Goal: Task Accomplishment & Management: Manage account settings

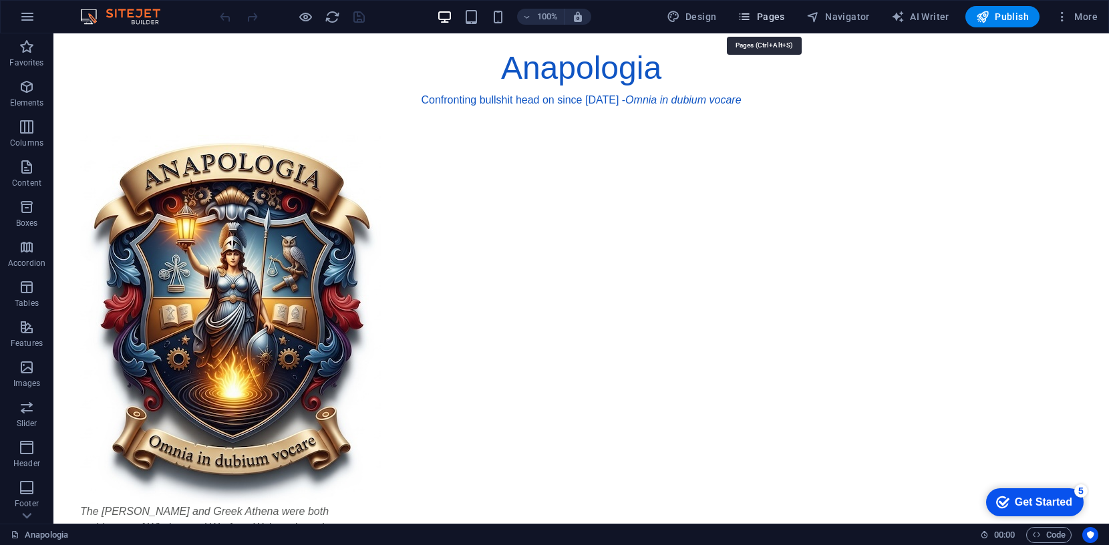
click at [763, 19] on span "Pages" at bounding box center [761, 16] width 47 height 13
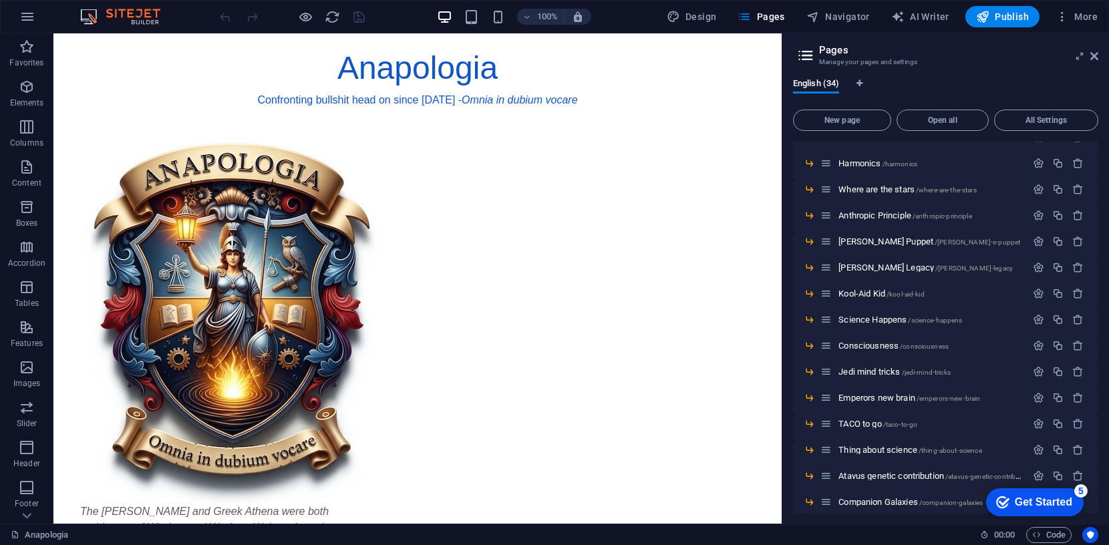
scroll to position [530, 0]
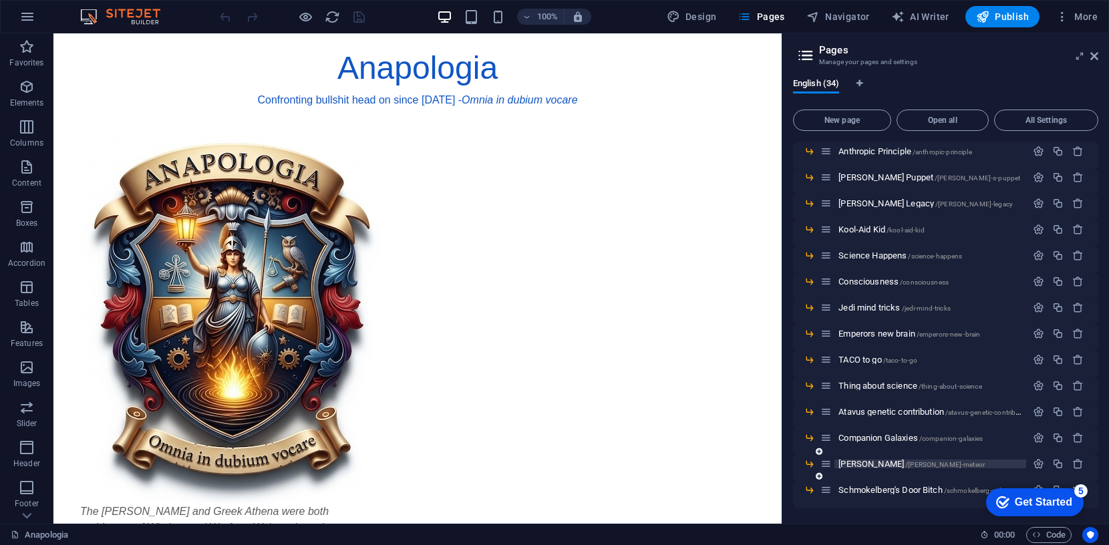
click at [869, 487] on span "Schmokelberg's Door Bitch /schmokelberg-s-door-bitch" at bounding box center [934, 490] width 190 height 10
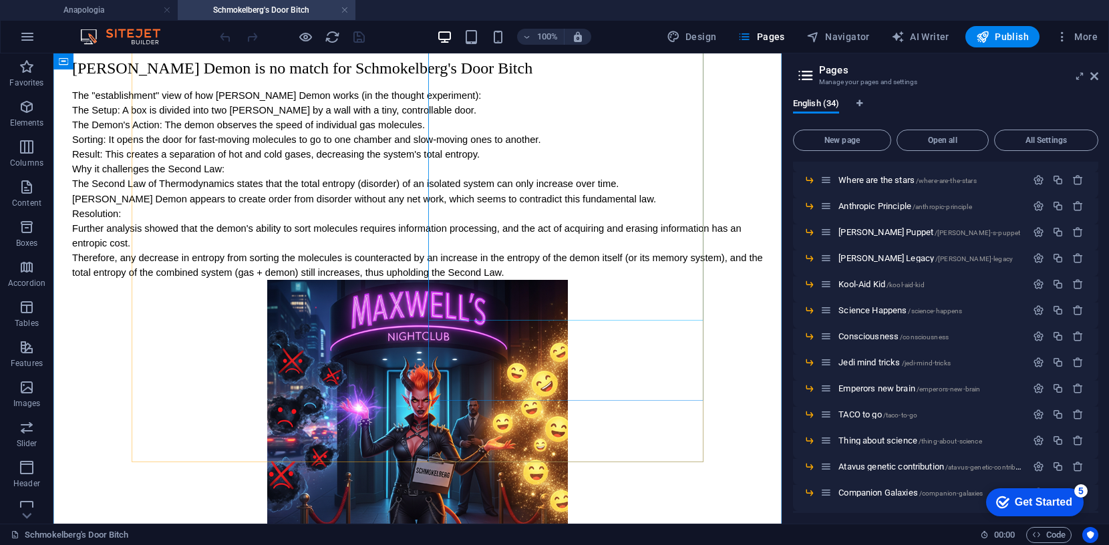
scroll to position [173, 0]
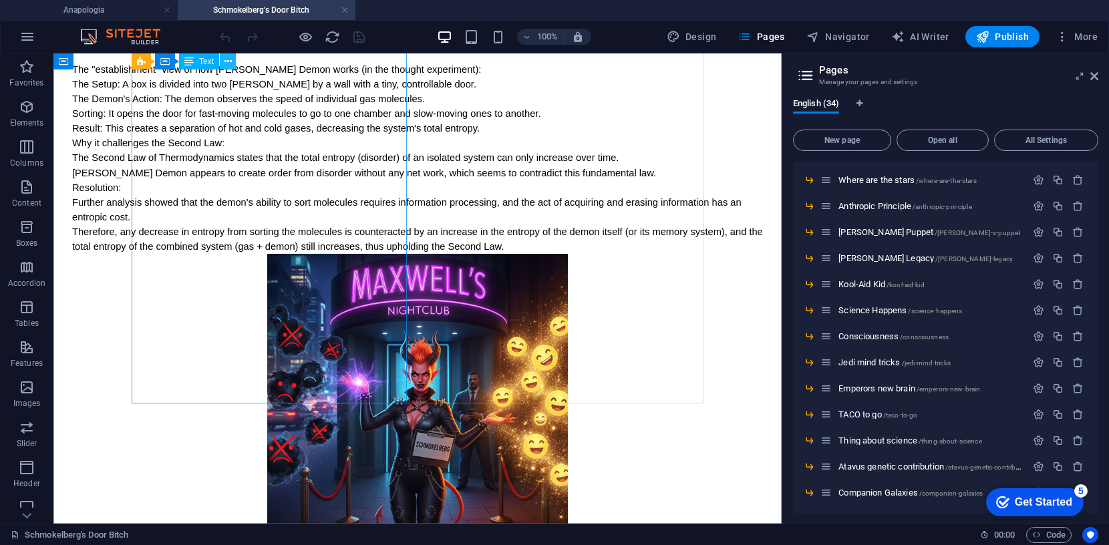
click at [230, 60] on icon at bounding box center [228, 62] width 7 height 14
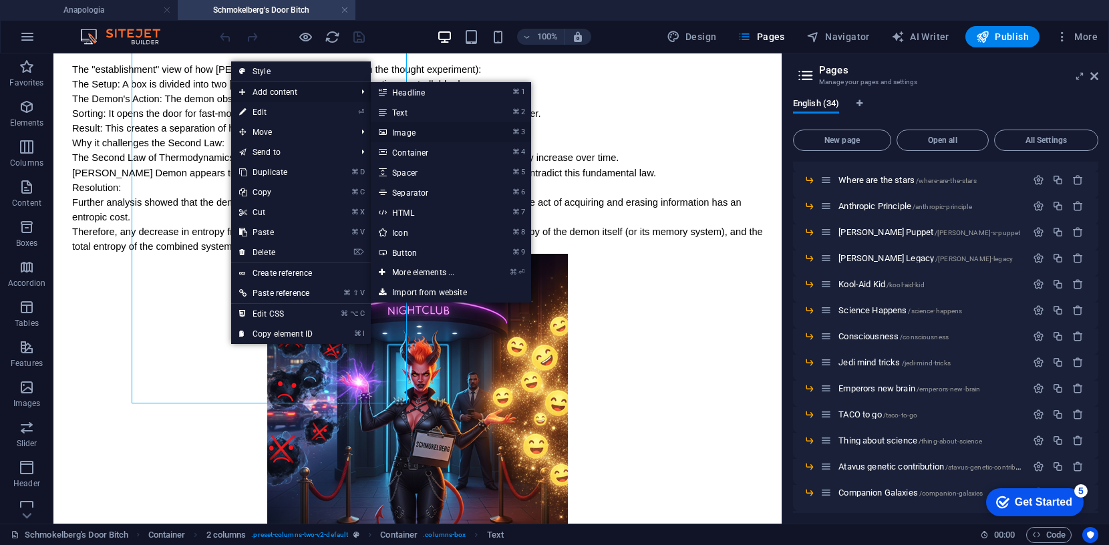
click at [414, 130] on link "⌘ 3 Image" at bounding box center [426, 132] width 110 height 20
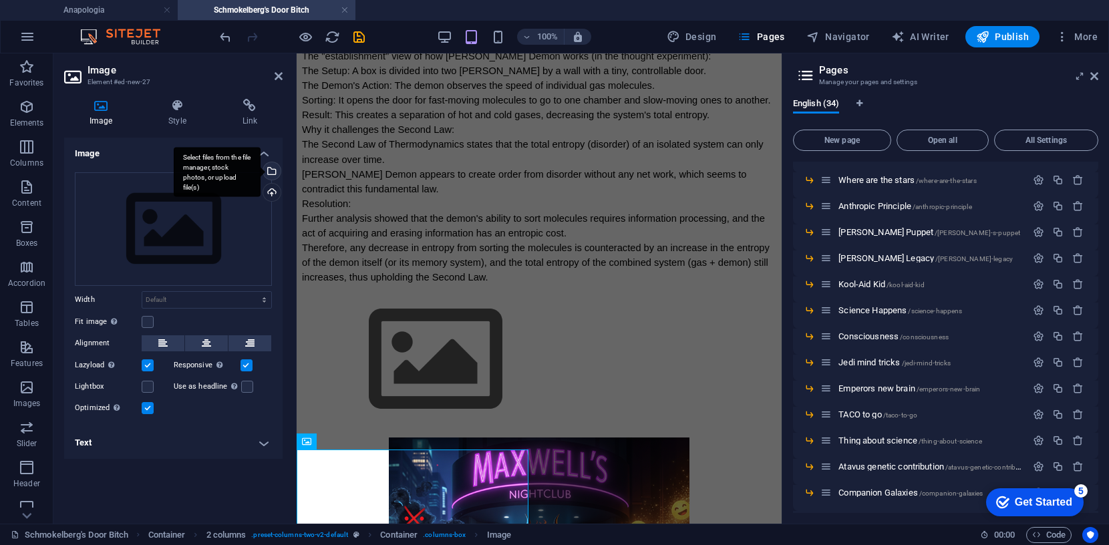
click at [275, 170] on div "Select files from the file manager, stock photos, or upload file(s)" at bounding box center [271, 172] width 20 height 20
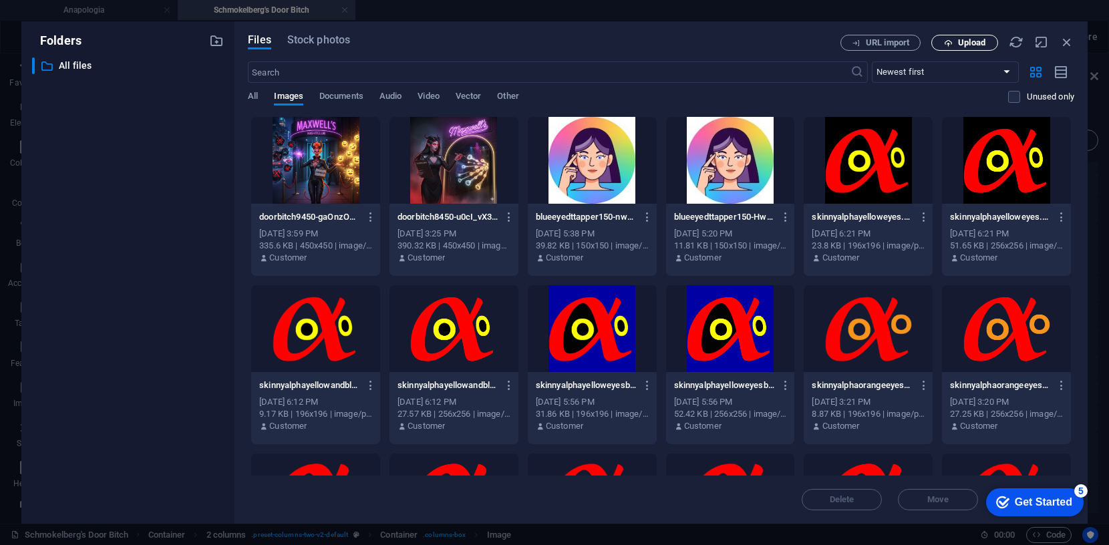
click at [973, 43] on span "Upload" at bounding box center [971, 43] width 27 height 8
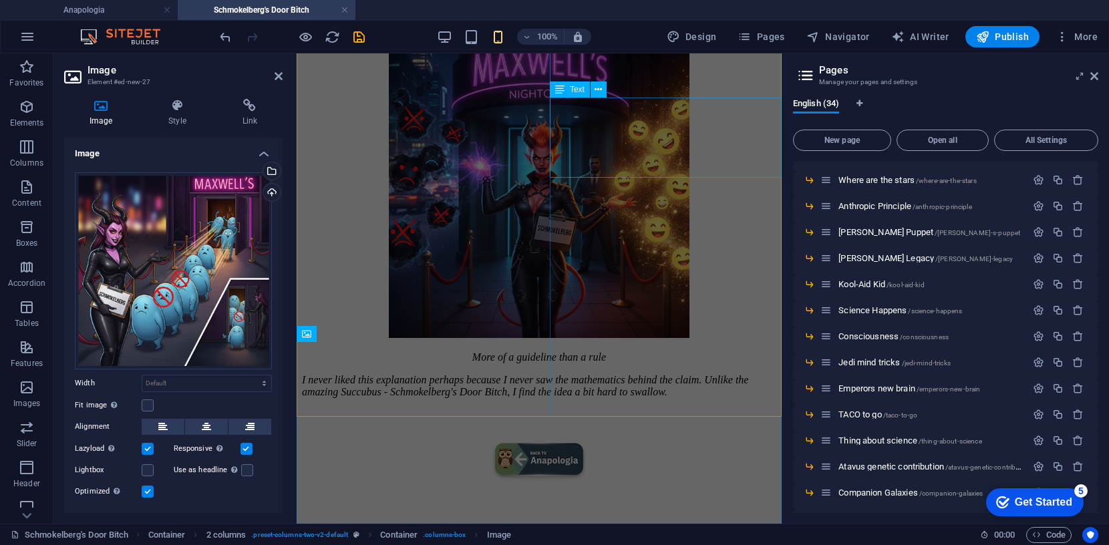
scroll to position [281, 0]
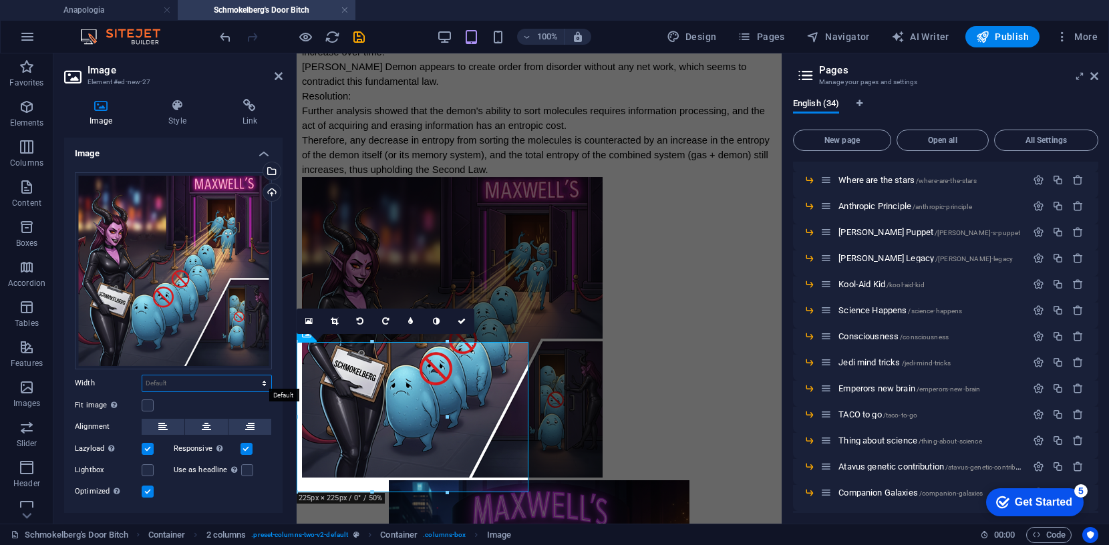
click at [251, 379] on select "Default auto px rem % em vh vw" at bounding box center [206, 384] width 129 height 16
select select "px"
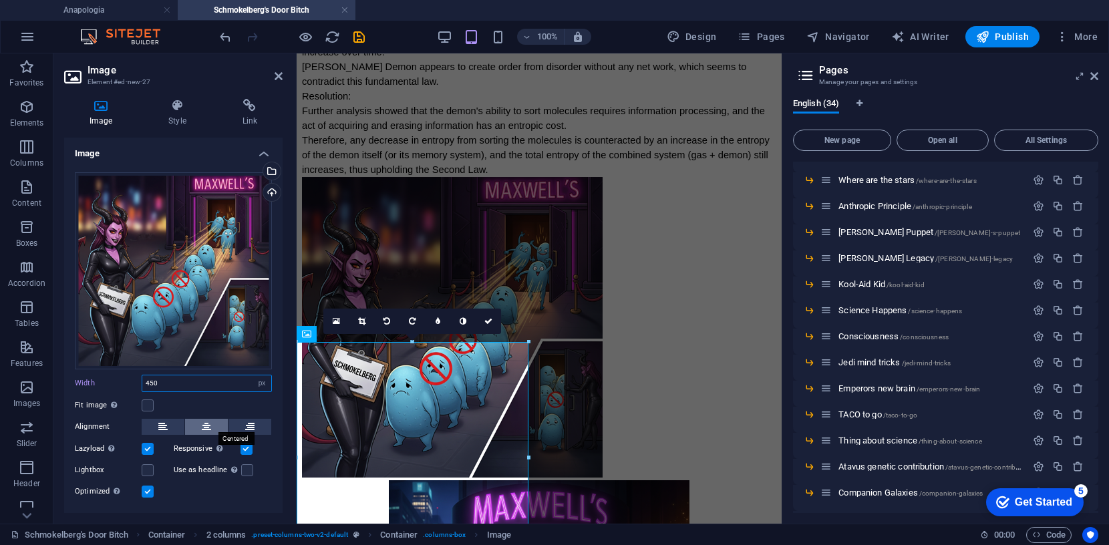
type input "450"
click at [216, 425] on button at bounding box center [206, 427] width 43 height 16
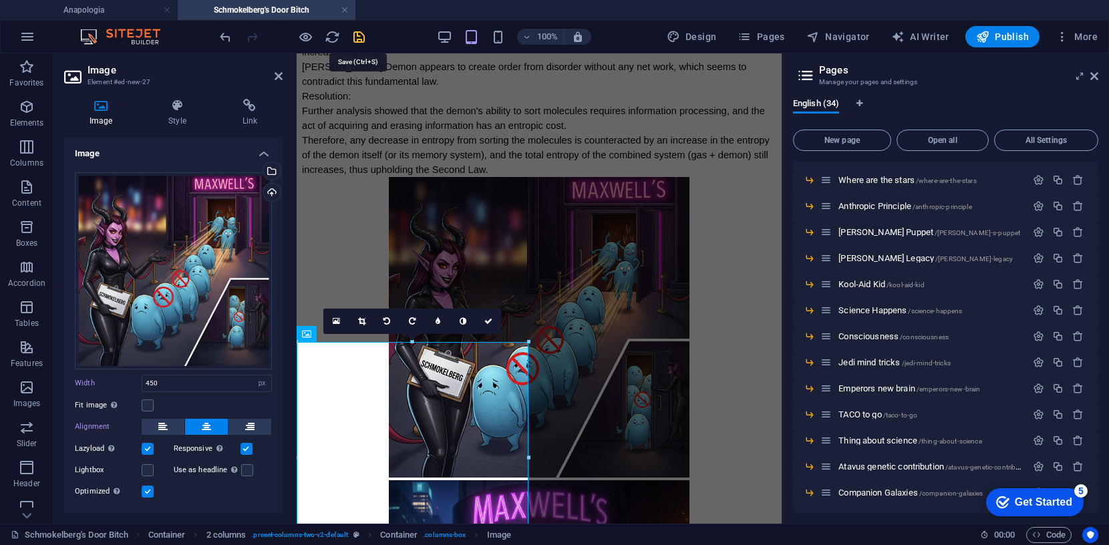
click at [362, 37] on icon "save" at bounding box center [359, 36] width 15 height 15
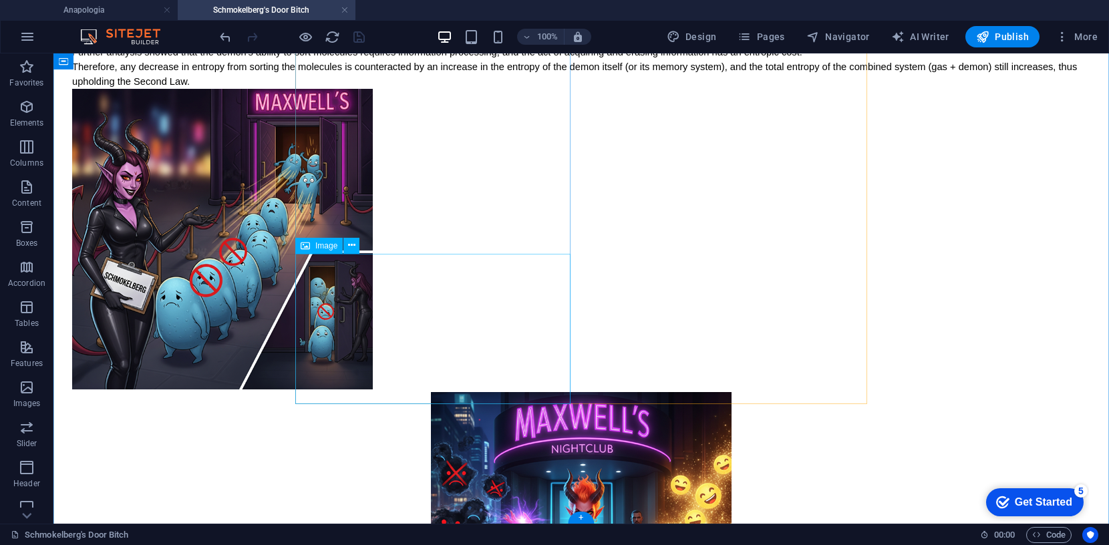
scroll to position [323, 0]
click at [354, 244] on icon at bounding box center [351, 246] width 7 height 14
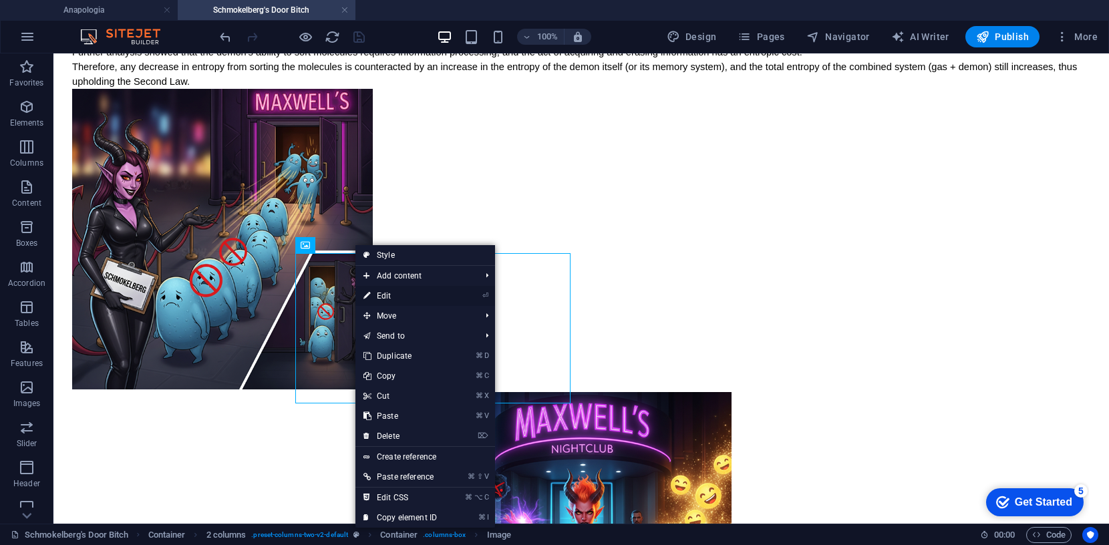
click at [390, 293] on link "⏎ Edit" at bounding box center [401, 296] width 90 height 20
select select "px"
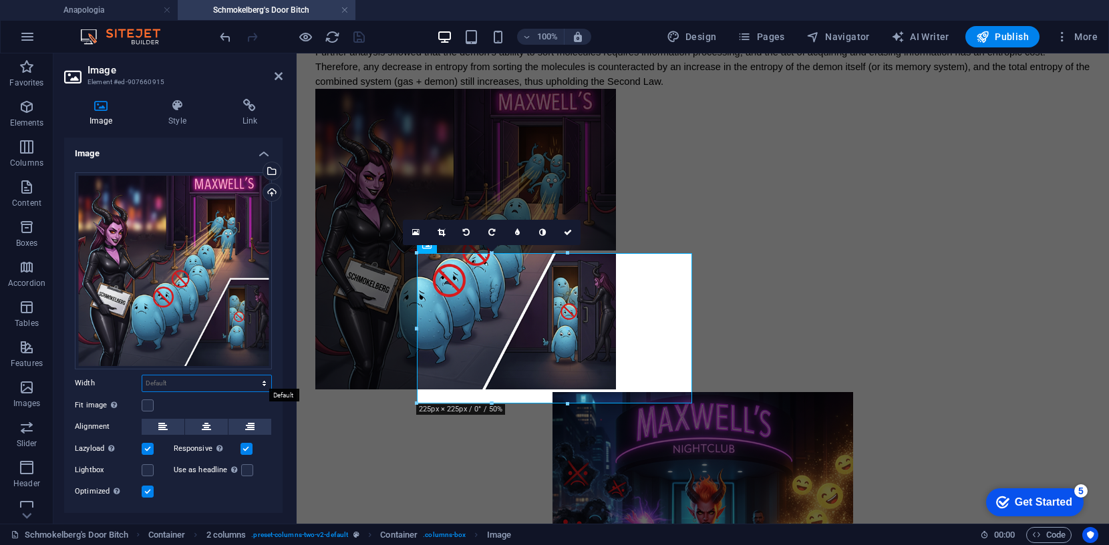
click at [262, 383] on select "Default auto px rem % em vh vw" at bounding box center [206, 384] width 129 height 16
select select "px"
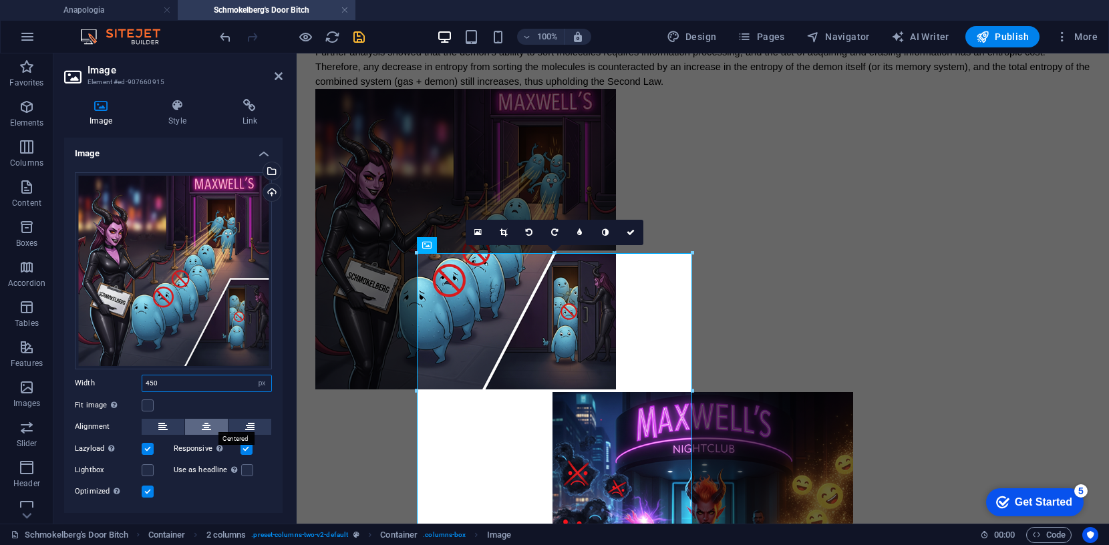
type input "450"
click at [202, 423] on icon at bounding box center [206, 427] width 9 height 16
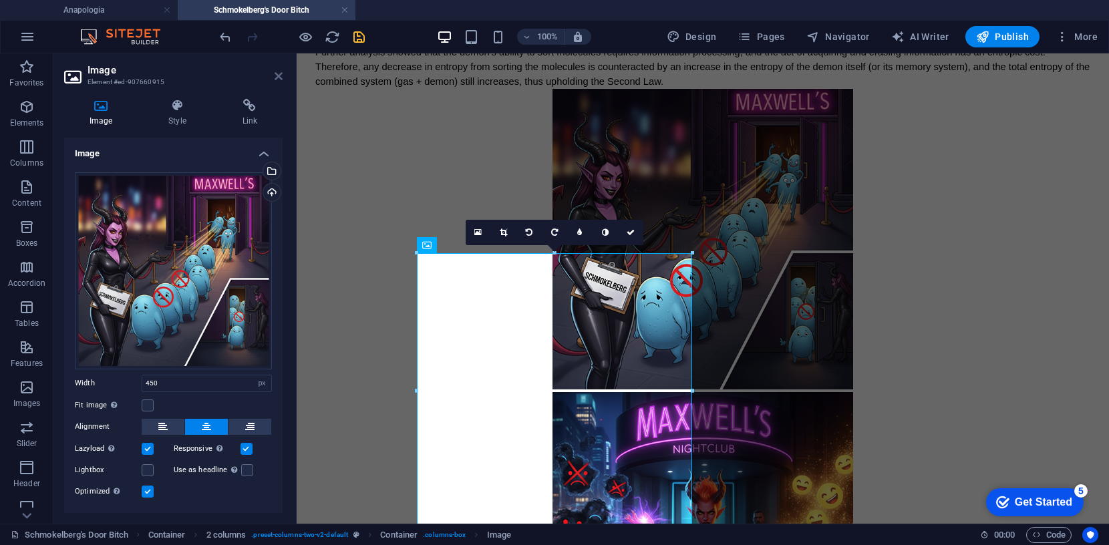
click at [278, 73] on icon at bounding box center [279, 76] width 8 height 11
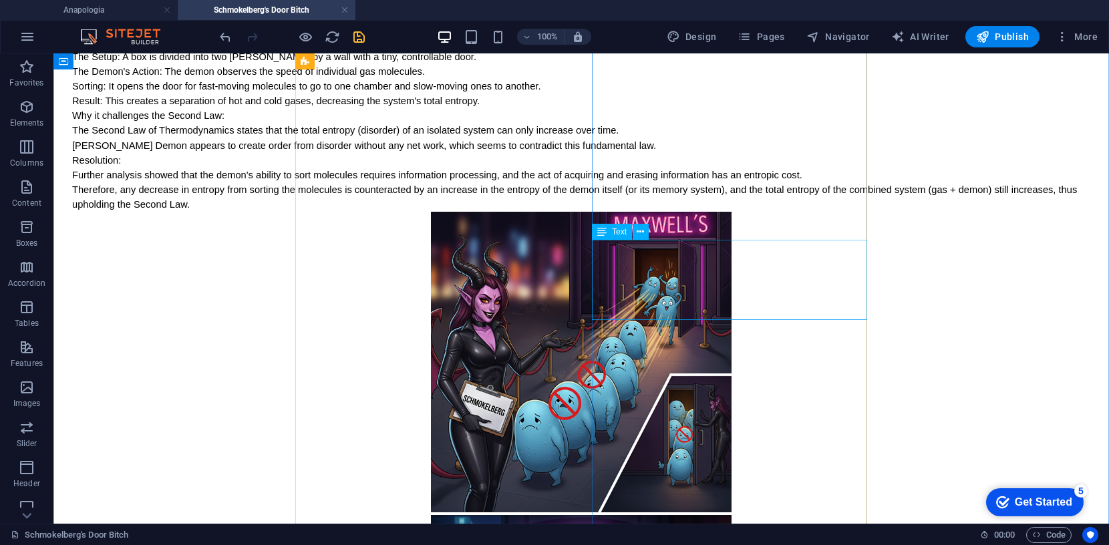
scroll to position [205, 0]
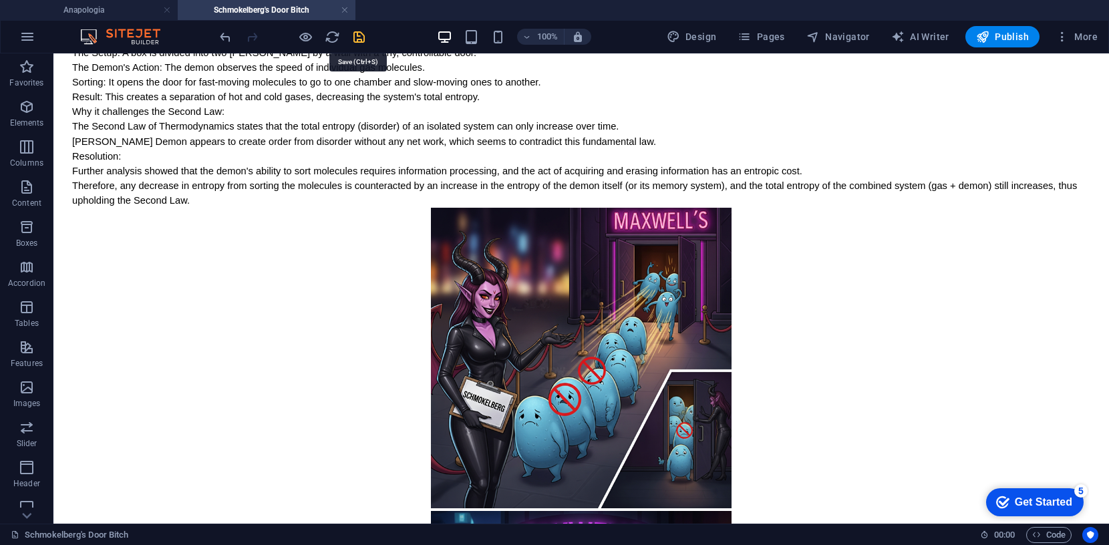
click at [360, 35] on icon "save" at bounding box center [359, 36] width 15 height 15
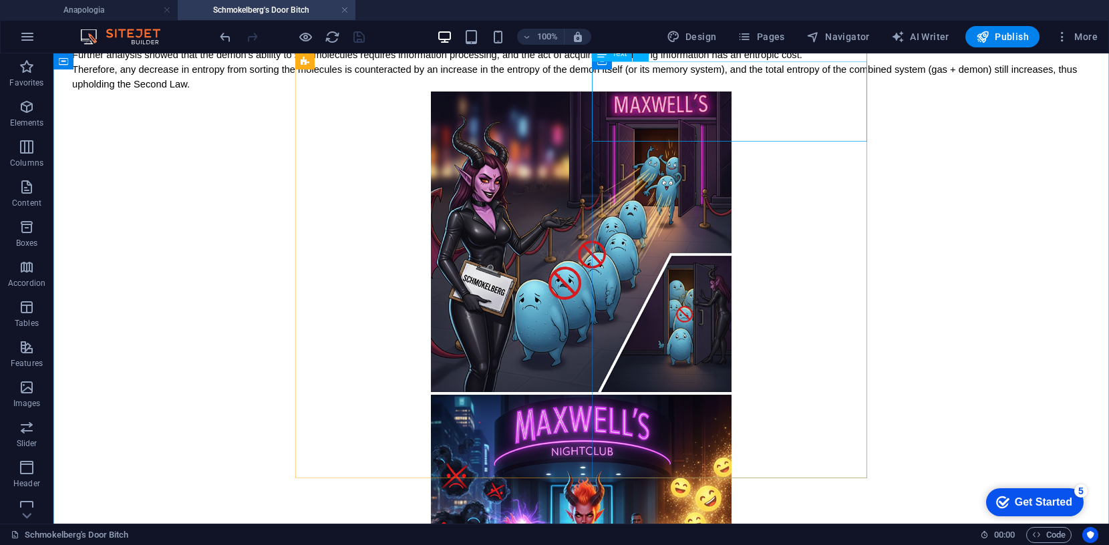
scroll to position [303, 0]
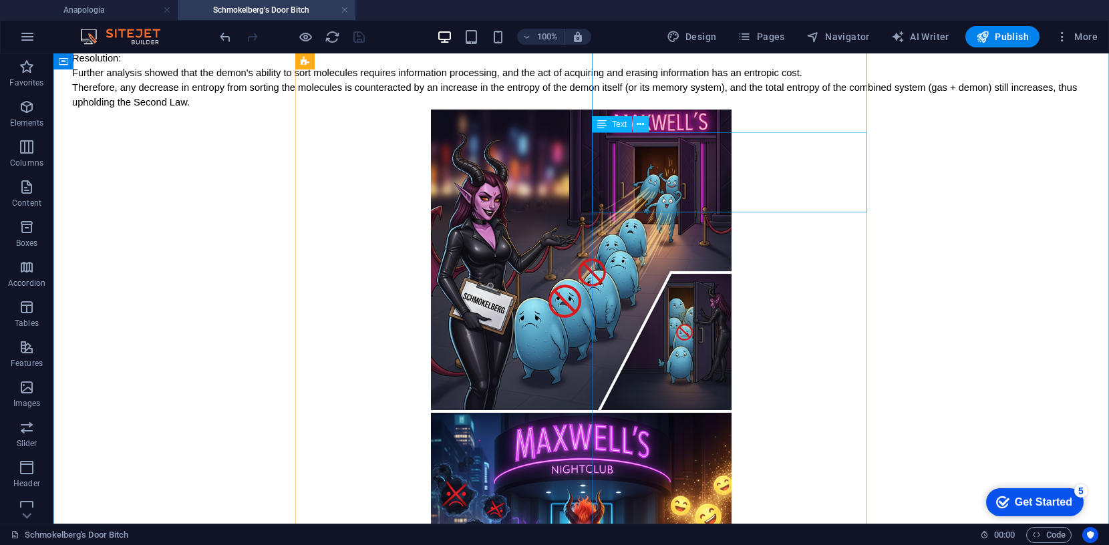
click at [642, 122] on icon at bounding box center [640, 125] width 7 height 14
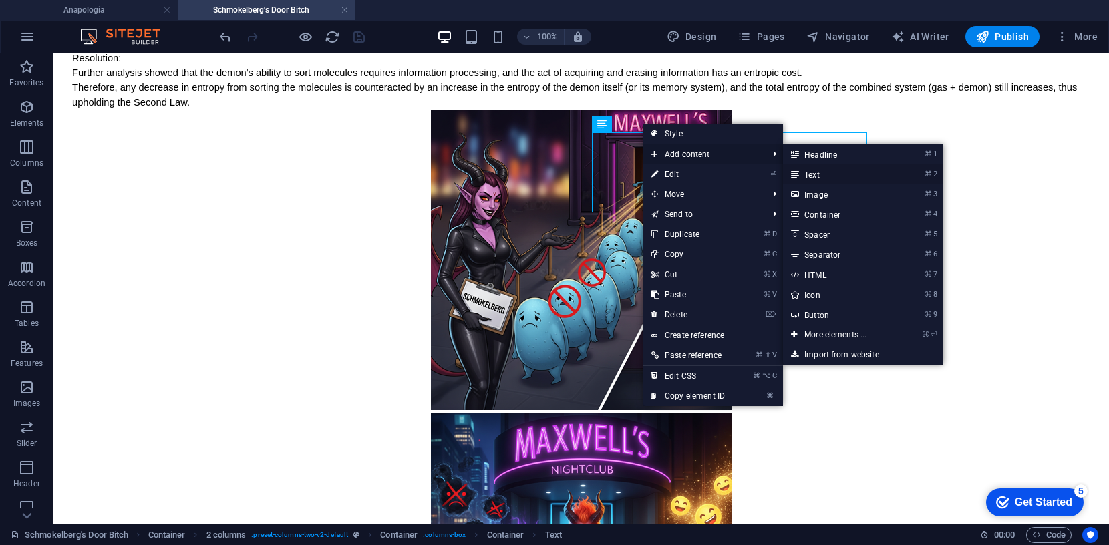
click at [811, 172] on link "⌘ 2 Text" at bounding box center [838, 174] width 110 height 20
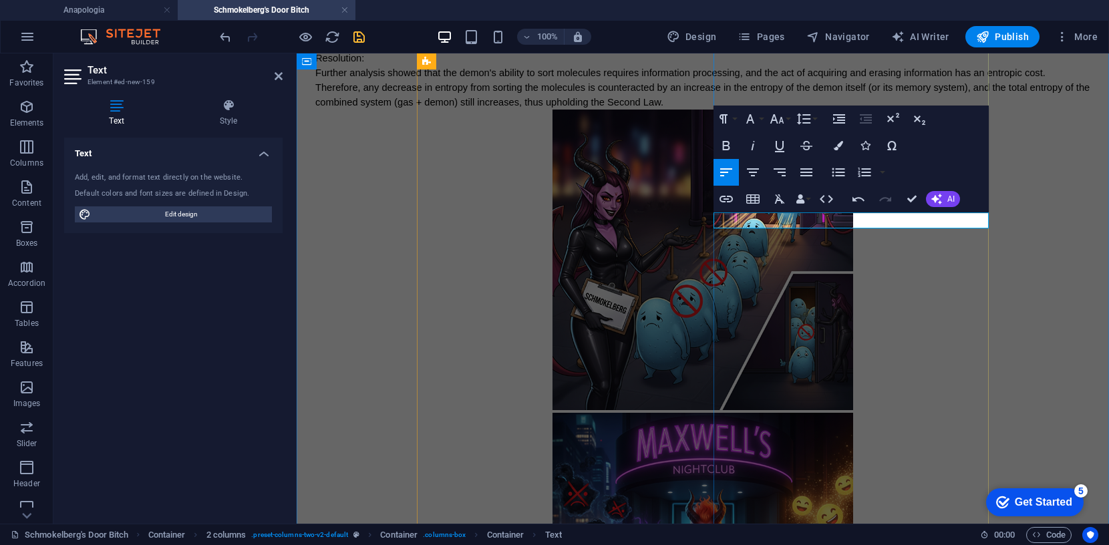
drag, startPoint x: 796, startPoint y: 222, endPoint x: 716, endPoint y: 223, distance: 79.5
click at [710, 221] on div "Maxwell's Demon is no match for Schmokelberg's Door Bitch The "establishment" v…" at bounding box center [702, 350] width 775 height 893
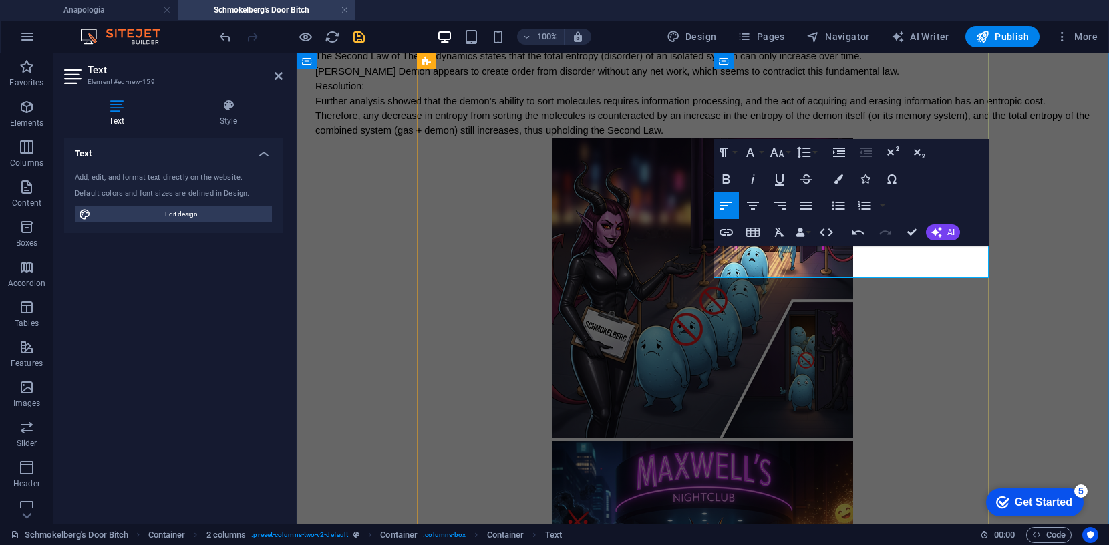
scroll to position [261, 0]
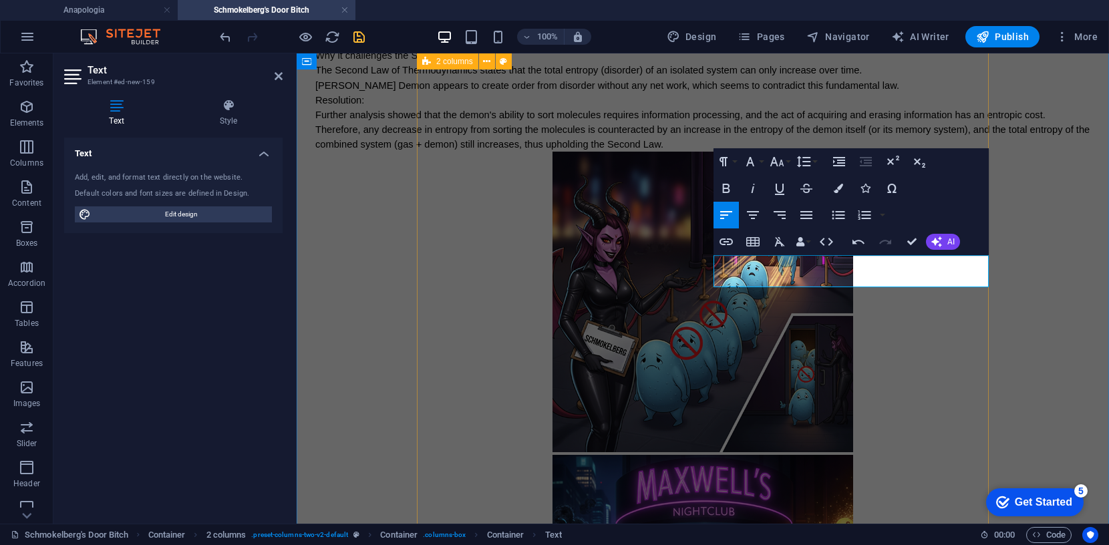
drag, startPoint x: 772, startPoint y: 283, endPoint x: 712, endPoint y: 282, distance: 59.5
click at [713, 282] on div "Maxwell's Demon is no match for Schmokelberg's Door Bitch The "establishment" v…" at bounding box center [702, 404] width 775 height 916
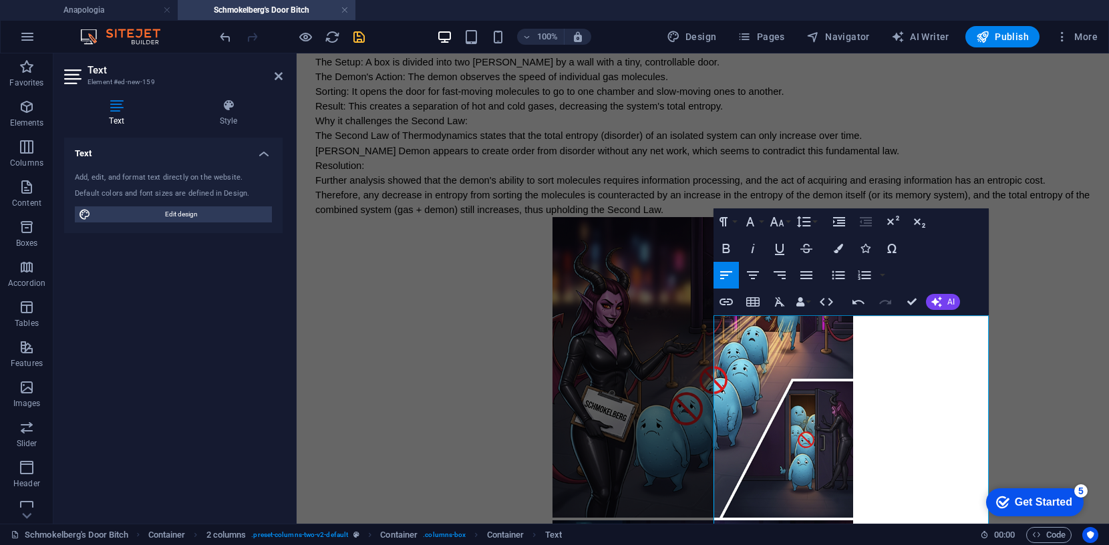
scroll to position [191, 0]
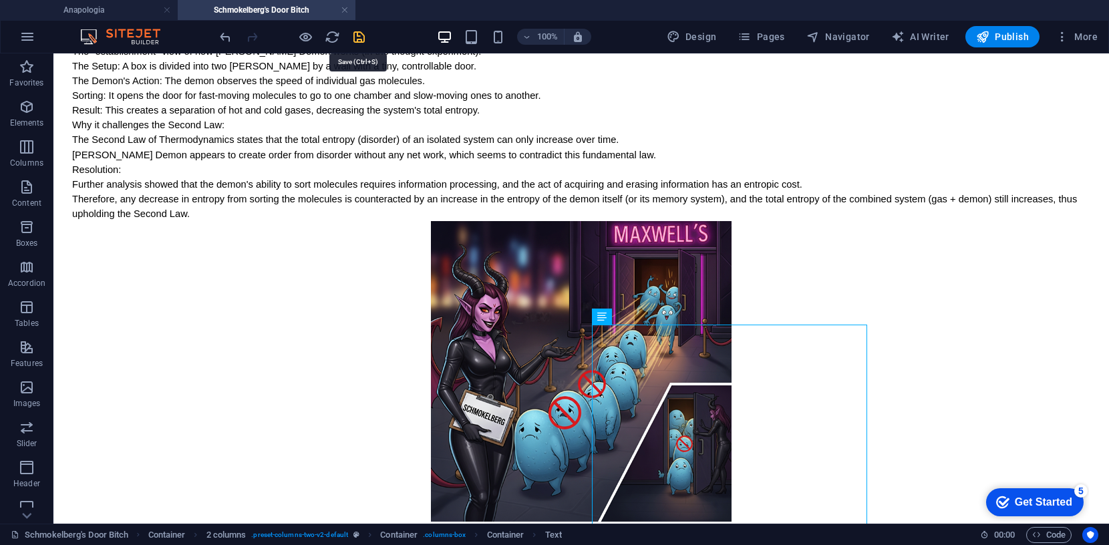
click at [360, 37] on icon "save" at bounding box center [359, 36] width 15 height 15
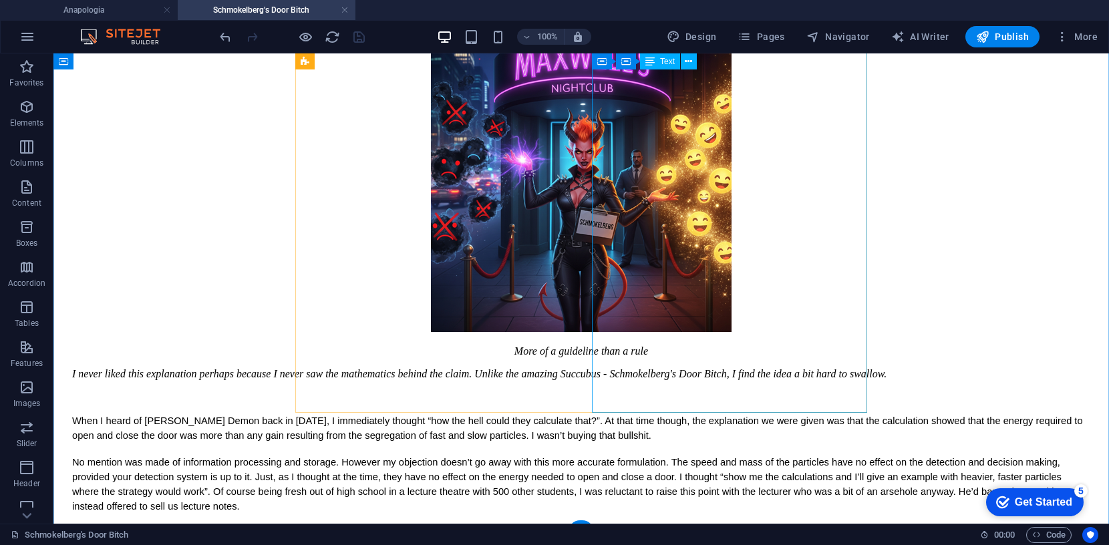
scroll to position [686, 0]
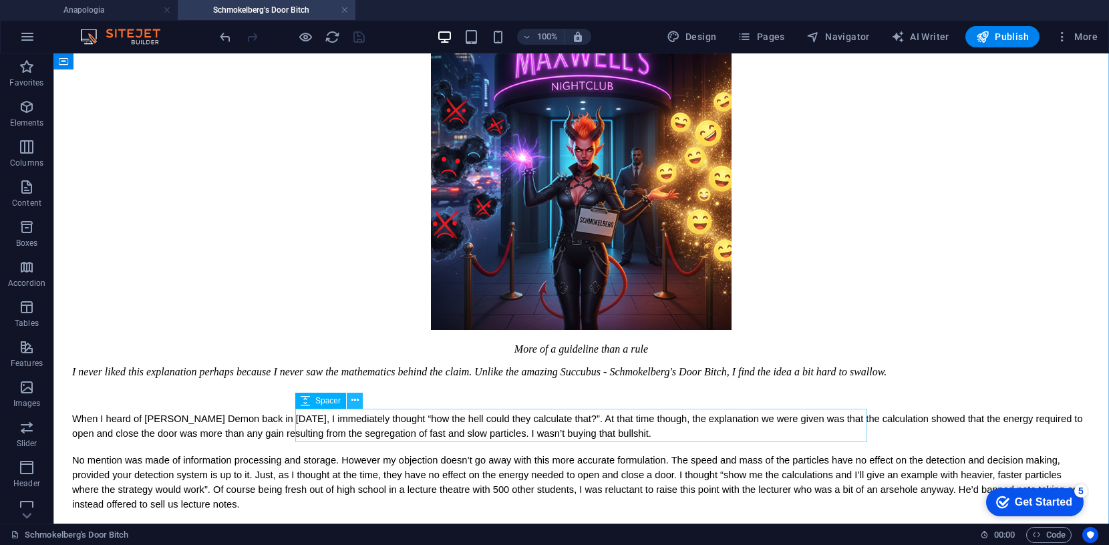
click at [358, 400] on icon at bounding box center [355, 401] width 7 height 14
click at [354, 400] on icon at bounding box center [355, 401] width 7 height 14
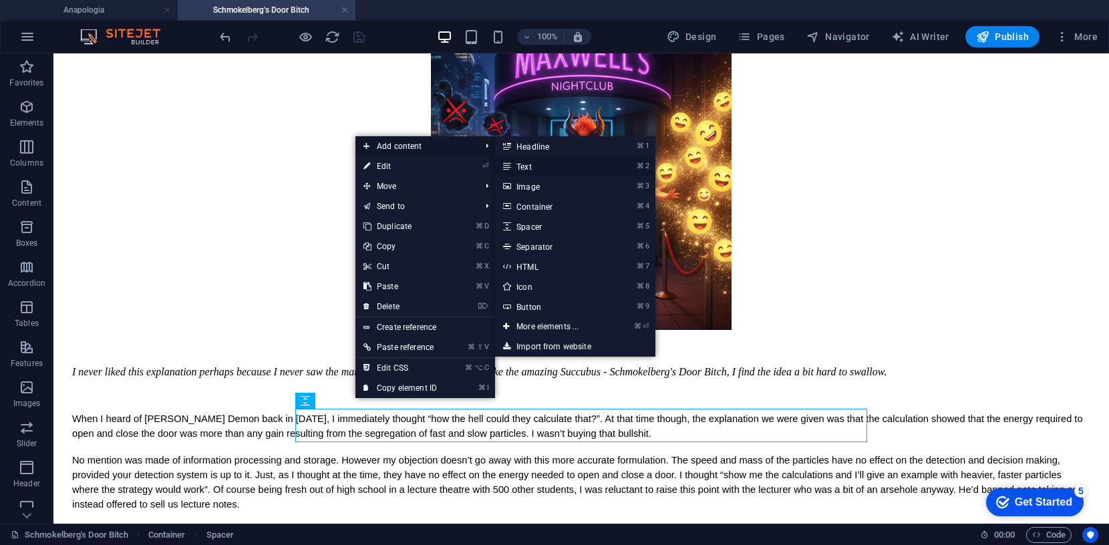
click at [530, 166] on link "⌘ 2 Text" at bounding box center [550, 166] width 110 height 20
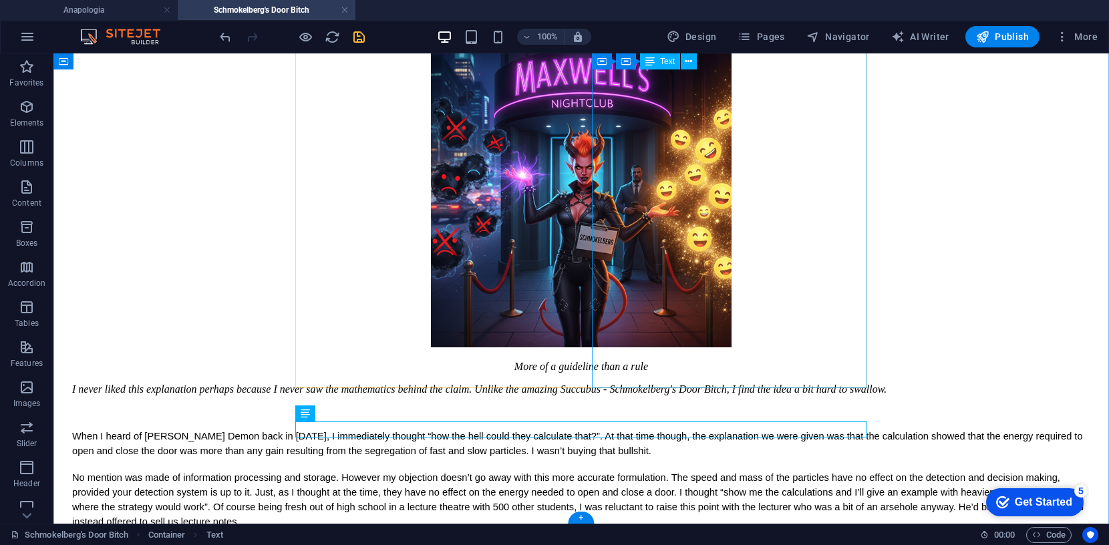
scroll to position [665, 0]
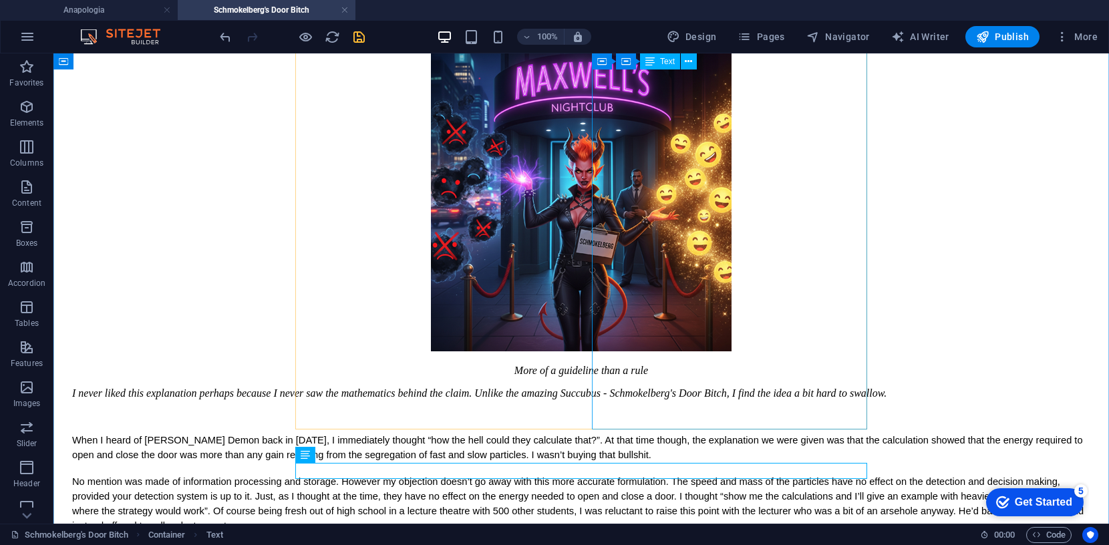
click at [593, 410] on div "When I heard of [PERSON_NAME] Demon back in [DATE], I immediately thought “how …" at bounding box center [581, 514] width 1019 height 209
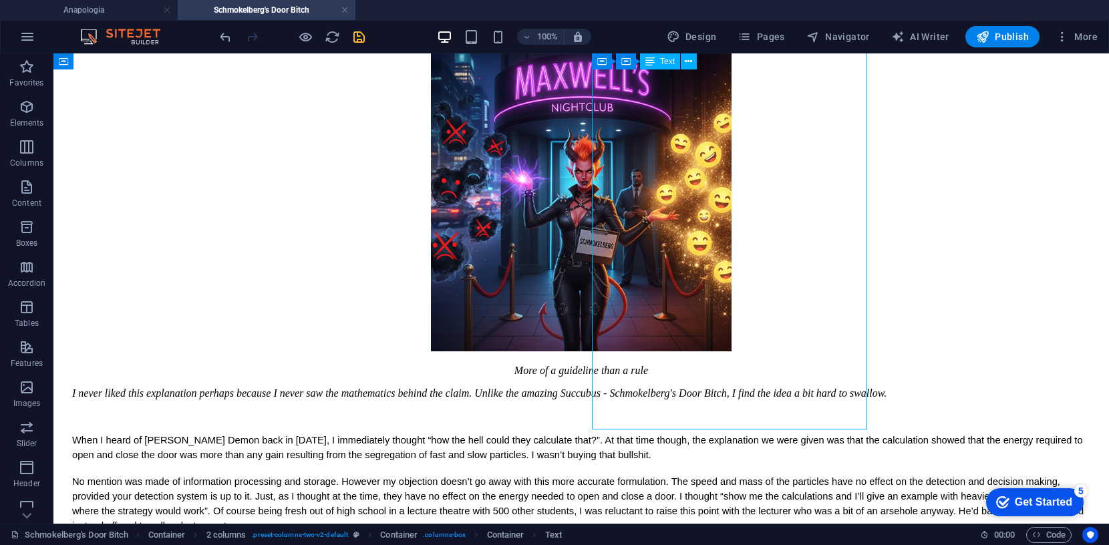
click at [597, 410] on div "When I heard of [PERSON_NAME] Demon back in [DATE], I immediately thought “how …" at bounding box center [581, 514] width 1019 height 209
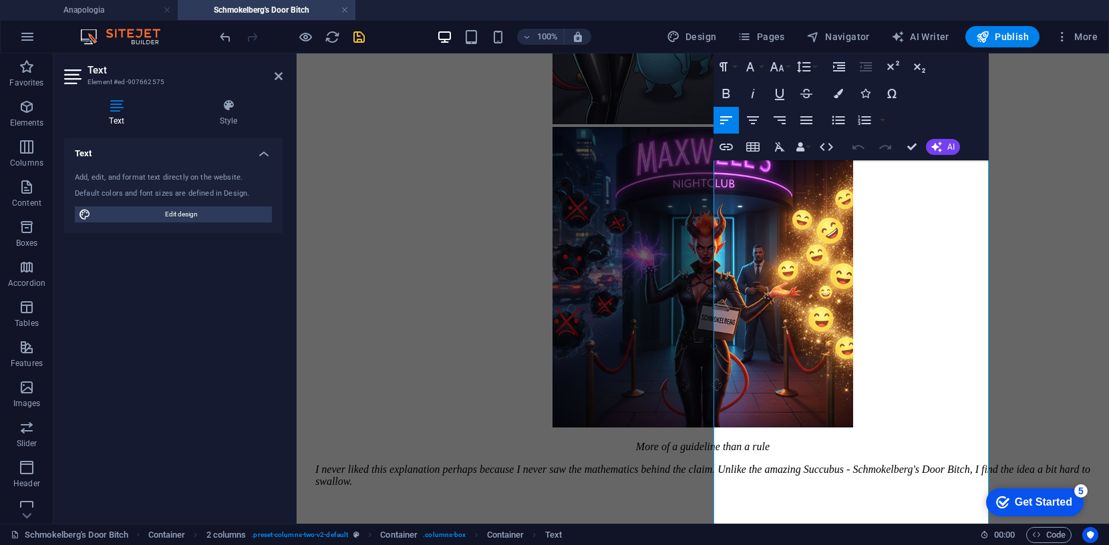
scroll to position [682, 0]
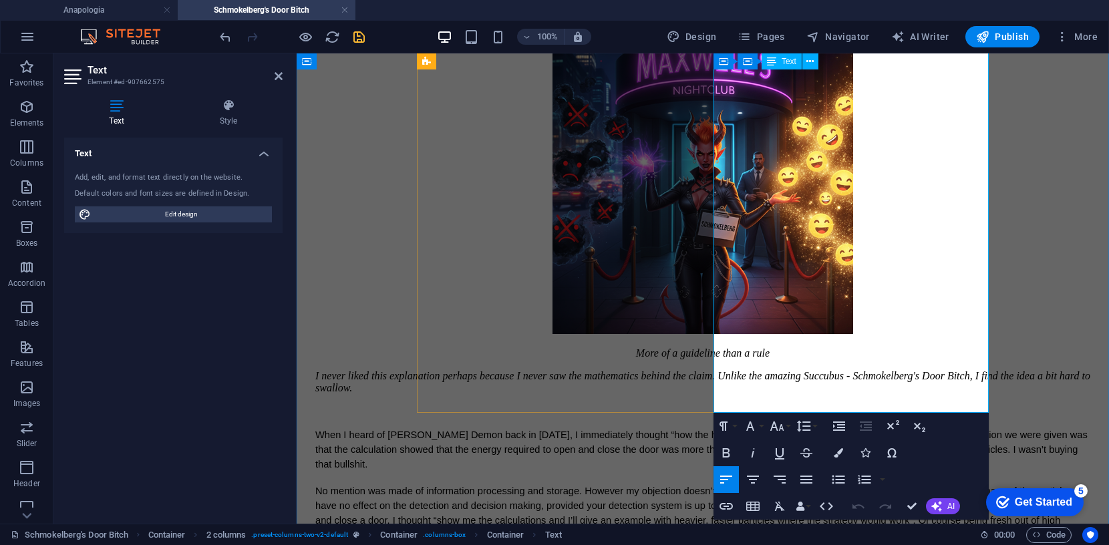
drag, startPoint x: 715, startPoint y: 340, endPoint x: 940, endPoint y: 405, distance: 234.4
copy span "When I told my uncle, the legendary Quimbo Schmokelberg, of my objection, he cl…"
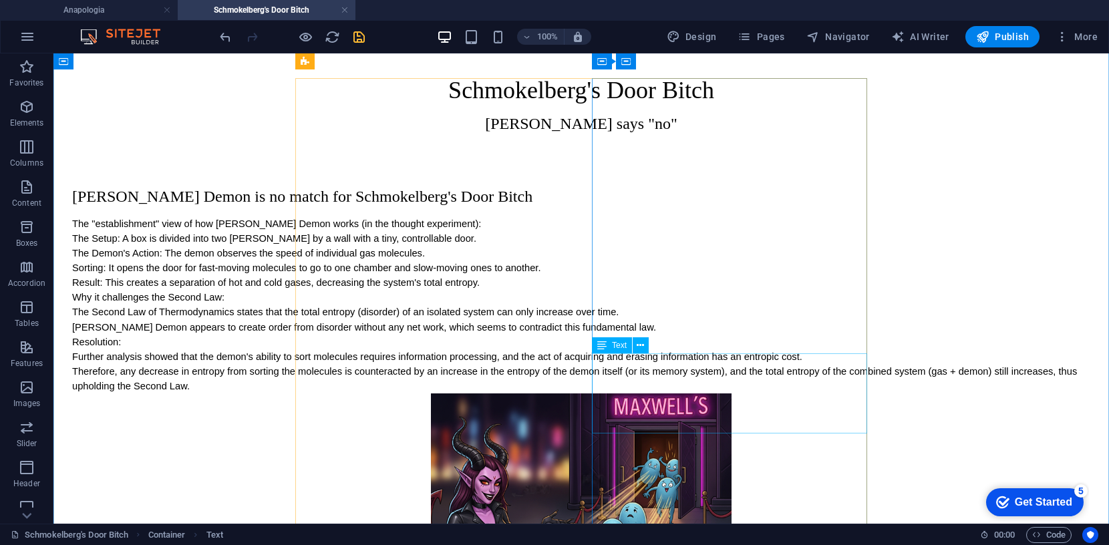
scroll to position [0, 0]
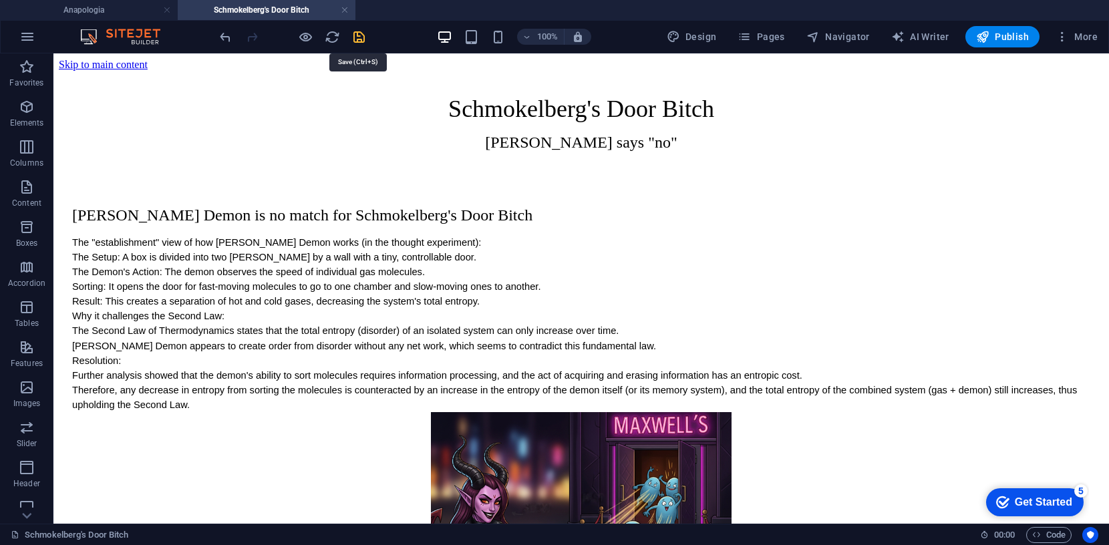
click at [354, 37] on icon "save" at bounding box center [359, 36] width 15 height 15
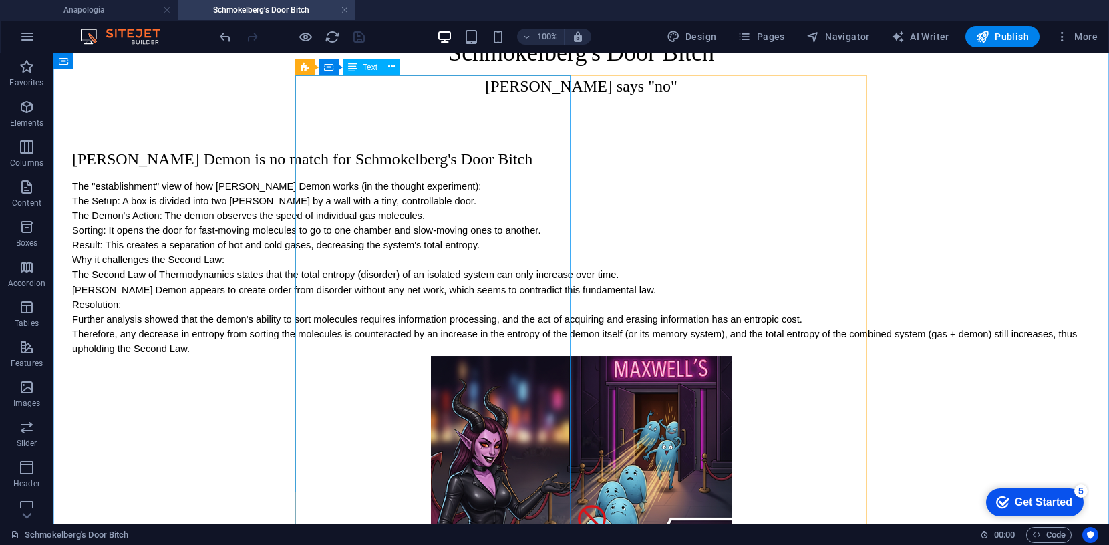
scroll to position [54, 0]
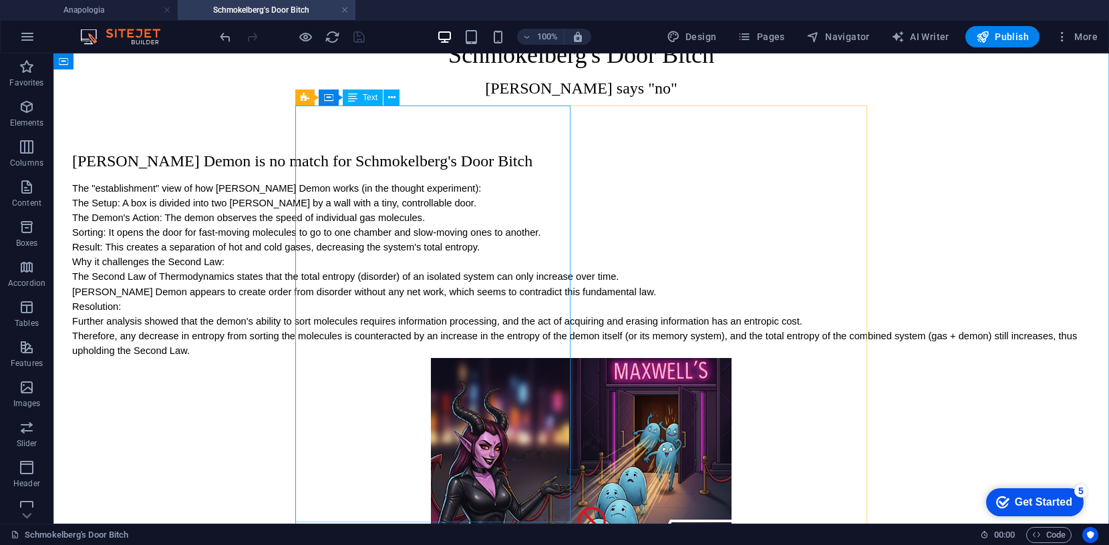
click at [543, 160] on div "Maxwell's Demon is no match for Schmokelberg's Door Bitch The "establishment" v…" at bounding box center [581, 255] width 1019 height 206
click at [543, 162] on div "Maxwell's Demon is no match for Schmokelberg's Door Bitch The "establishment" v…" at bounding box center [581, 255] width 1019 height 206
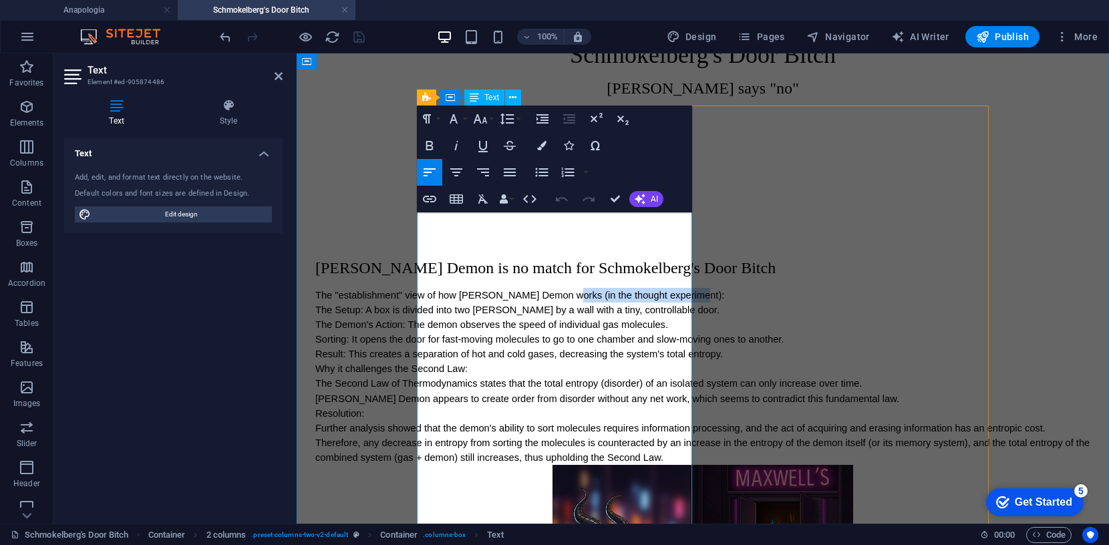
drag, startPoint x: 664, startPoint y: 272, endPoint x: 548, endPoint y: 288, distance: 117.4
click at [548, 288] on p "The "establishment" view of how Maxwell's Demon works (in the thought experimen…" at bounding box center [702, 295] width 775 height 15
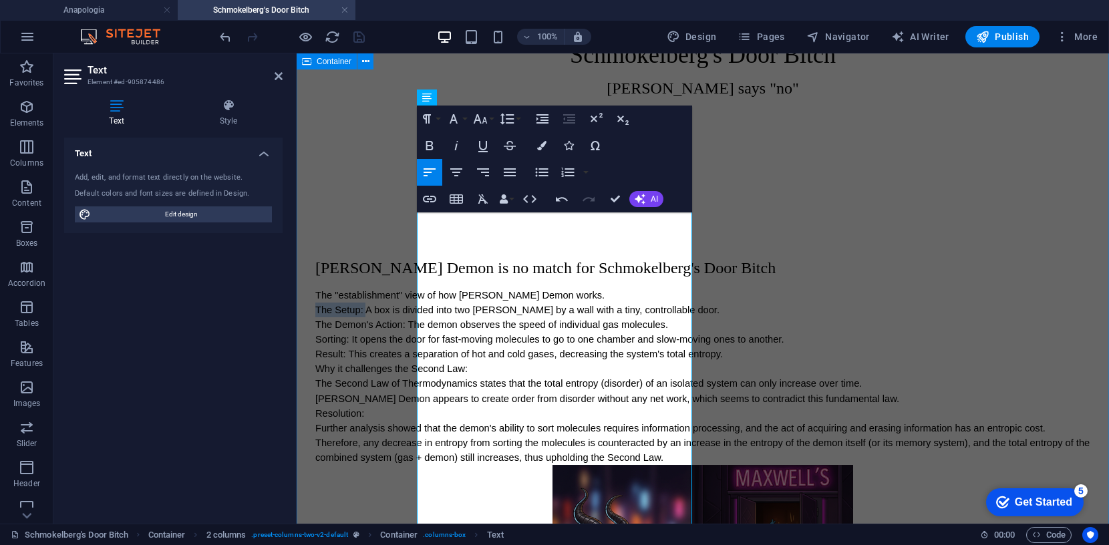
drag, startPoint x: 466, startPoint y: 285, endPoint x: 396, endPoint y: 284, distance: 70.2
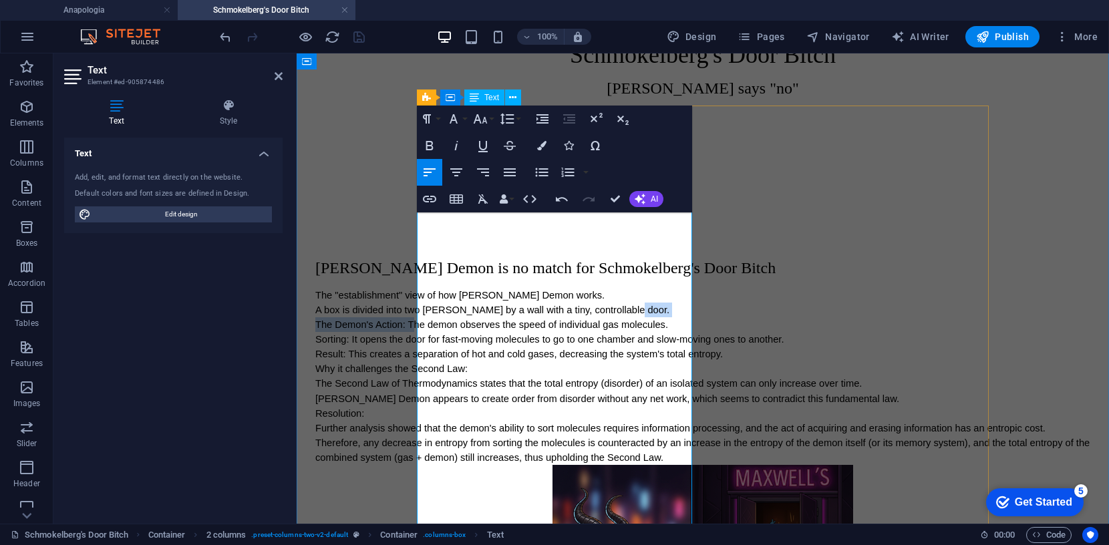
drag, startPoint x: 489, startPoint y: 301, endPoint x: 515, endPoint y: 313, distance: 28.7
click at [515, 313] on div "Maxwell's Demon is no match for Schmokelberg's Door Bitch The "establishment" v…" at bounding box center [702, 362] width 775 height 206
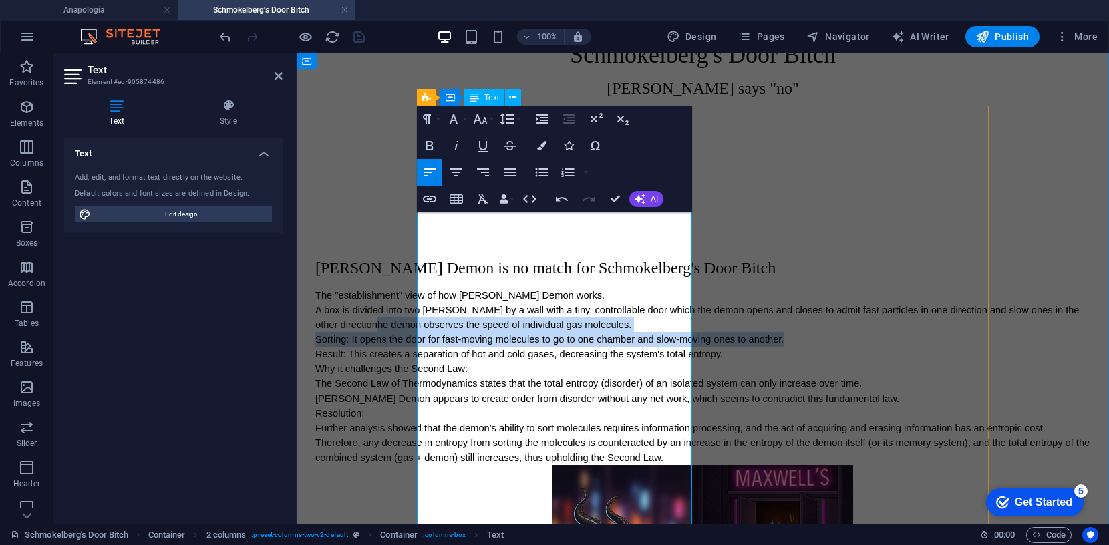
click at [623, 345] on span "Sorting: It opens the door for fast-moving molecules to go to one chamber and s…" at bounding box center [549, 339] width 468 height 11
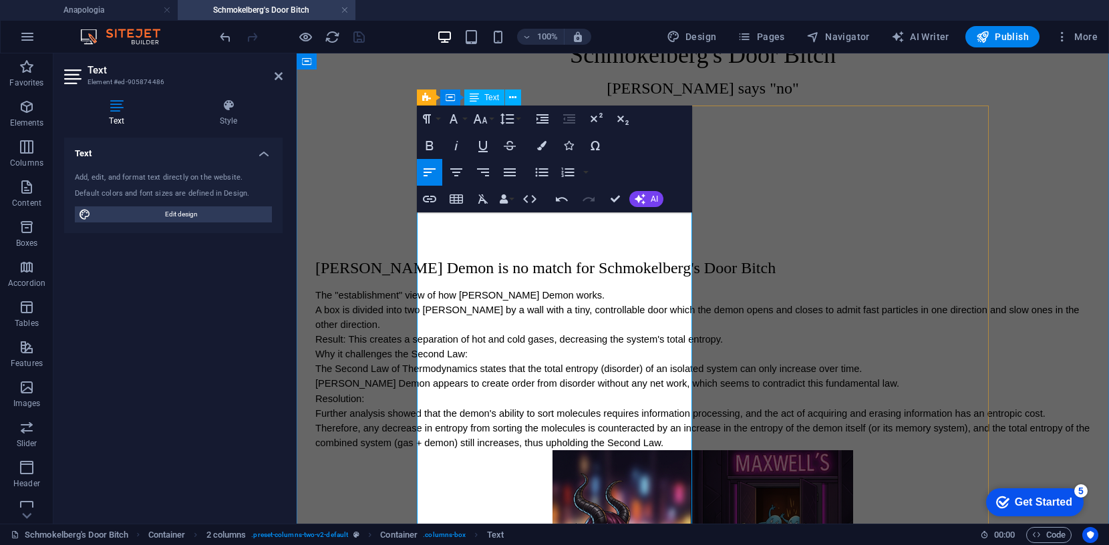
click at [442, 305] on span "A box is divided into two chambers by a wall with a tiny, controllable door whi…" at bounding box center [698, 317] width 767 height 25
click at [423, 305] on span "A box is divided into two chambers by a wall with a tiny door which the demon o…" at bounding box center [683, 317] width 737 height 25
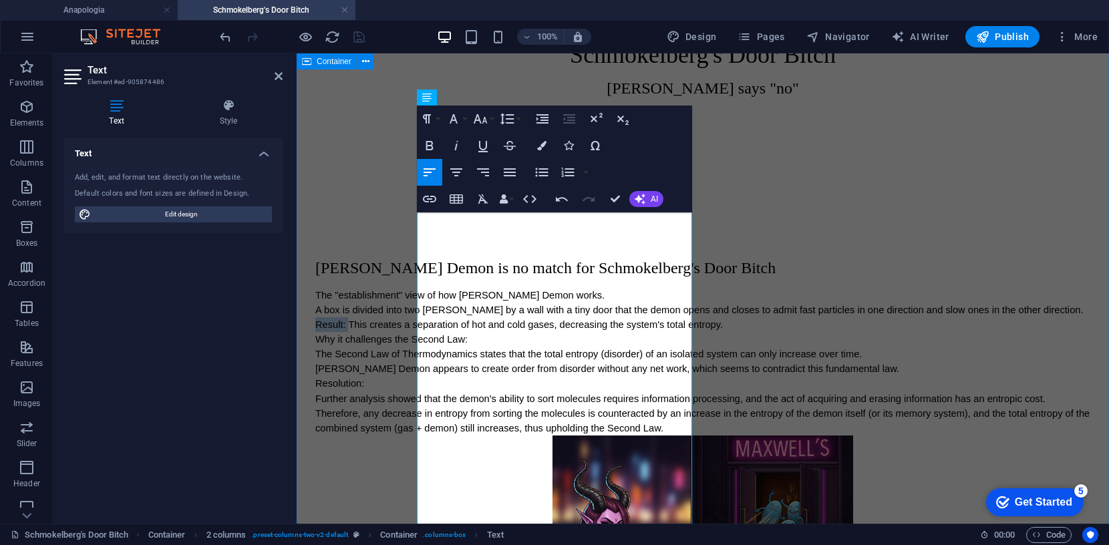
drag, startPoint x: 451, startPoint y: 330, endPoint x: 416, endPoint y: 331, distance: 34.8
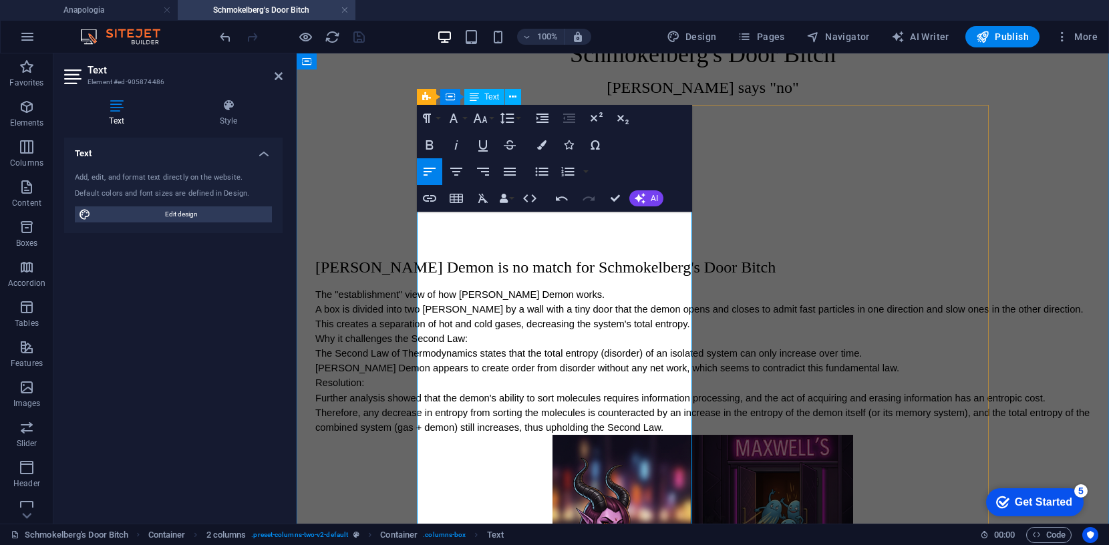
click at [438, 329] on span "This creates a separation of hot and cold gases, decreasing the system's total …" at bounding box center [502, 324] width 375 height 11
drag, startPoint x: 616, startPoint y: 343, endPoint x: 640, endPoint y: 329, distance: 27.5
click at [640, 329] on span "This "sort" the gas into hot and cold collections so creates a separation of ho…" at bounding box center [599, 324] width 569 height 11
drag, startPoint x: 630, startPoint y: 343, endPoint x: 636, endPoint y: 330, distance: 13.8
click at [636, 329] on span "This "sort" the gas into hot and cold collections so creates a separation of ho…" at bounding box center [599, 324] width 569 height 11
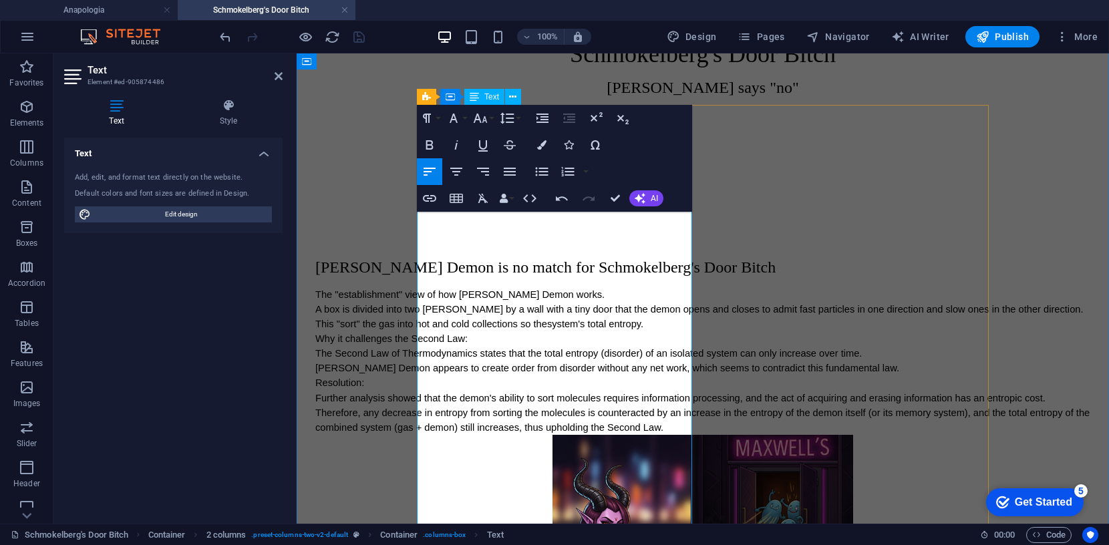
click at [469, 329] on span "This "sort" the gas into hot and cold collections so the system's total entropy." at bounding box center [479, 324] width 328 height 11
click at [457, 329] on span "This "sort" the gas into hot and cold collections so the system's total entropy…" at bounding box center [508, 324] width 387 height 11
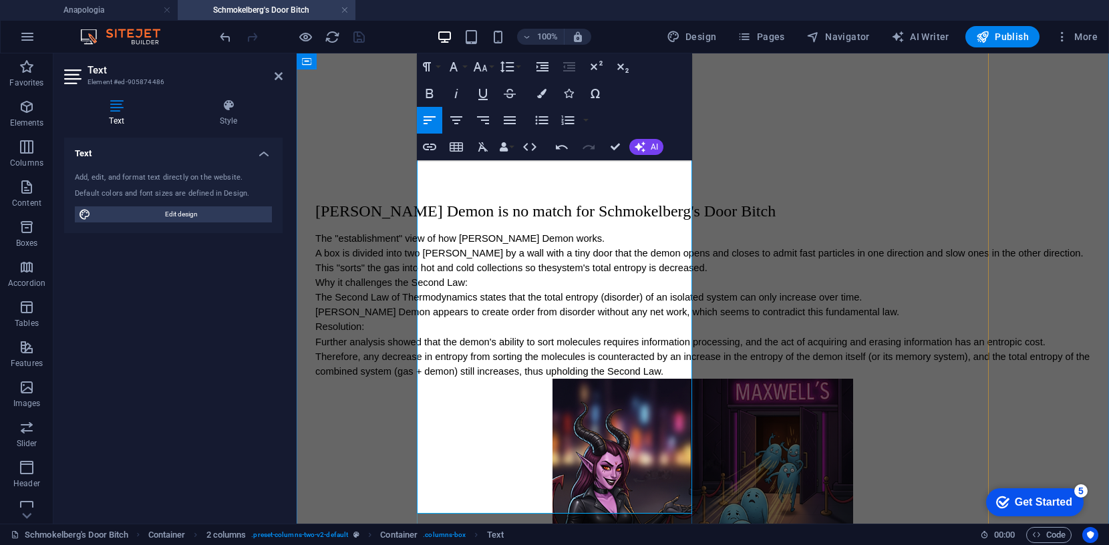
scroll to position [172, 0]
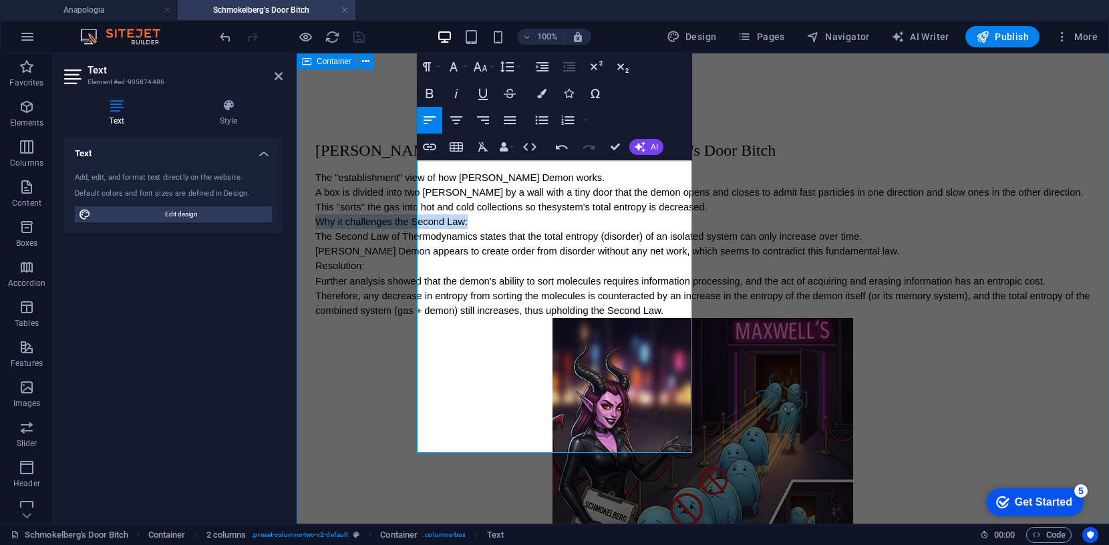
drag, startPoint x: 571, startPoint y: 239, endPoint x: 416, endPoint y: 241, distance: 155.1
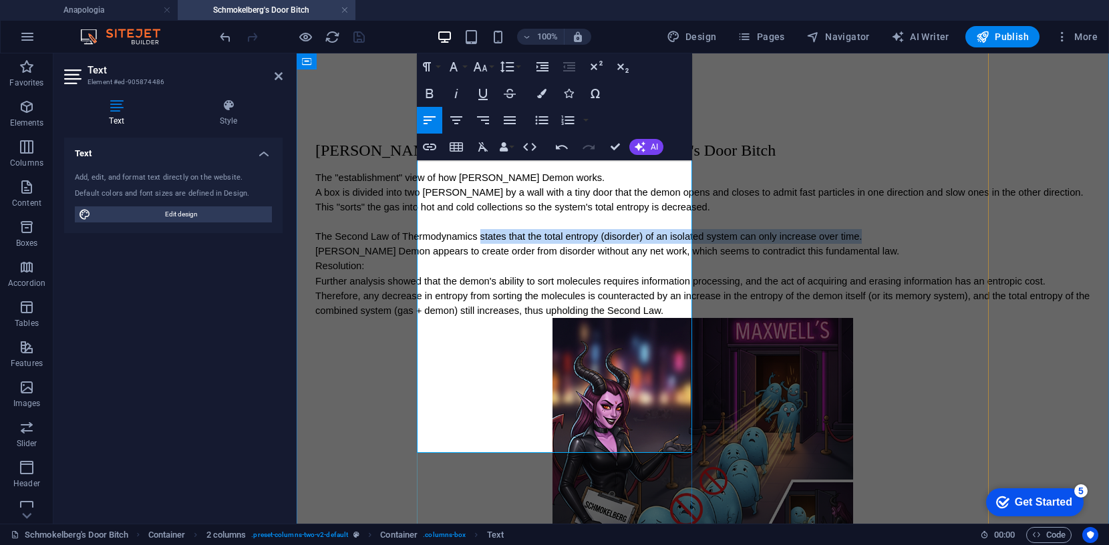
drag, startPoint x: 583, startPoint y: 258, endPoint x: 453, endPoint y: 283, distance: 132.0
click at [453, 244] on p "The Second Law of Thermodynamics states that the total entropy (disorder) of an…" at bounding box center [702, 236] width 775 height 15
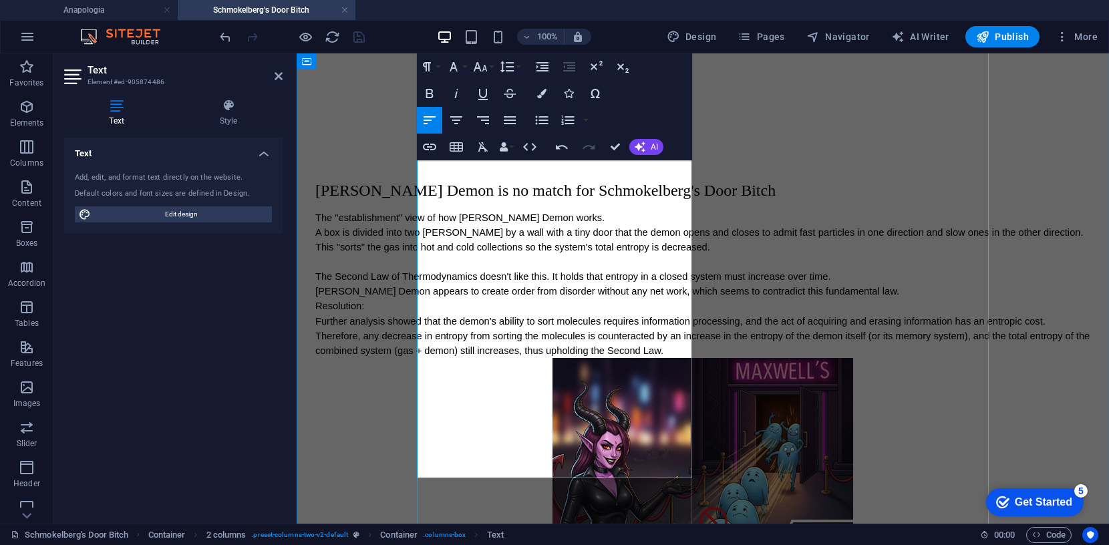
scroll to position [135, 0]
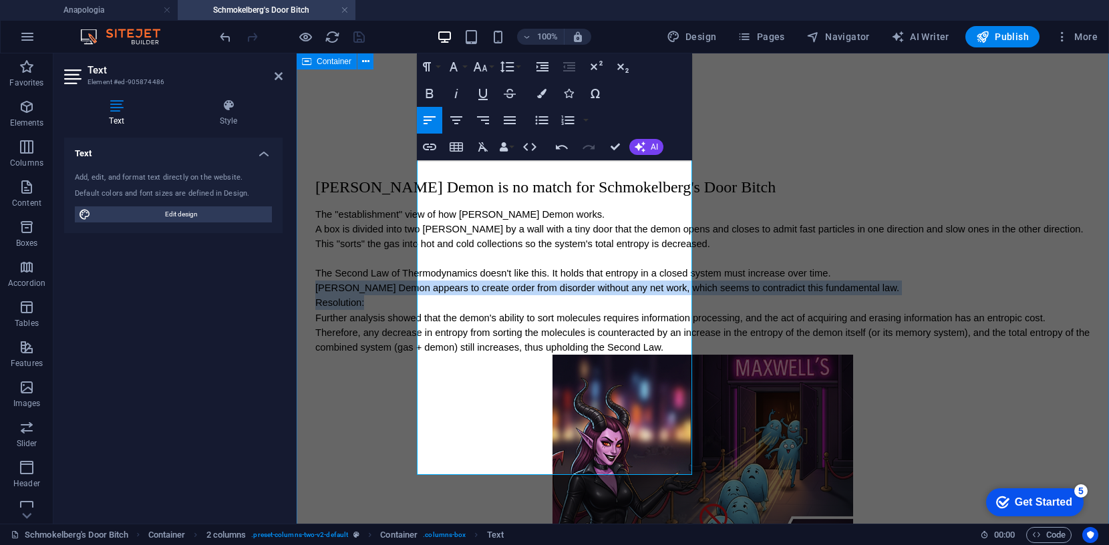
drag, startPoint x: 468, startPoint y: 352, endPoint x: 408, endPoint y: 325, distance: 65.8
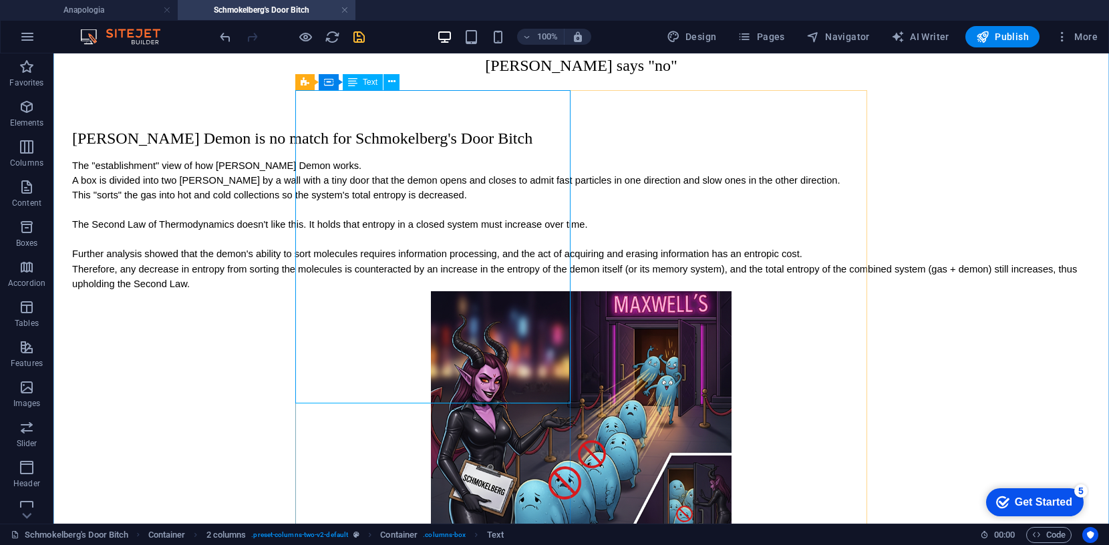
scroll to position [76, 0]
click at [344, 288] on div "Maxwell's Demon is no match for Schmokelberg's Door Bitch The "establishment" v…" at bounding box center [581, 211] width 1019 height 162
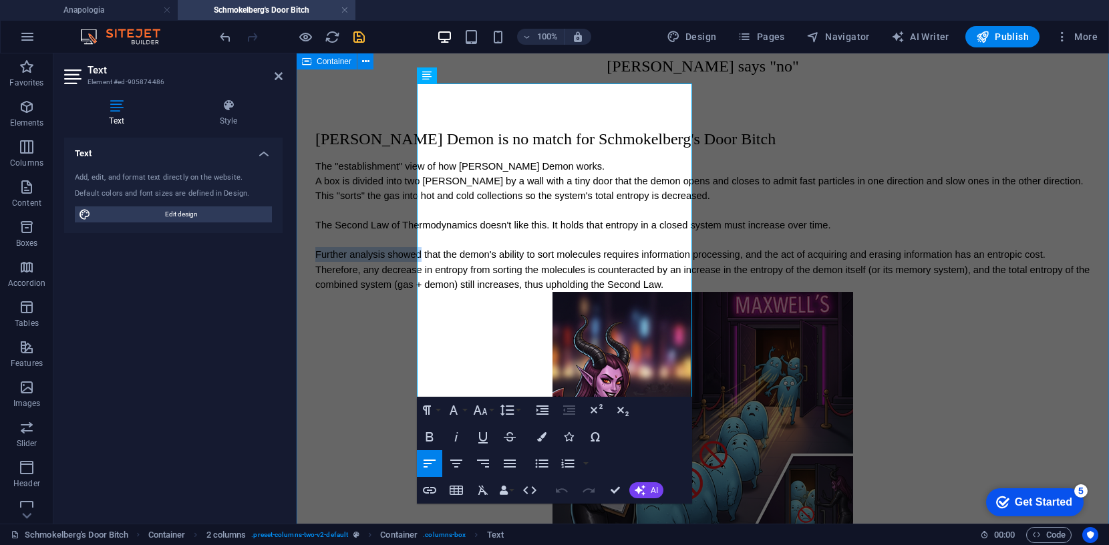
drag, startPoint x: 522, startPoint y: 289, endPoint x: 408, endPoint y: 284, distance: 113.7
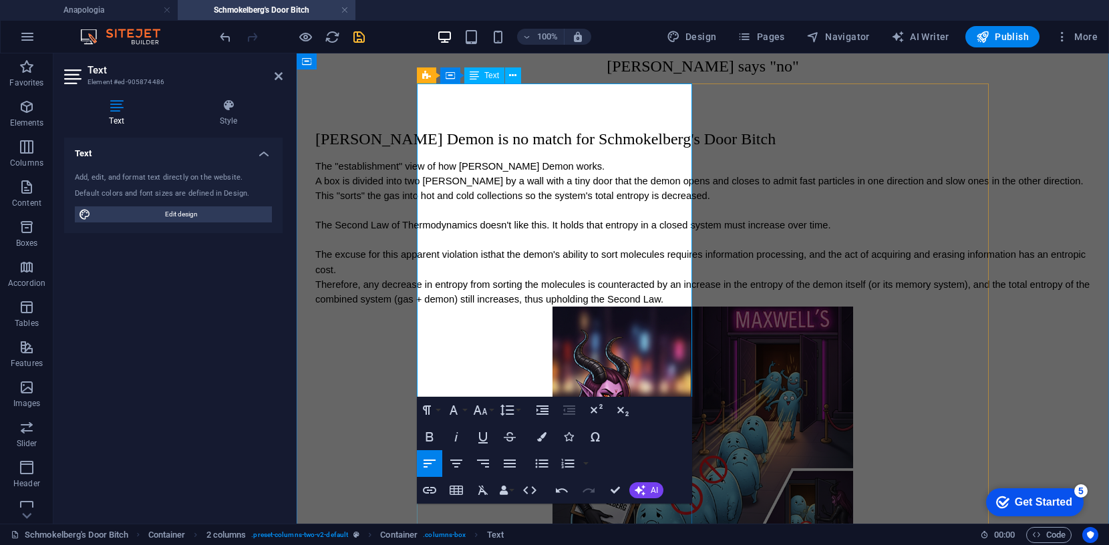
click at [437, 275] on span "The excuse for this apparent violation is that the demon's ability to sort mole…" at bounding box center [701, 261] width 773 height 25
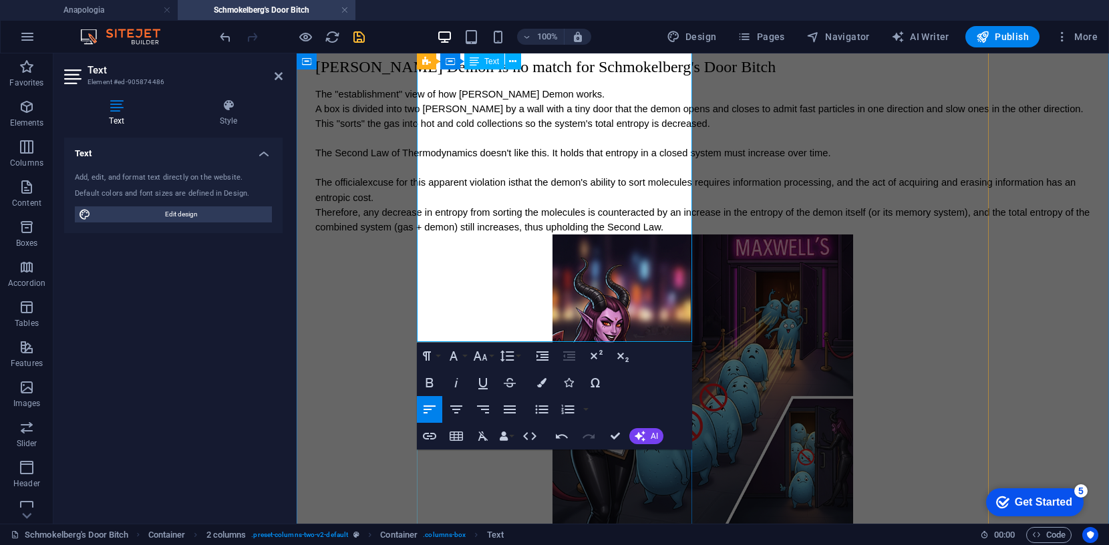
scroll to position [148, 0]
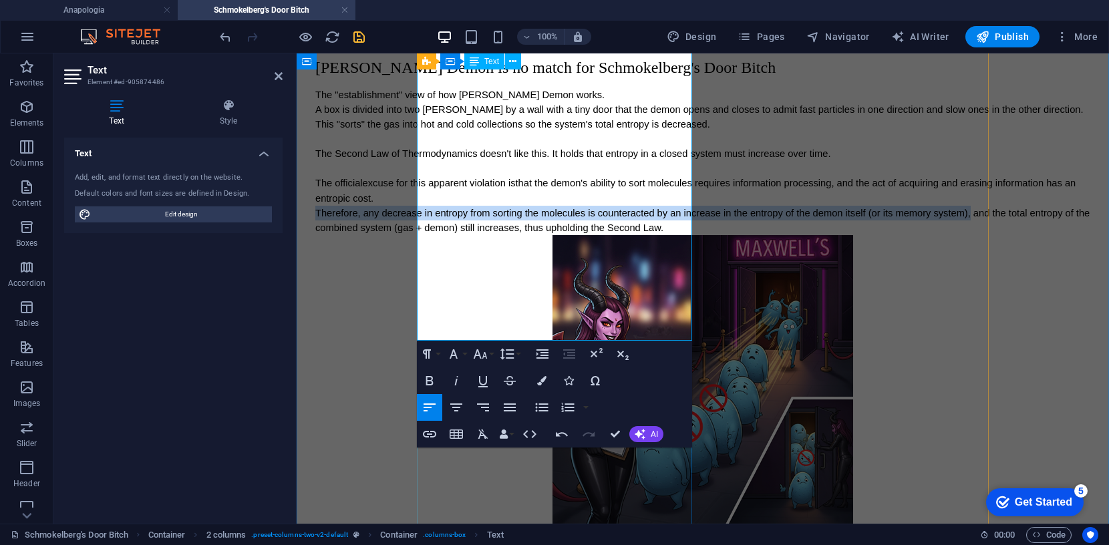
drag, startPoint x: 541, startPoint y: 307, endPoint x: 515, endPoint y: 283, distance: 35.4
click at [506, 235] on div "Maxwell's Demon is no match for Schmokelberg's Door Bitch The "establishment" v…" at bounding box center [702, 147] width 775 height 176
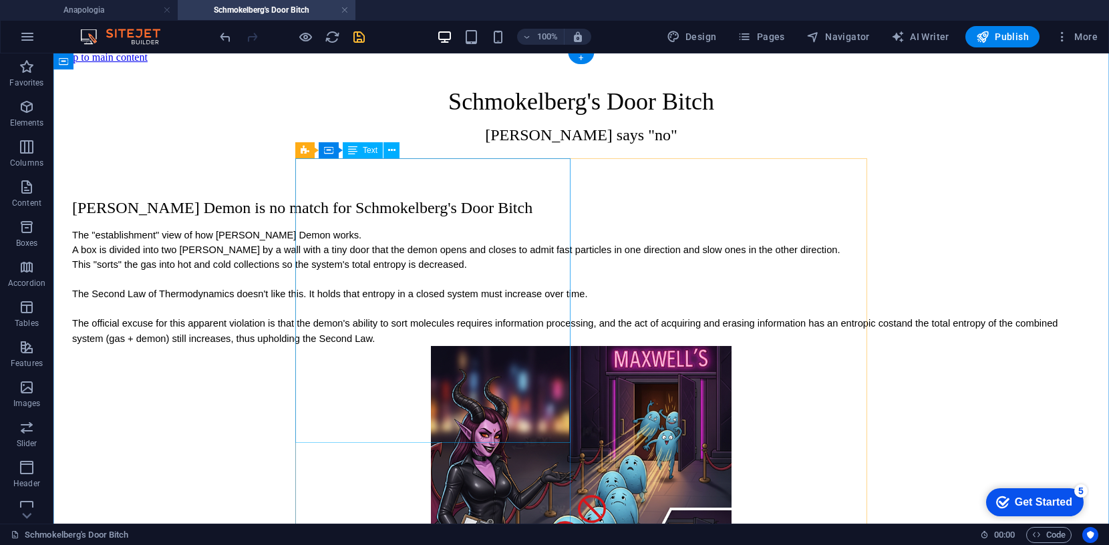
scroll to position [0, 0]
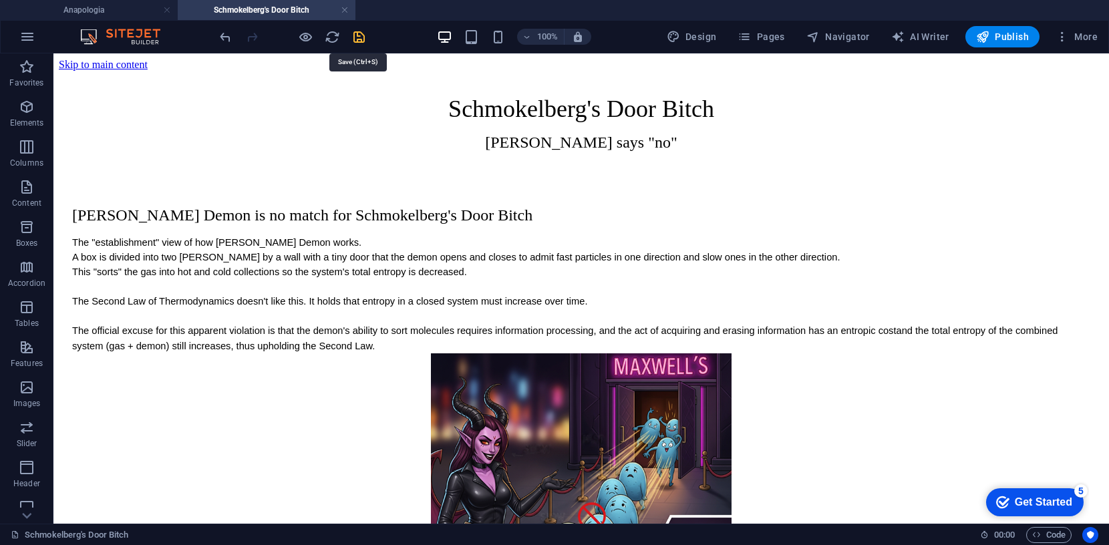
click at [356, 34] on icon "save" at bounding box center [359, 36] width 15 height 15
click at [1007, 35] on span "Publish" at bounding box center [1002, 36] width 53 height 13
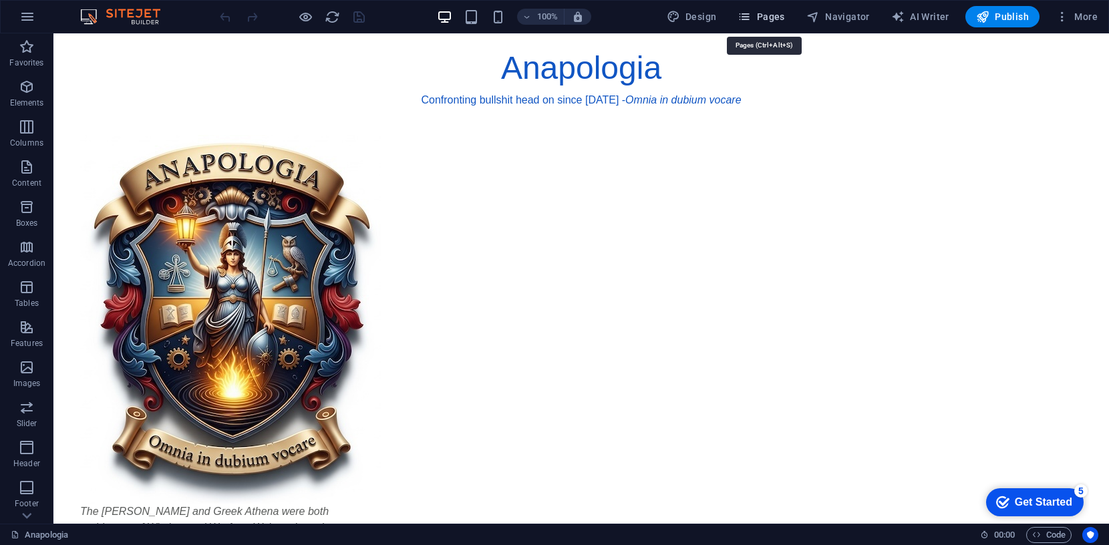
click at [766, 15] on span "Pages" at bounding box center [761, 16] width 47 height 13
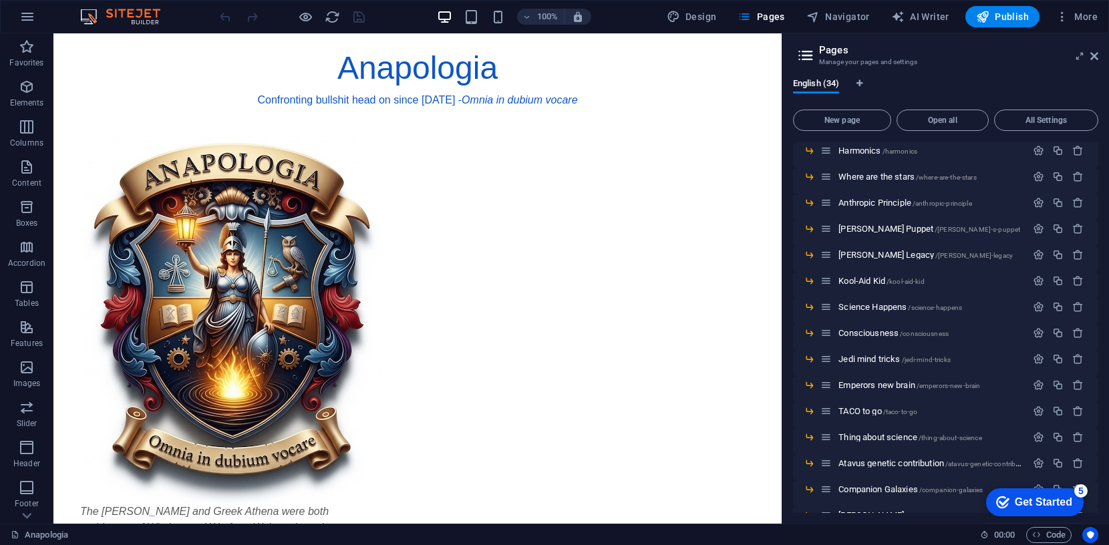
scroll to position [530, 0]
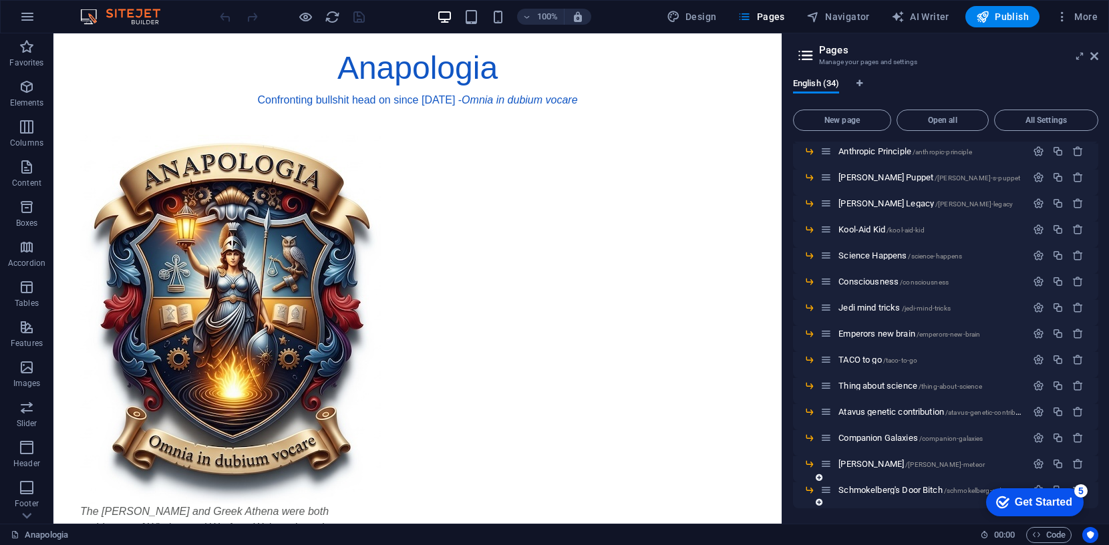
click at [891, 494] on div "Schmokelberg's Door Bitch /schmokelberg-s-door-bitch" at bounding box center [924, 490] width 206 height 15
click at [892, 489] on span "Schmokelberg's Door Bitch /schmokelberg-s-door-bitch" at bounding box center [934, 490] width 190 height 10
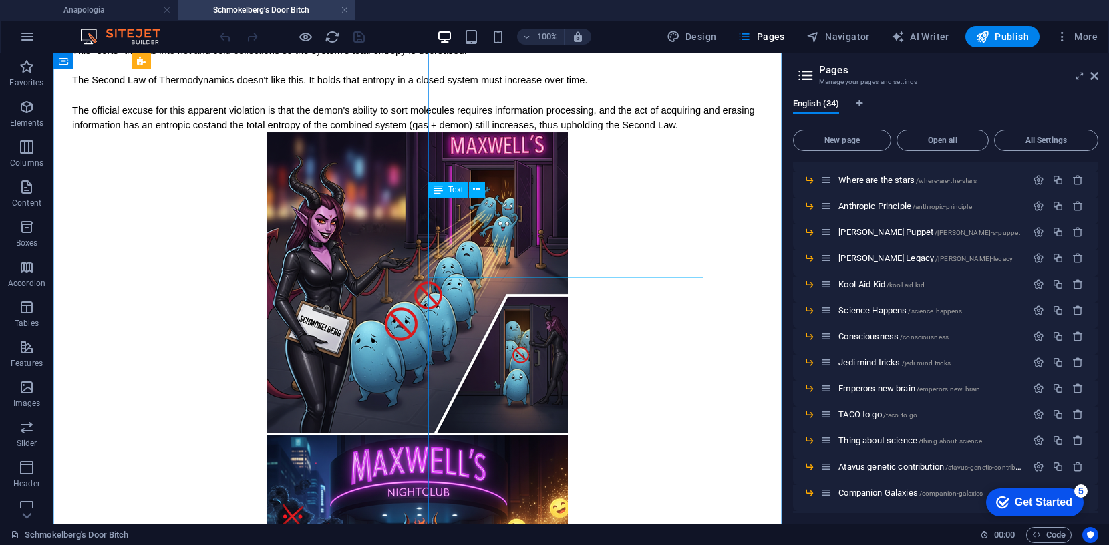
scroll to position [238, 0]
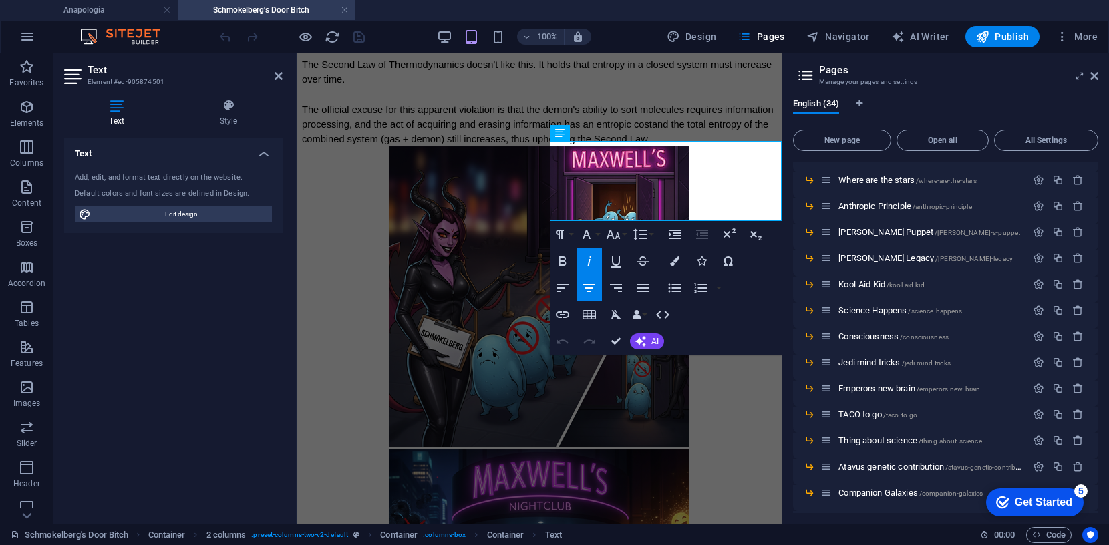
drag, startPoint x: 551, startPoint y: 164, endPoint x: 783, endPoint y: 209, distance: 236.7
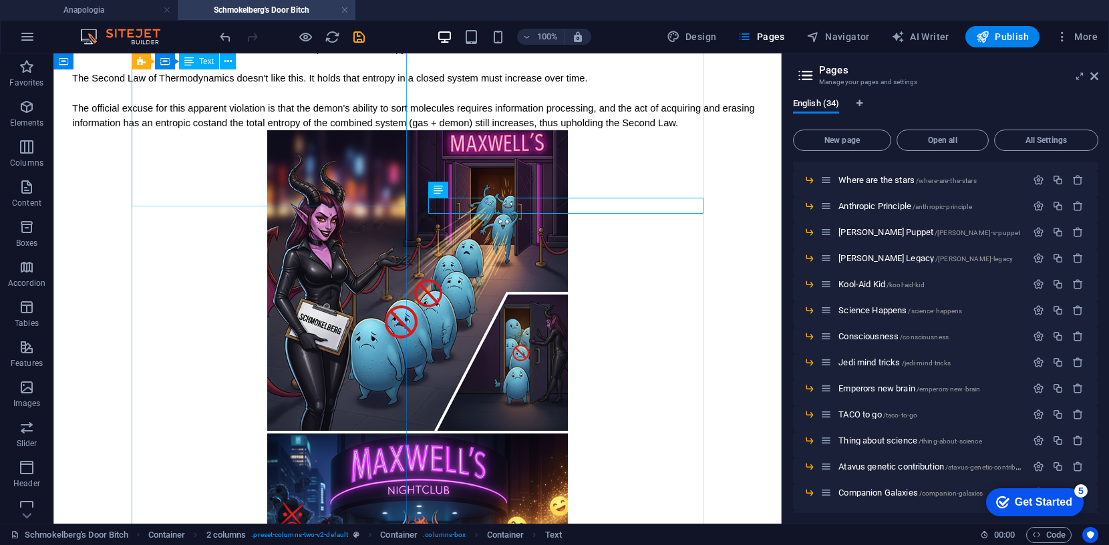
click at [295, 130] on div "Maxwell's Demon is no match for Schmokelberg's Door Bitch The "establishment" v…" at bounding box center [417, 50] width 691 height 162
click at [257, 130] on div "Maxwell's Demon is no match for Schmokelberg's Door Bitch The "establishment" v…" at bounding box center [417, 50] width 691 height 162
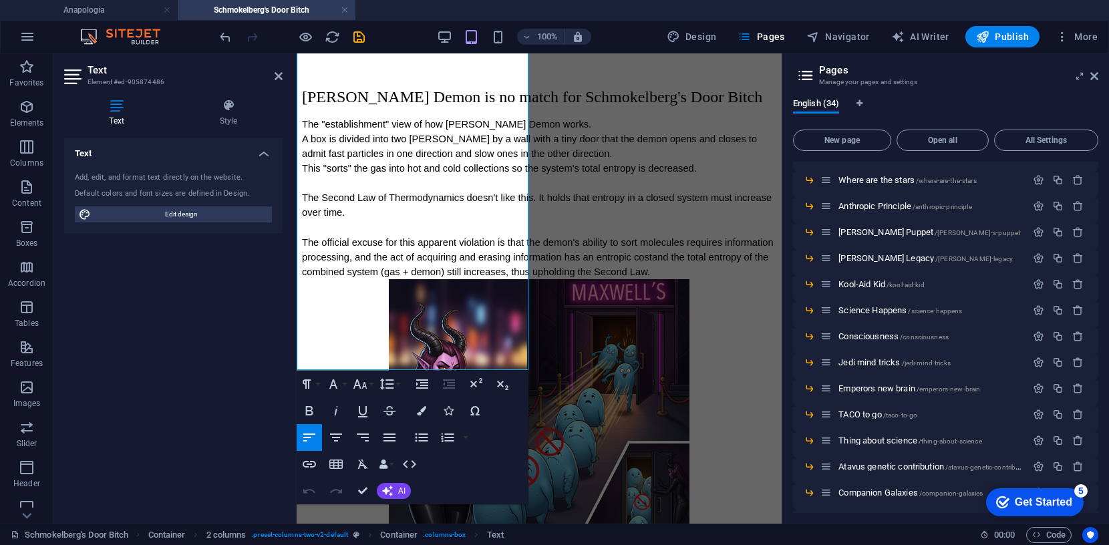
scroll to position [250, 0]
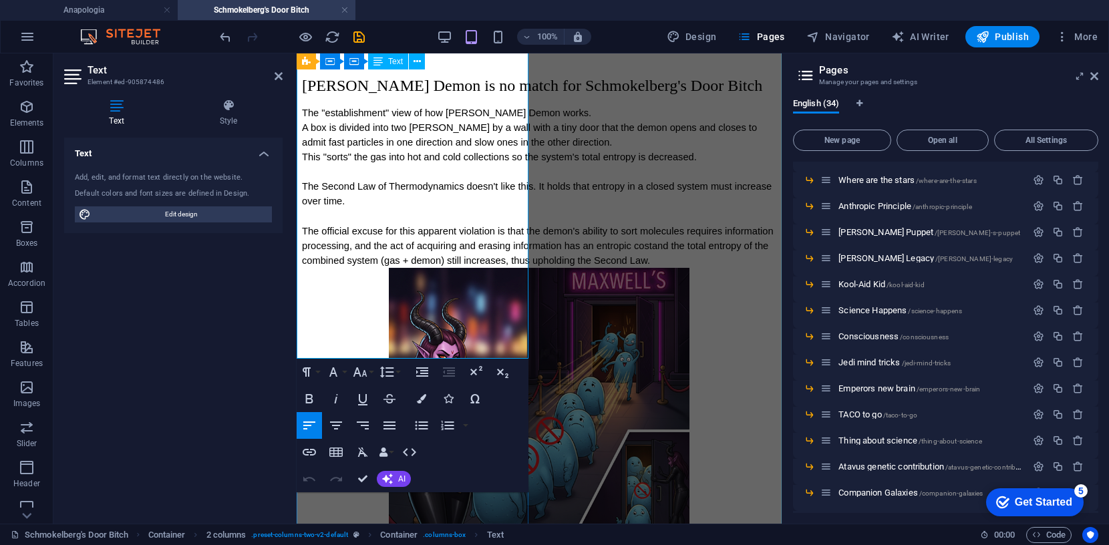
click at [495, 268] on p "The official excuse for this apparent violation is that the demon's ability to …" at bounding box center [539, 246] width 475 height 44
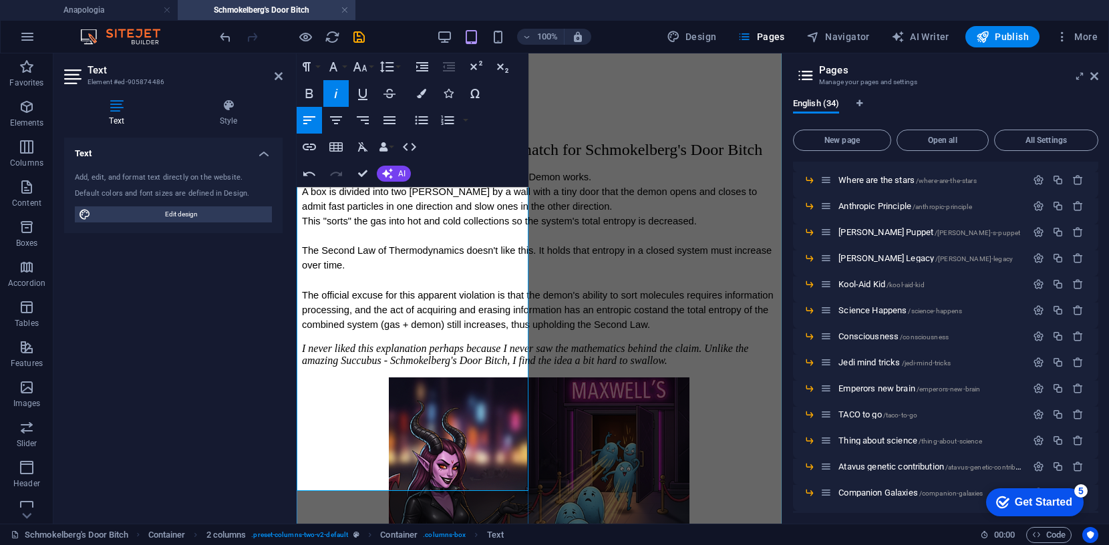
scroll to position [183, 0]
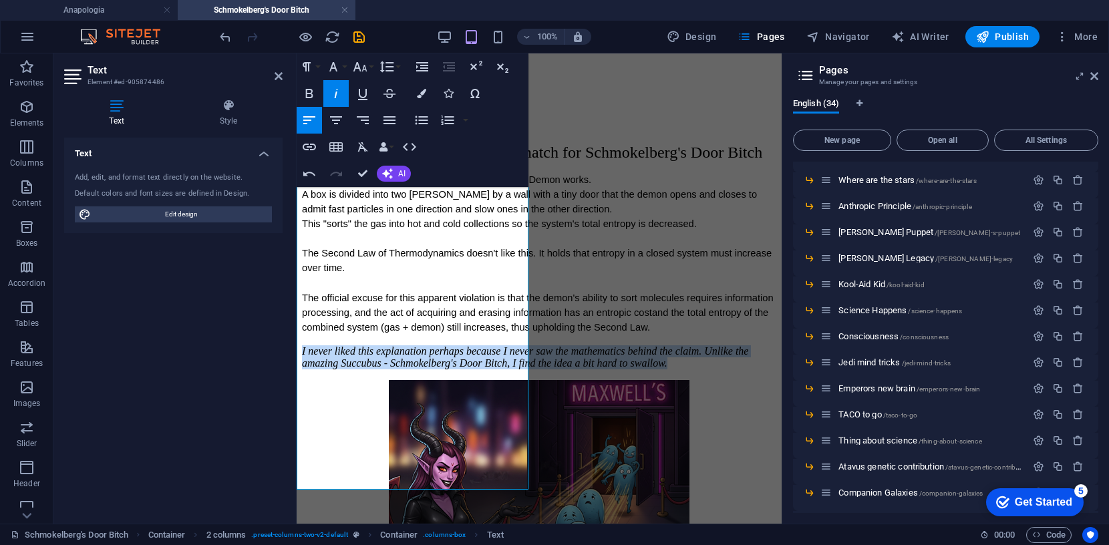
drag, startPoint x: 523, startPoint y: 484, endPoint x: 289, endPoint y: 434, distance: 239.7
click at [333, 93] on icon "button" at bounding box center [336, 94] width 16 height 16
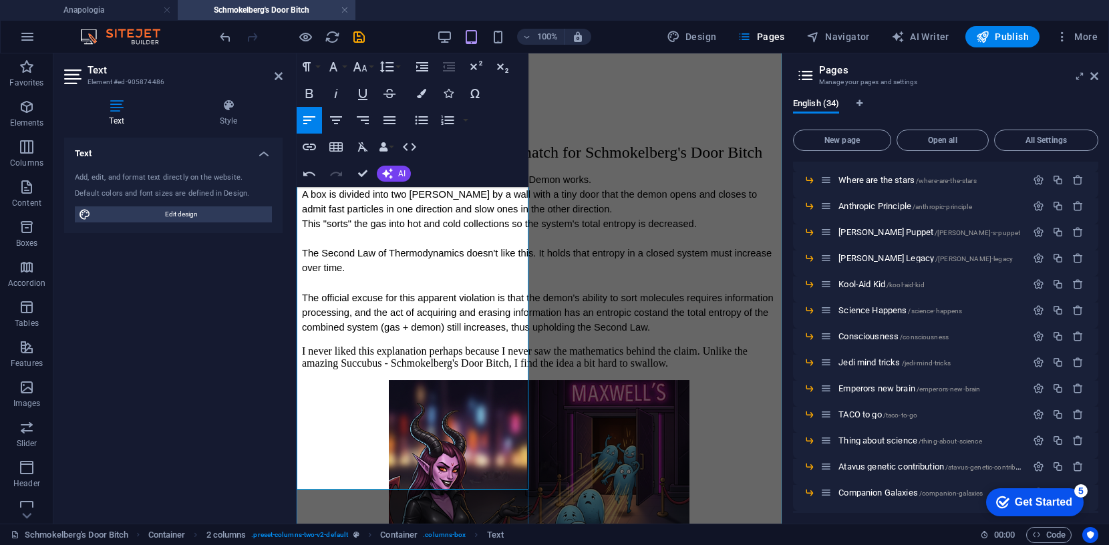
click at [496, 335] on p "The official excuse for this apparent violation is that the demon's ability to …" at bounding box center [539, 313] width 475 height 44
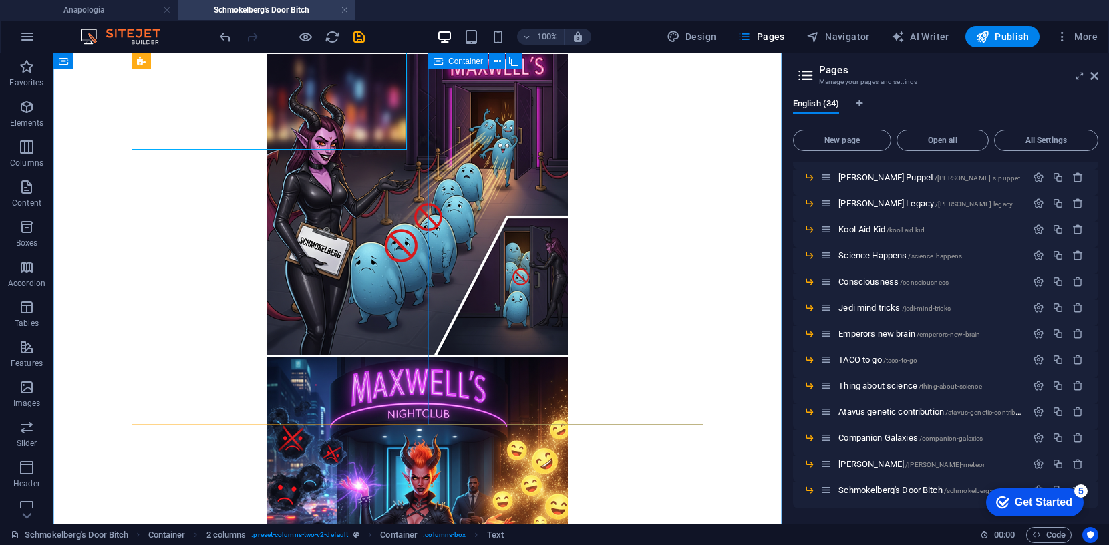
scroll to position [374, 0]
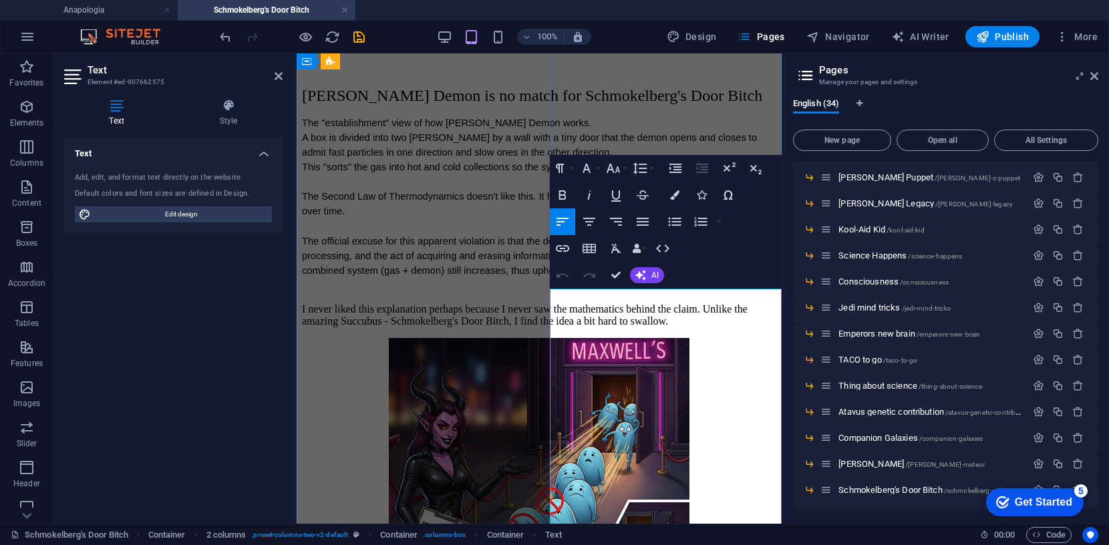
drag, startPoint x: 583, startPoint y: 337, endPoint x: 626, endPoint y: 356, distance: 46.4
click at [592, 169] on icon "button" at bounding box center [587, 168] width 16 height 16
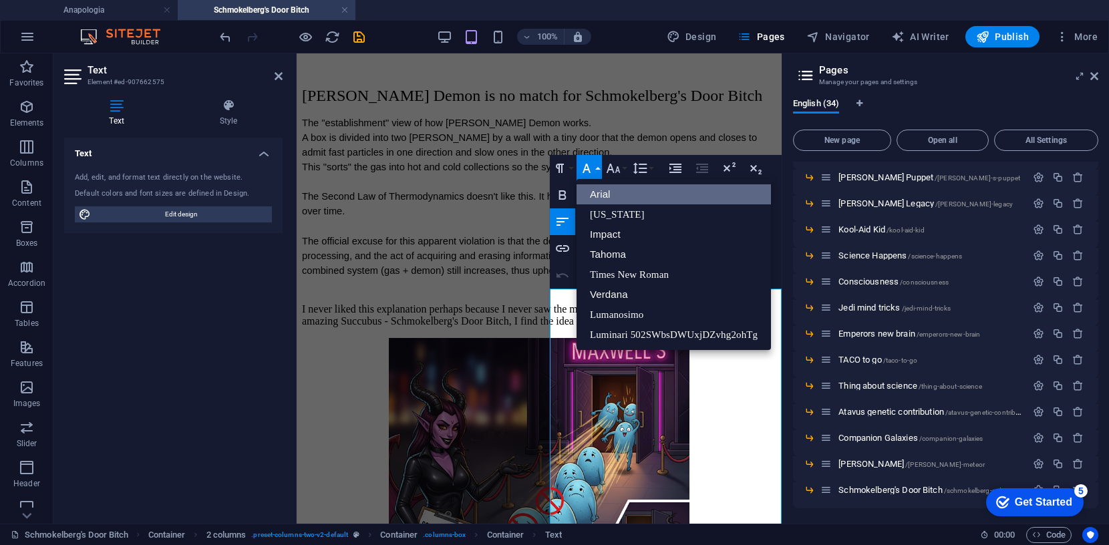
scroll to position [0, 0]
click at [409, 231] on div "Maxwell's Demon is no match for Schmokelberg's Door Bitch The "establishment" v…" at bounding box center [539, 207] width 475 height 241
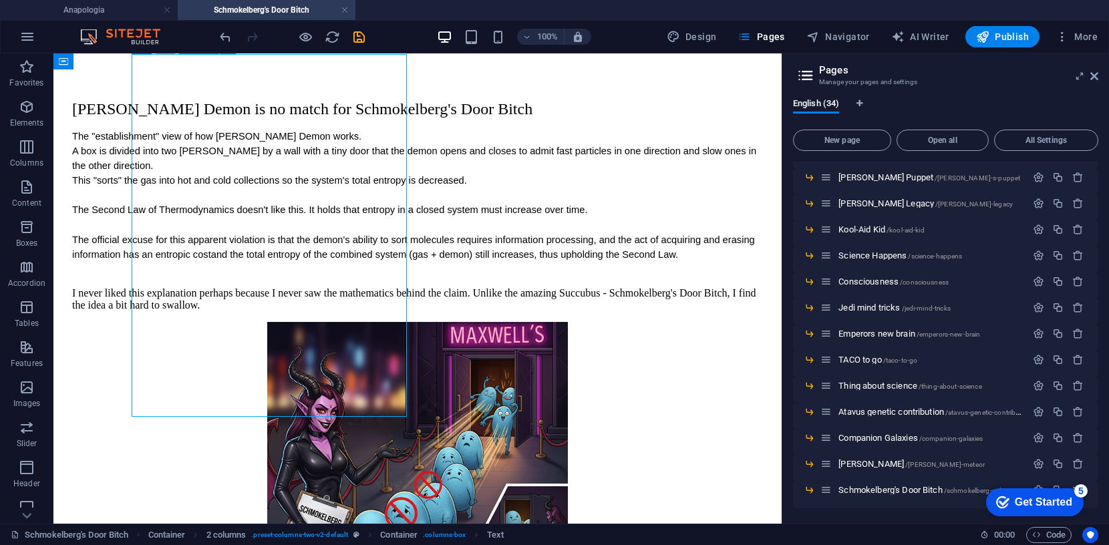
click at [263, 205] on div "Maxwell's Demon is no match for Schmokelberg's Door Bitch The "establishment" v…" at bounding box center [417, 205] width 691 height 211
click at [254, 217] on div "Maxwell's Demon is no match for Schmokelberg's Door Bitch The "establishment" v…" at bounding box center [417, 205] width 691 height 211
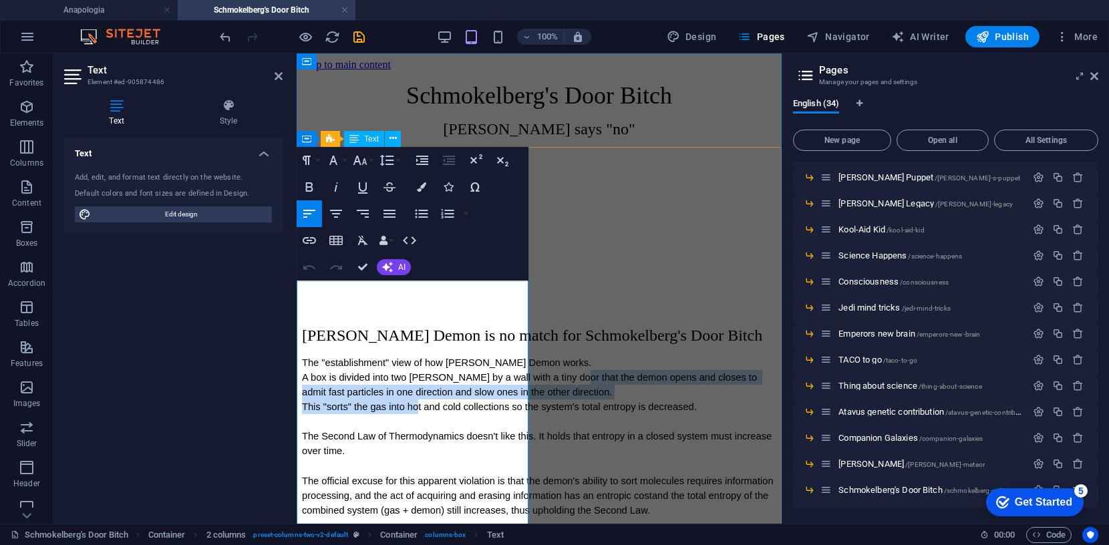
drag, startPoint x: 348, startPoint y: 380, endPoint x: 413, endPoint y: 429, distance: 81.7
click at [413, 429] on div "Maxwell's Demon is no match for Schmokelberg's Door Bitch The "establishment" v…" at bounding box center [539, 447] width 475 height 241
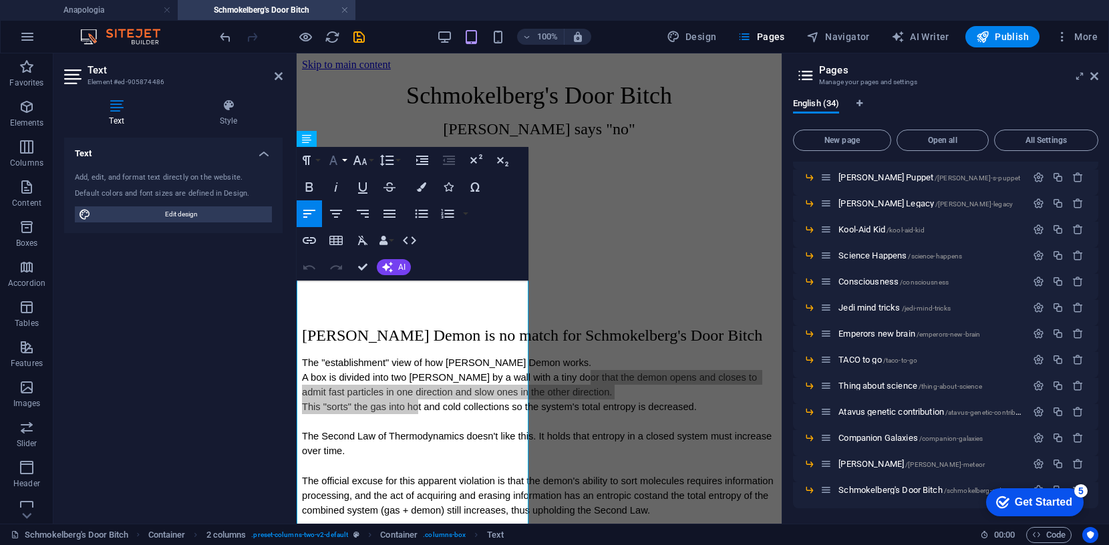
click at [336, 162] on icon "button" at bounding box center [333, 160] width 16 height 16
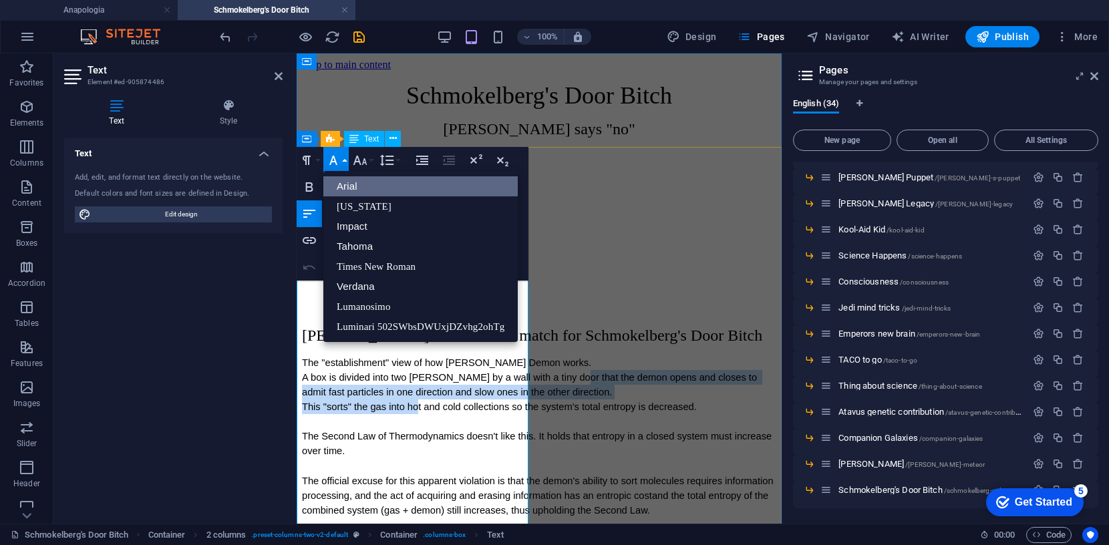
click at [477, 400] on p "A box is divided into two chambers by a wall with a tiny door that the demon op…" at bounding box center [539, 384] width 475 height 29
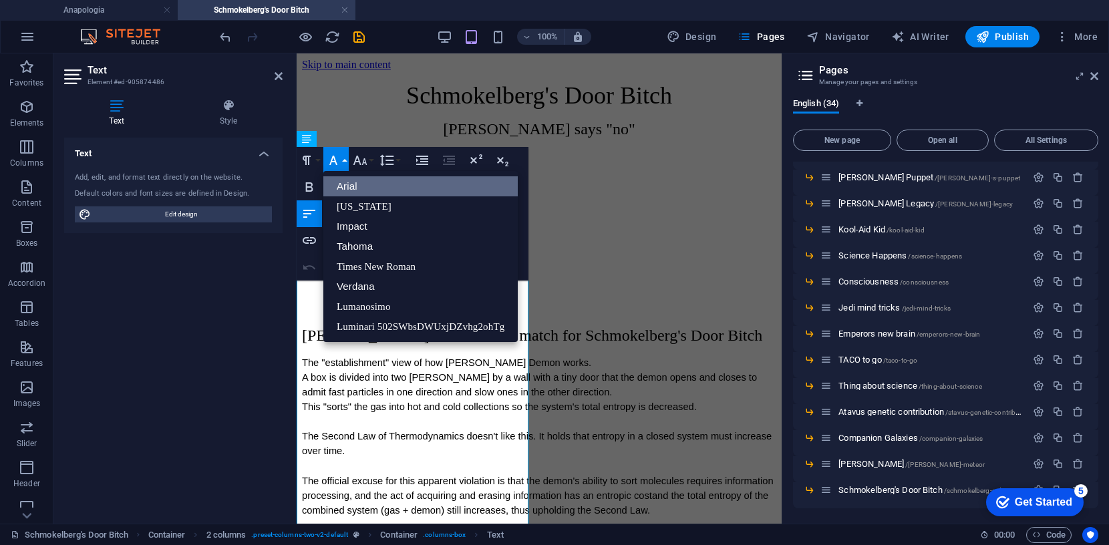
click at [342, 186] on link "Arial" at bounding box center [420, 186] width 194 height 20
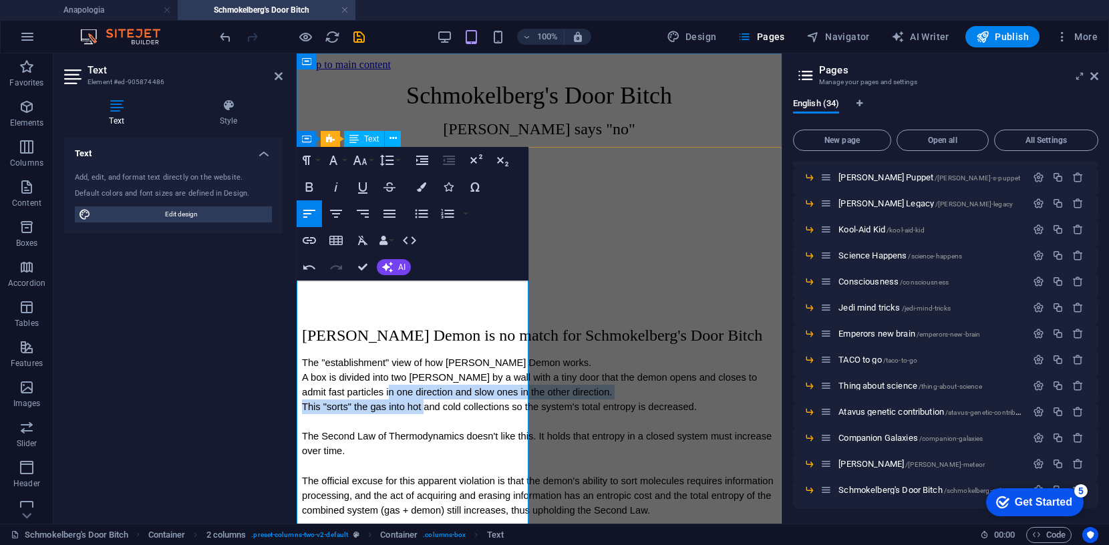
drag, startPoint x: 380, startPoint y: 388, endPoint x: 422, endPoint y: 418, distance: 51.9
click at [420, 421] on div "Maxwell's Demon is no match for Schmokelberg's Door Bitch The "establishment" v…" at bounding box center [539, 447] width 475 height 241
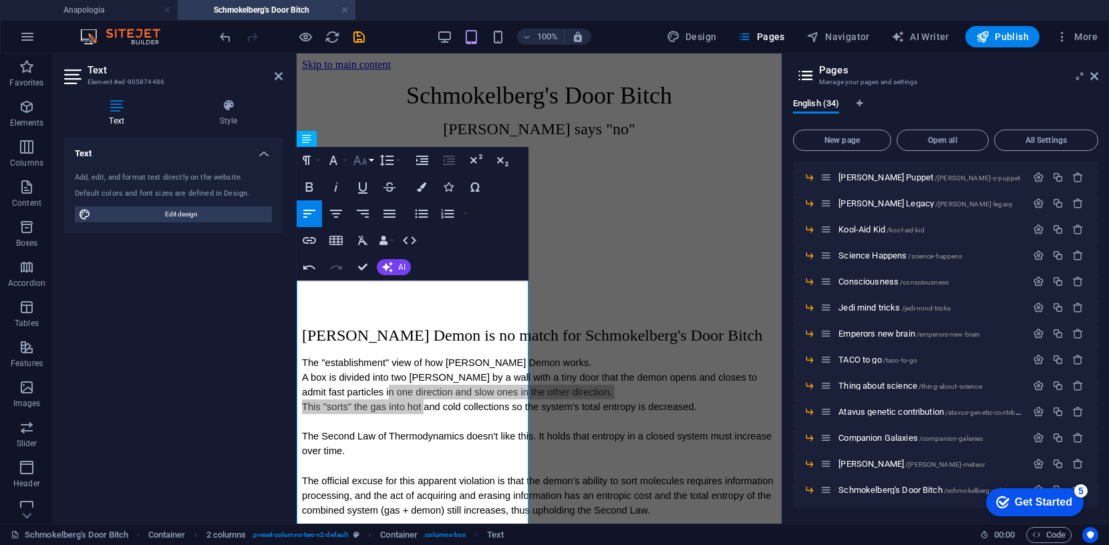
click at [366, 160] on icon "button" at bounding box center [360, 160] width 16 height 16
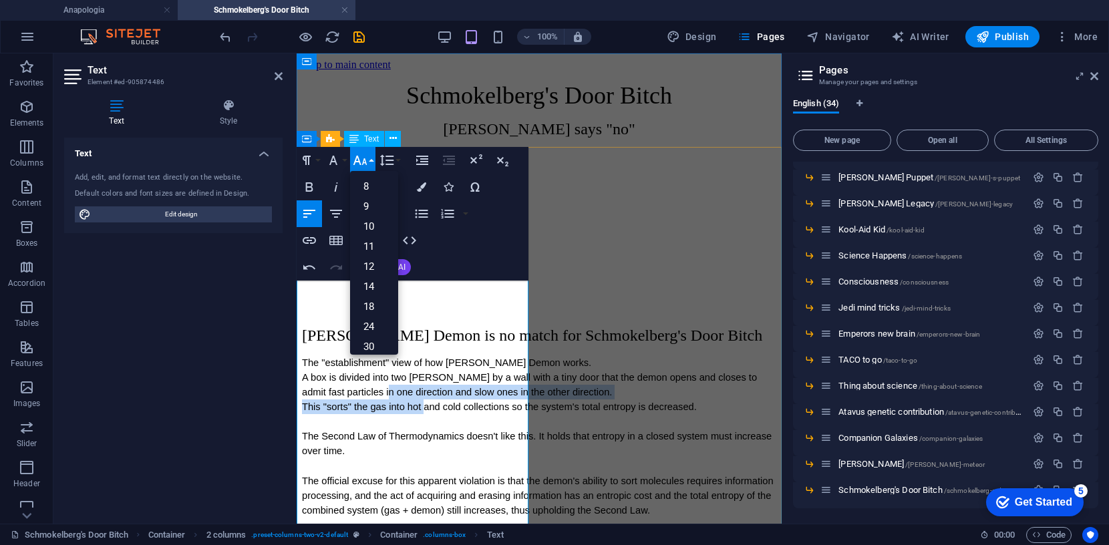
click at [450, 392] on span "A box is divided into two chambers by a wall with a tiny door that the demon op…" at bounding box center [531, 384] width 458 height 25
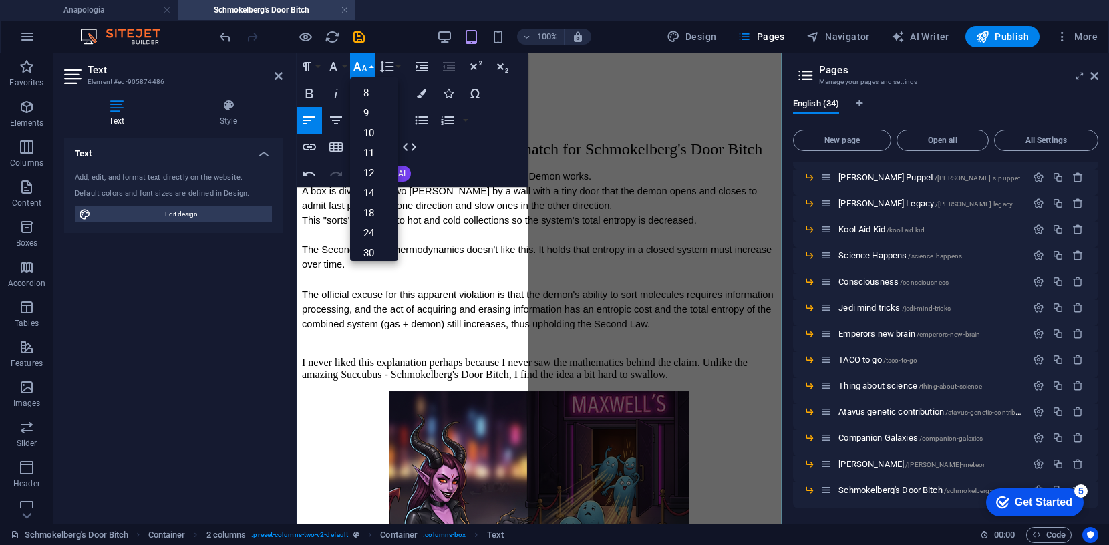
scroll to position [216, 0]
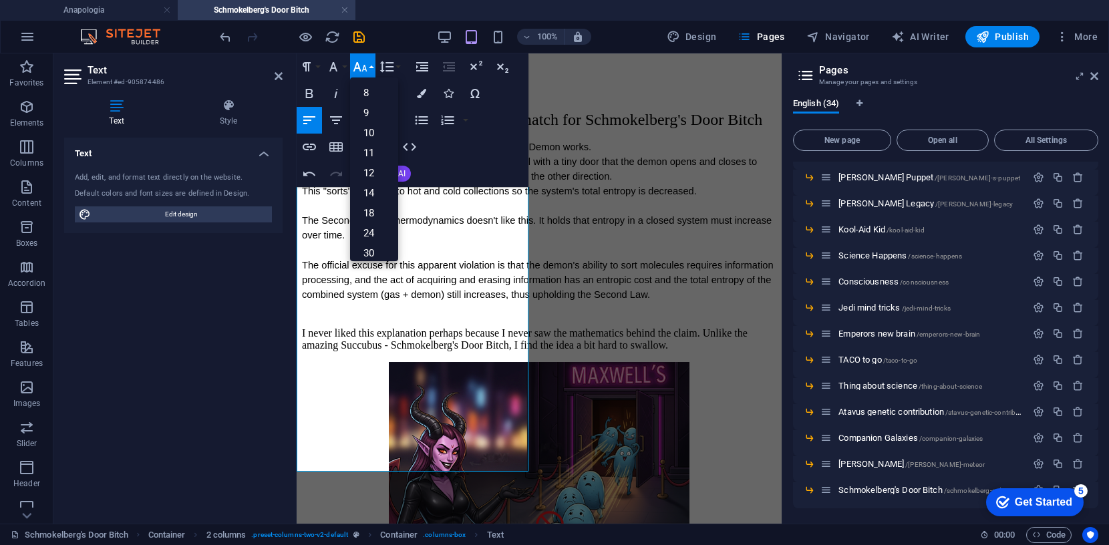
click at [456, 150] on div "Paragraph Format Normal Heading 1 Heading 2 Heading 3 Heading 4 Heading 5 Headi…" at bounding box center [413, 120] width 232 height 134
click at [366, 64] on icon "button" at bounding box center [360, 67] width 16 height 16
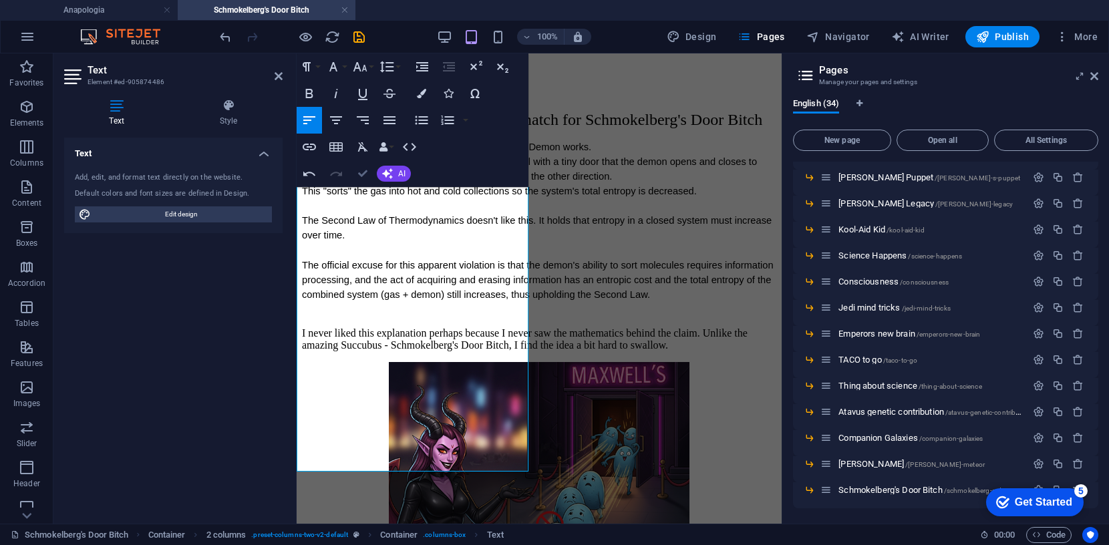
drag, startPoint x: 363, startPoint y: 172, endPoint x: 320, endPoint y: 69, distance: 112.1
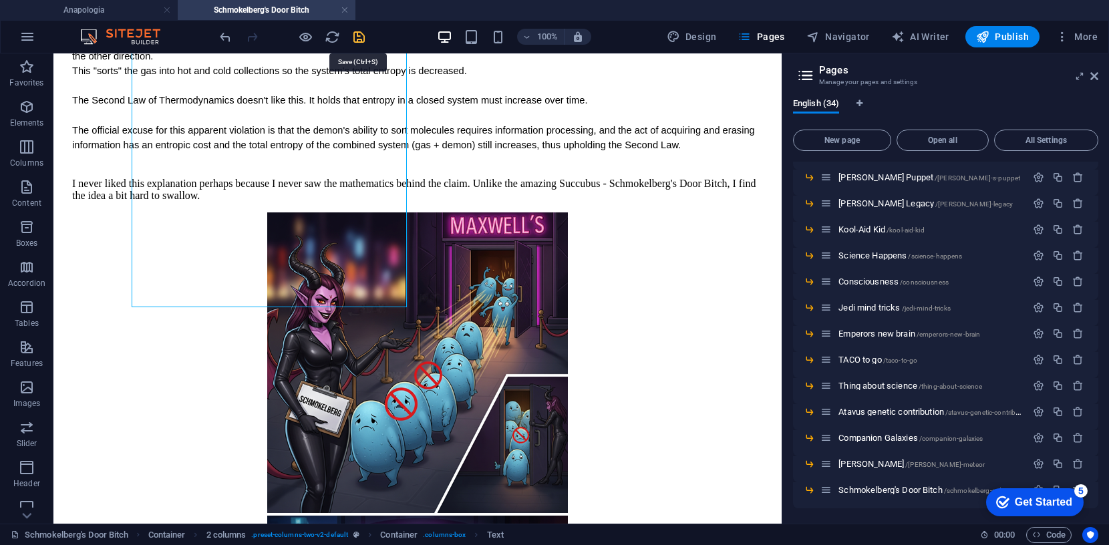
click at [356, 36] on icon "save" at bounding box center [359, 36] width 15 height 15
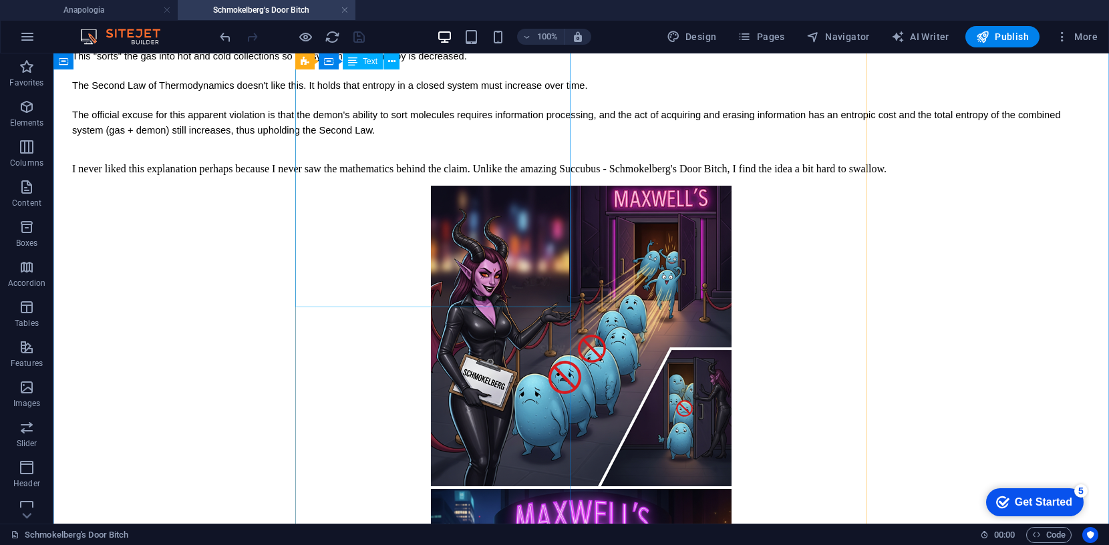
click at [481, 175] on div "Maxwell's Demon is no match for Schmokelberg's Door Bitch The "establishment" v…" at bounding box center [581, 83] width 1019 height 184
click at [444, 175] on div "Maxwell's Demon is no match for Schmokelberg's Door Bitch The "establishment" v…" at bounding box center [581, 83] width 1019 height 184
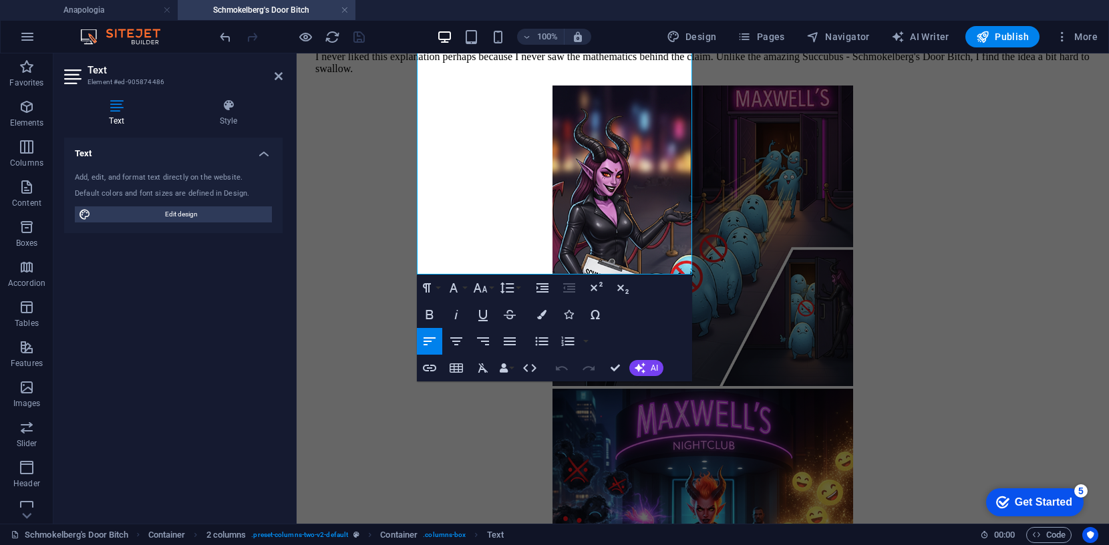
scroll to position [0, 0]
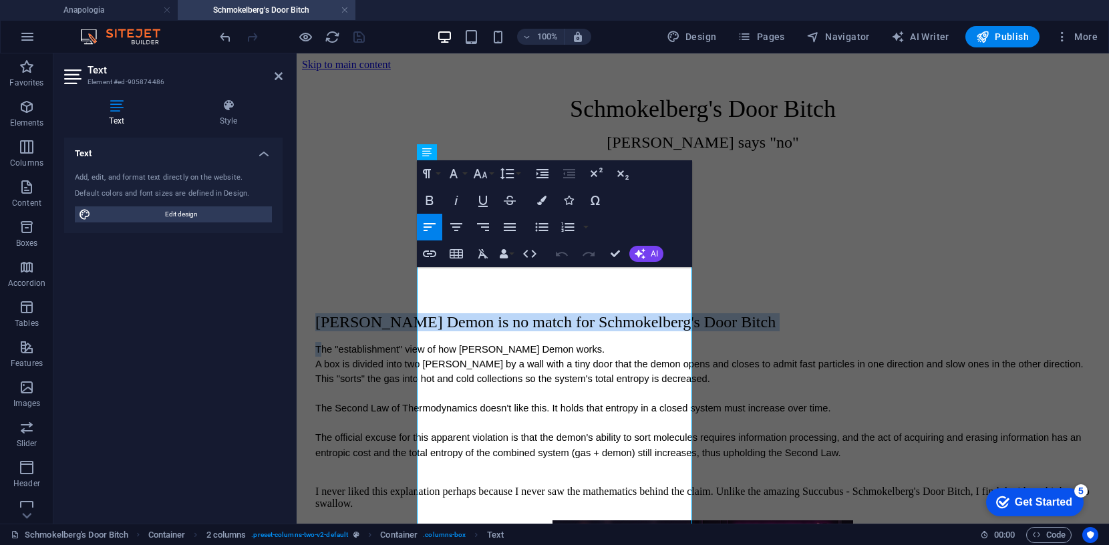
drag, startPoint x: 420, startPoint y: 327, endPoint x: 867, endPoint y: 84, distance: 508.1
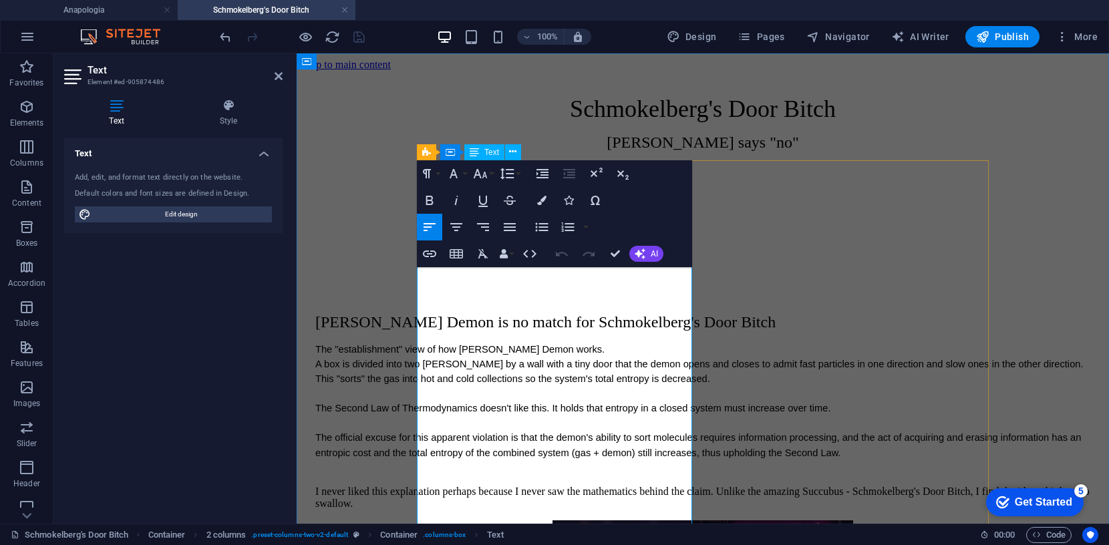
click at [422, 359] on span "A box is divided into two chambers by a wall with a tiny door that the demon op…" at bounding box center [699, 364] width 769 height 11
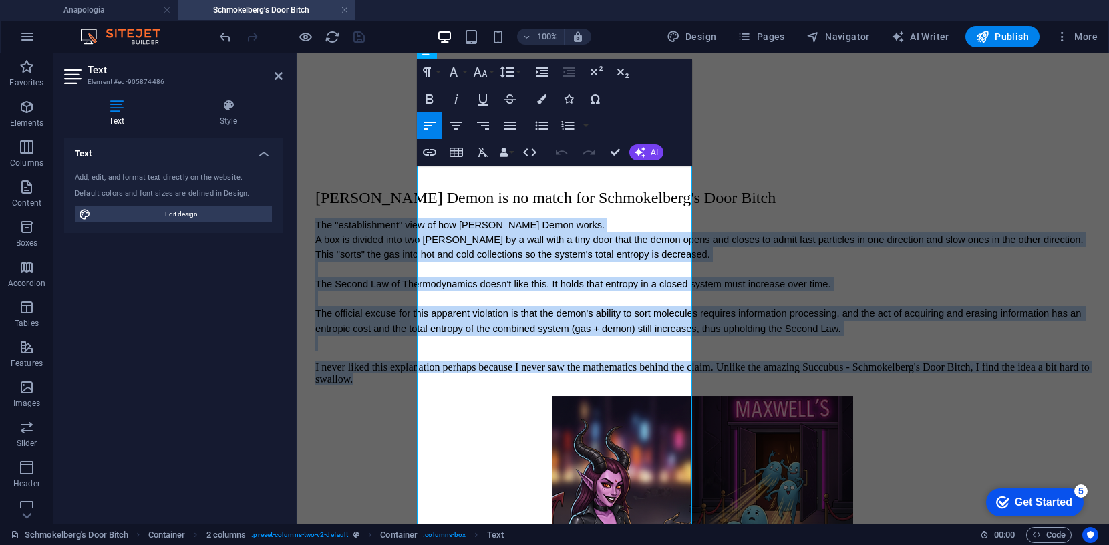
scroll to position [192, 0]
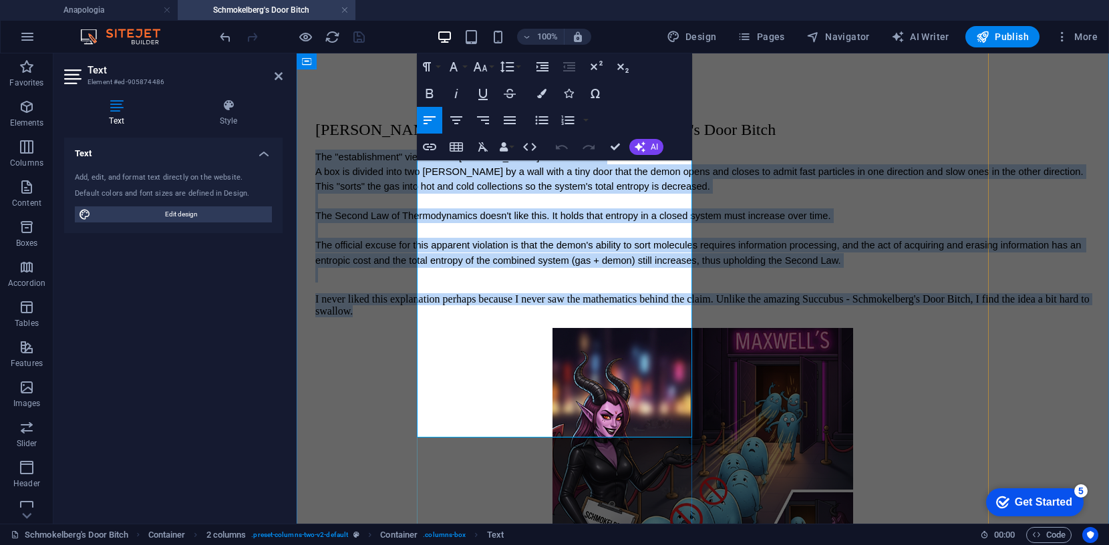
drag, startPoint x: 418, startPoint y: 323, endPoint x: 584, endPoint y: 429, distance: 197.1
click at [584, 317] on div "Maxwell's Demon is no match for Schmokelberg's Door Bitch The "establishment" v…" at bounding box center [702, 219] width 775 height 196
click at [484, 145] on icon "button" at bounding box center [483, 147] width 16 height 16
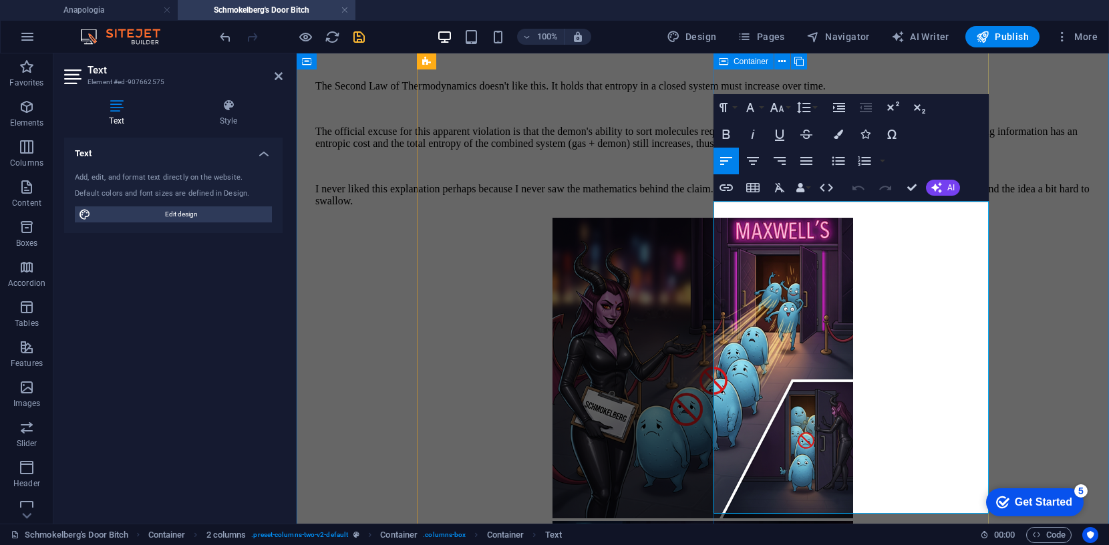
scroll to position [255, 0]
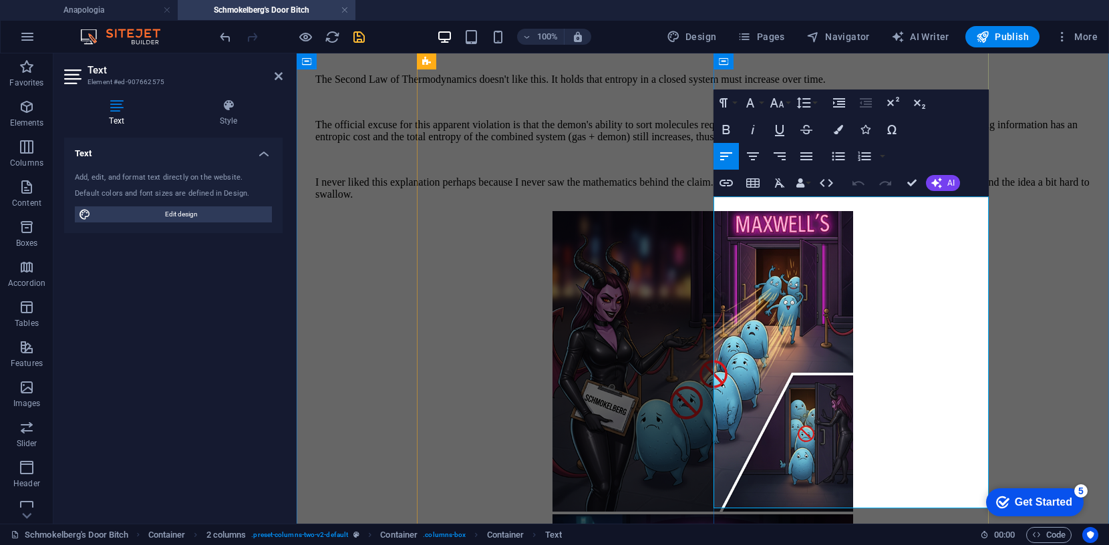
drag, startPoint x: 715, startPoint y: 282, endPoint x: 962, endPoint y: 494, distance: 325.6
click at [781, 180] on icon "button" at bounding box center [780, 183] width 16 height 16
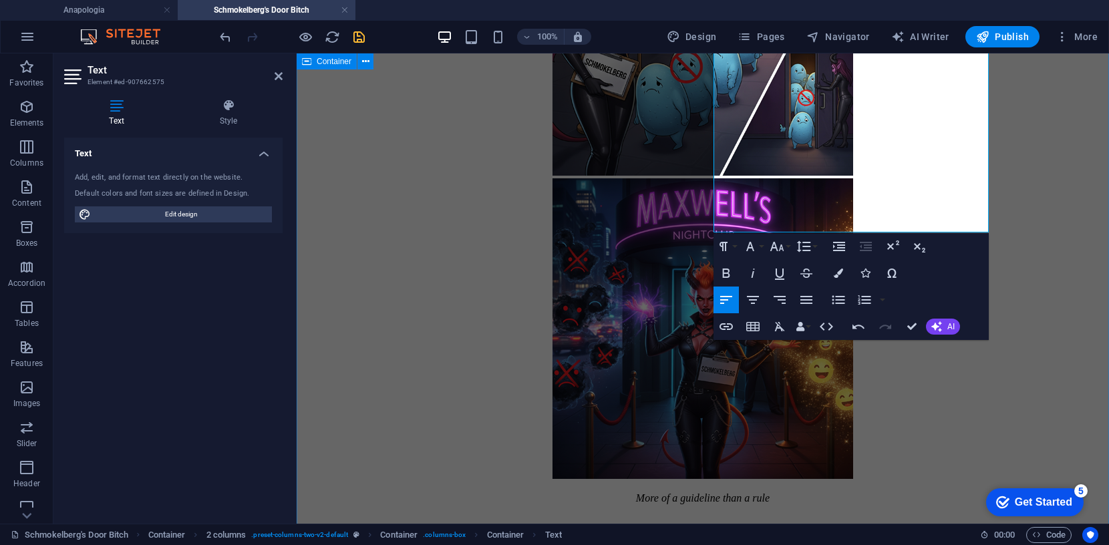
scroll to position [595, 0]
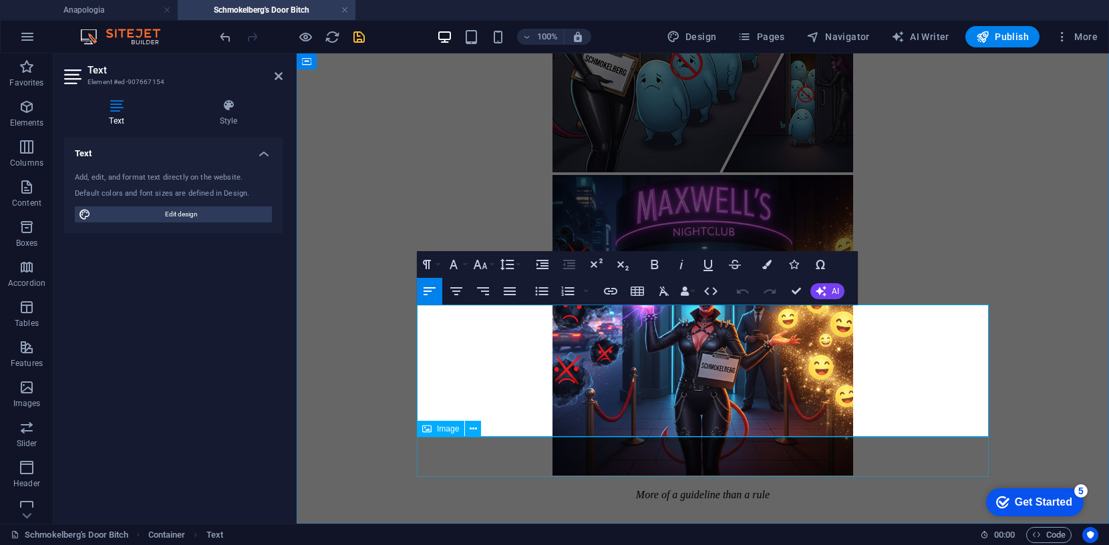
drag, startPoint x: 419, startPoint y: 313, endPoint x: 618, endPoint y: 438, distance: 234.8
click at [618, 438] on div "Schmokelberg's Door Bitch Maxwell says "no" Maxwell's Demon is no match for Sch…" at bounding box center [703, 201] width 802 height 1451
click at [664, 293] on icon "button" at bounding box center [664, 291] width 16 height 16
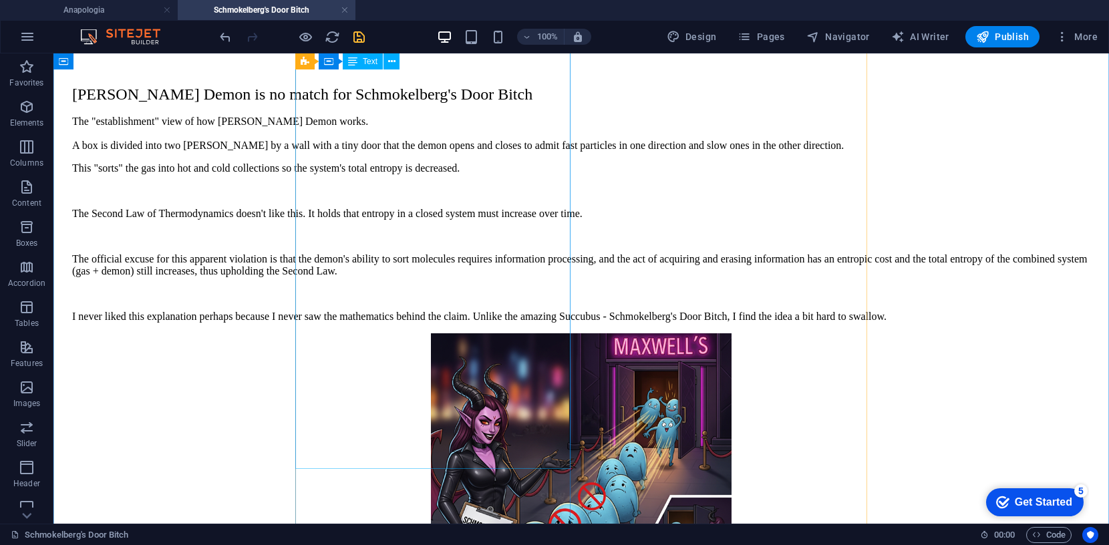
scroll to position [117, 0]
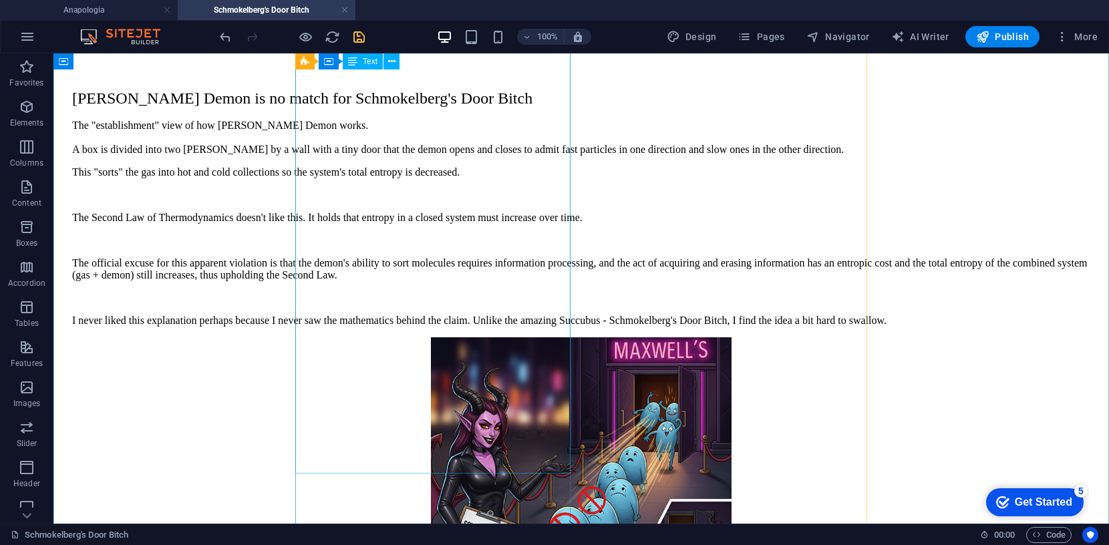
click at [323, 116] on div "Maxwell's Demon is no match for Schmokelberg's Door Bitch The "establishment" v…" at bounding box center [581, 208] width 1019 height 237
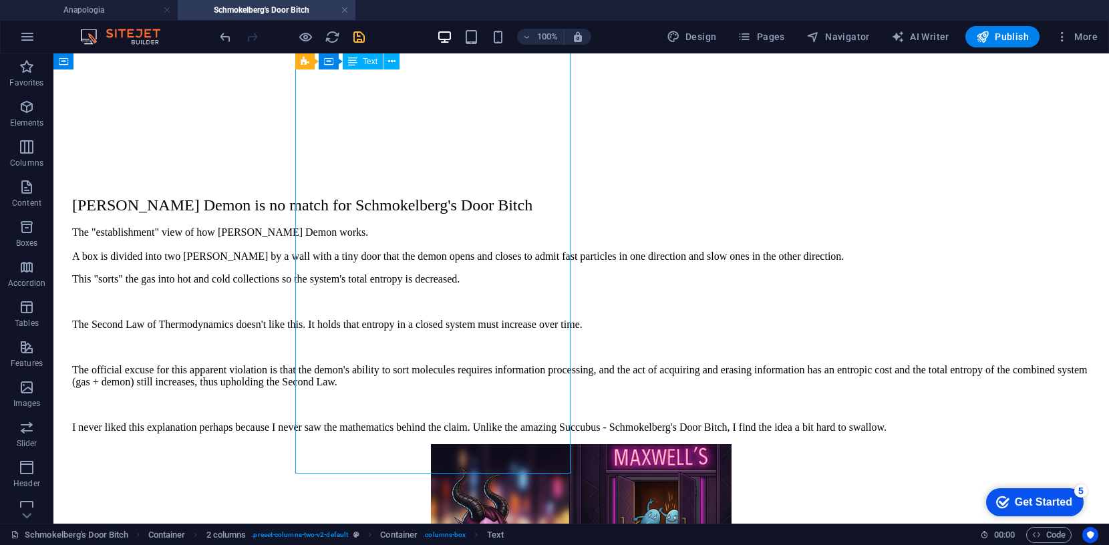
scroll to position [0, 0]
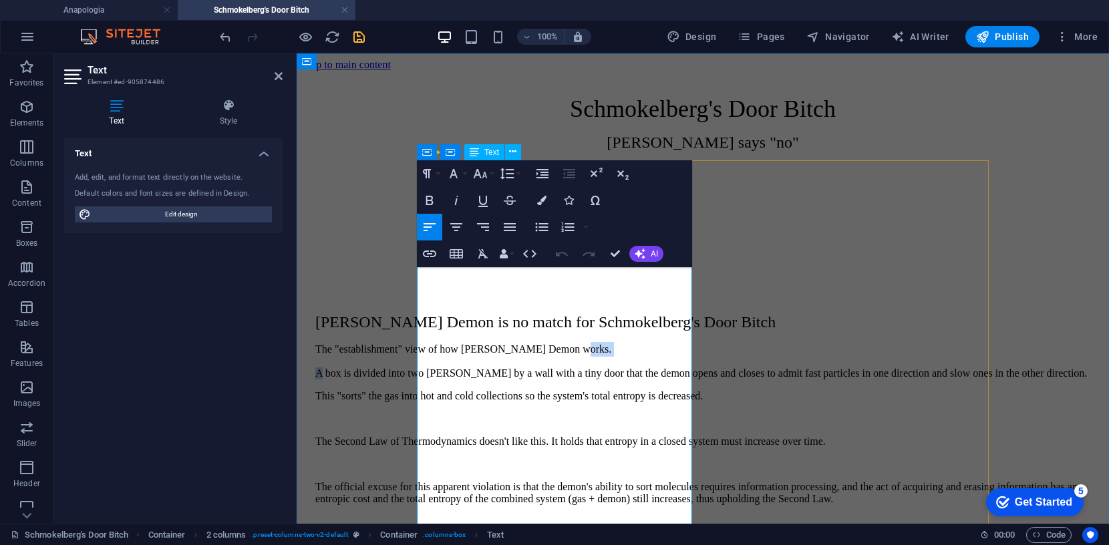
drag, startPoint x: 424, startPoint y: 358, endPoint x: 446, endPoint y: 340, distance: 28.5
click at [445, 340] on div "Maxwell's Demon is no match for Schmokelberg's Door Bitch The "establishment" v…" at bounding box center [702, 437] width 775 height 249
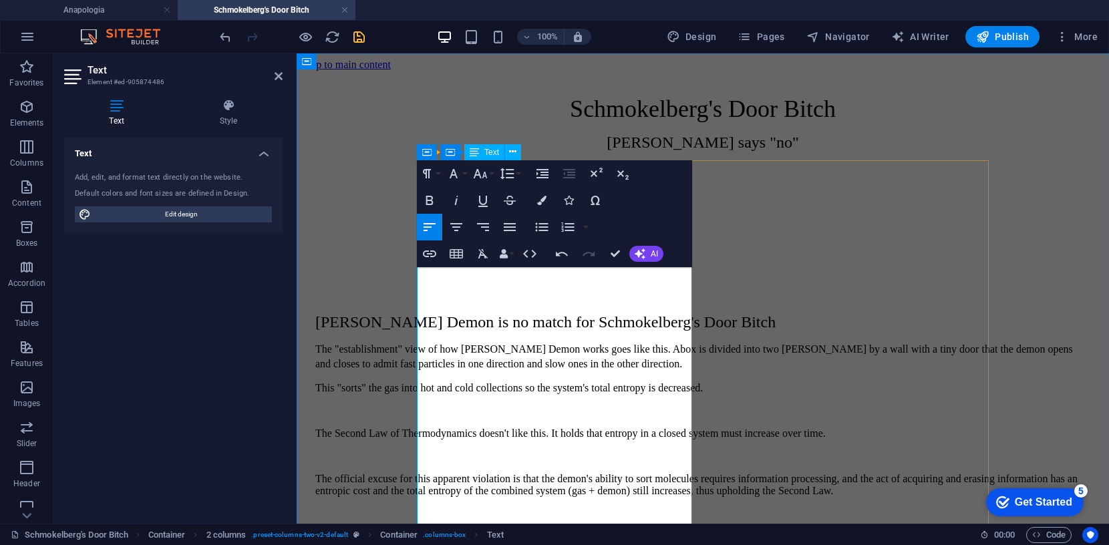
click at [517, 417] on p at bounding box center [702, 411] width 775 height 12
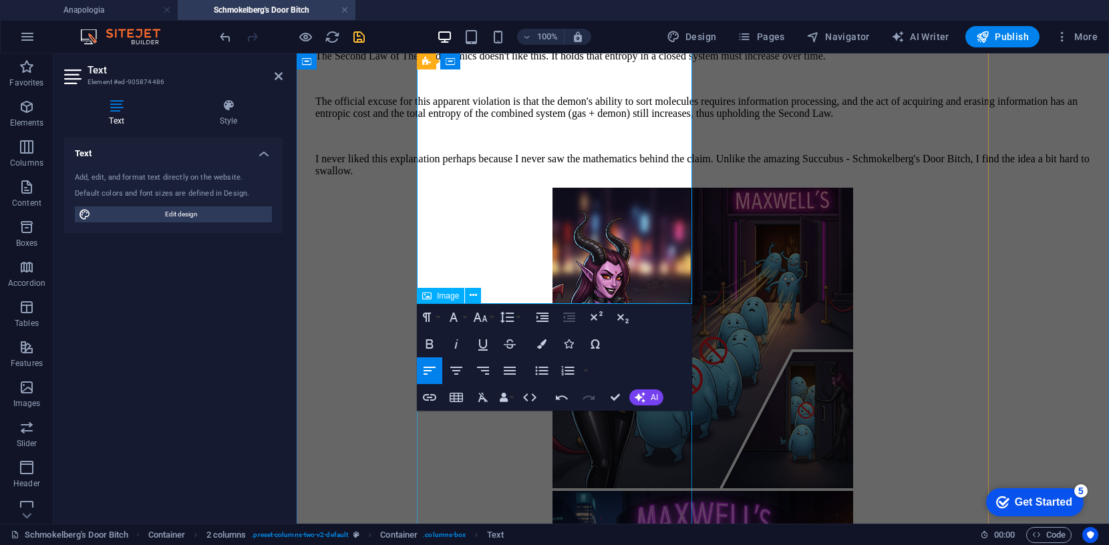
scroll to position [354, 0]
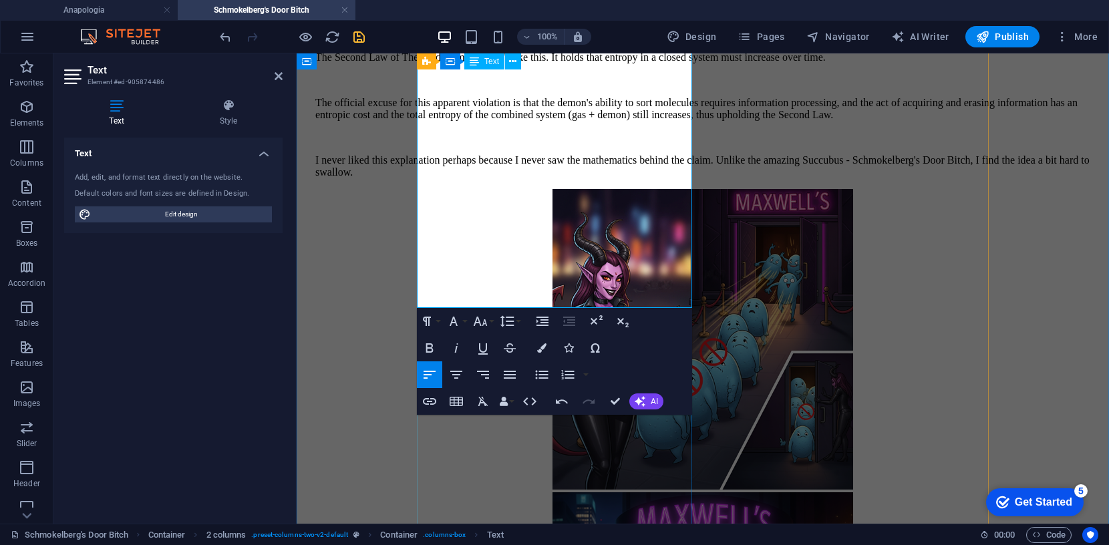
click at [470, 86] on p at bounding box center [702, 80] width 775 height 12
click at [506, 314] on icon "button" at bounding box center [507, 321] width 16 height 16
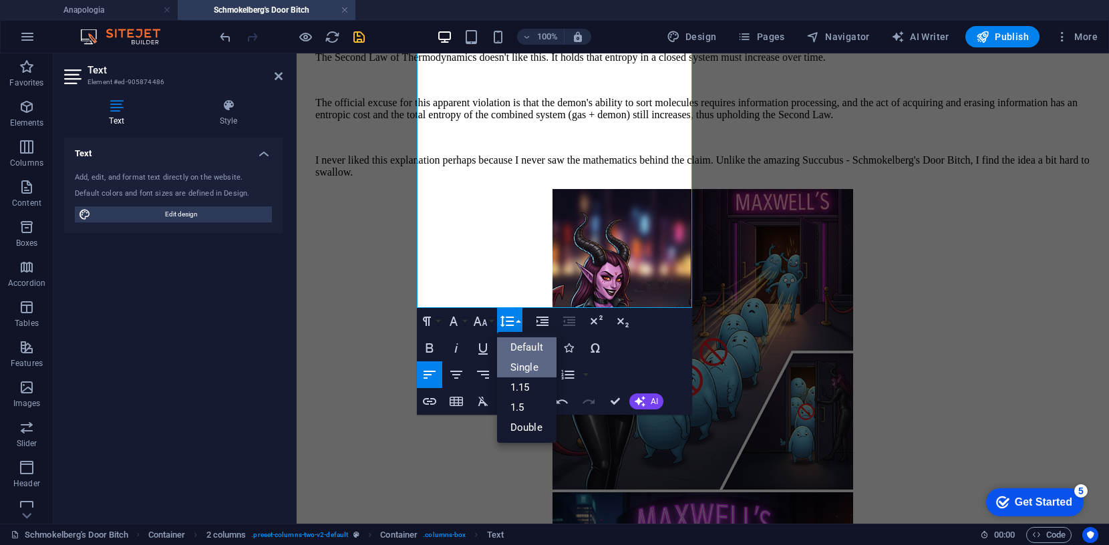
scroll to position [0, 0]
click at [524, 364] on link "Single" at bounding box center [526, 368] width 59 height 20
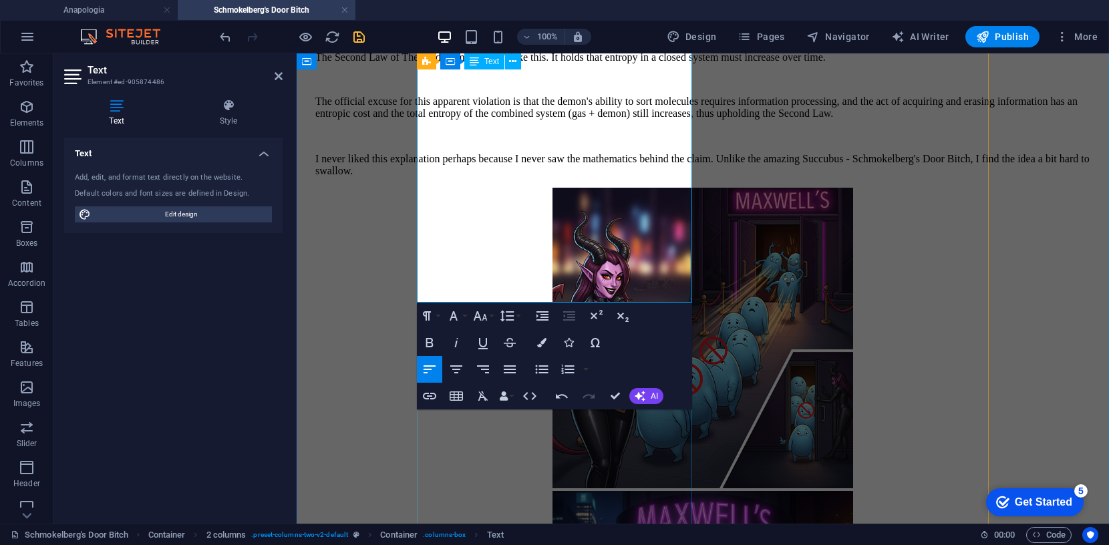
click at [469, 142] on p at bounding box center [702, 136] width 775 height 12
click at [507, 314] on icon "button" at bounding box center [507, 316] width 16 height 16
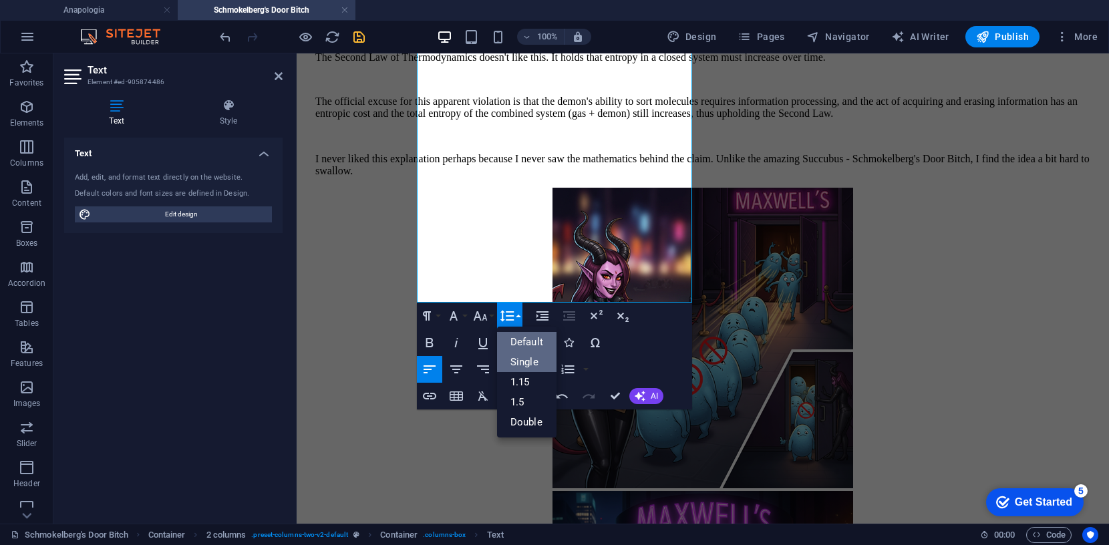
click at [521, 360] on link "Single" at bounding box center [526, 362] width 59 height 20
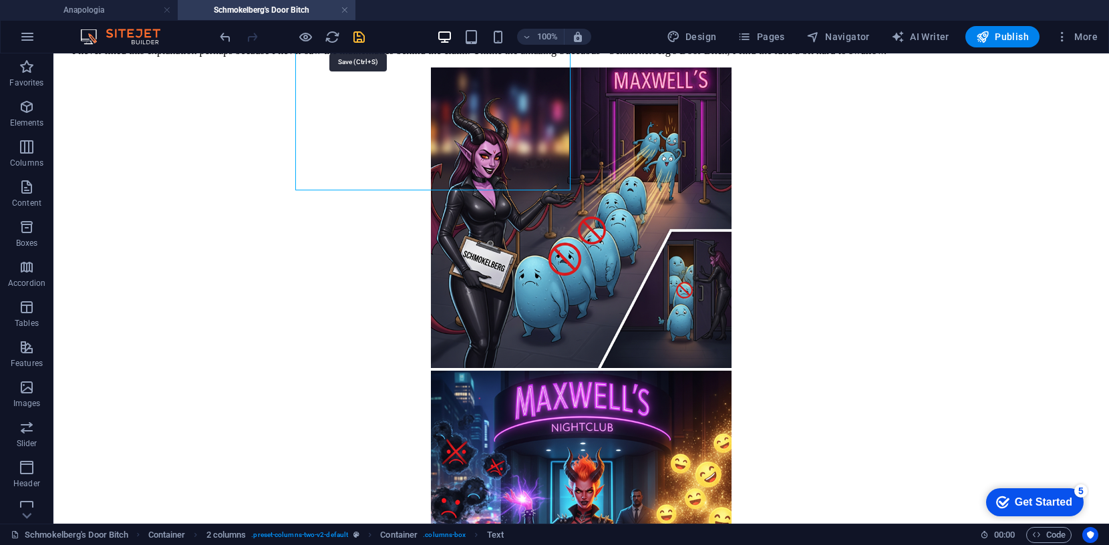
click at [359, 33] on icon "save" at bounding box center [359, 36] width 15 height 15
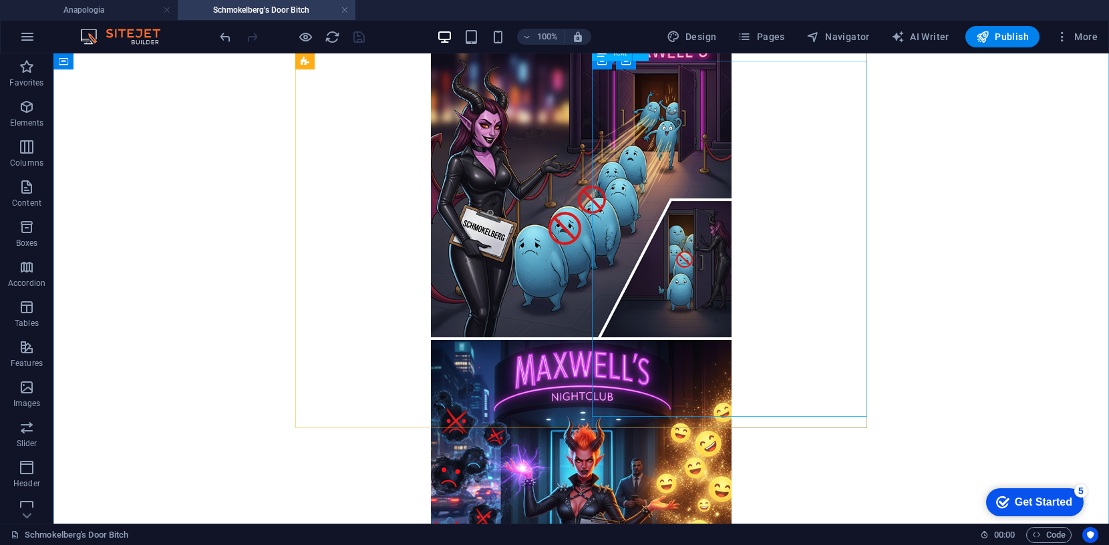
scroll to position [402, 0]
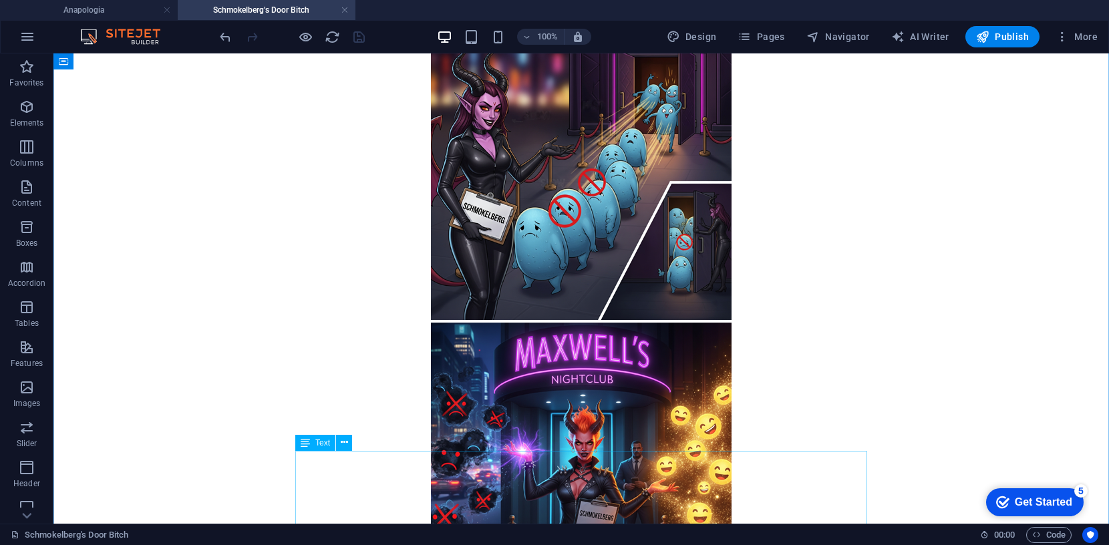
click at [327, 444] on span "Text" at bounding box center [322, 443] width 15 height 8
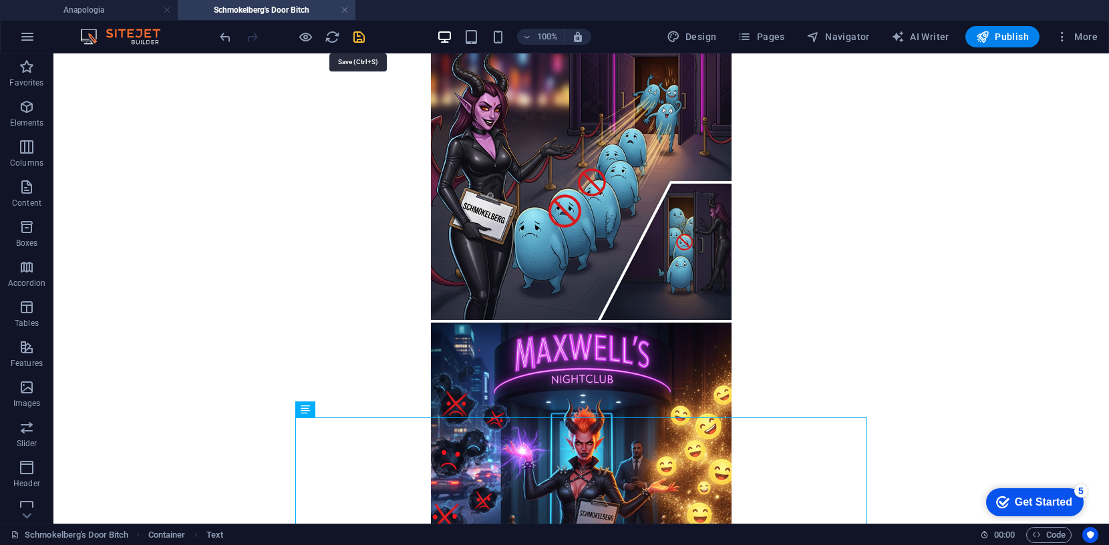
click at [358, 34] on icon "save" at bounding box center [359, 36] width 15 height 15
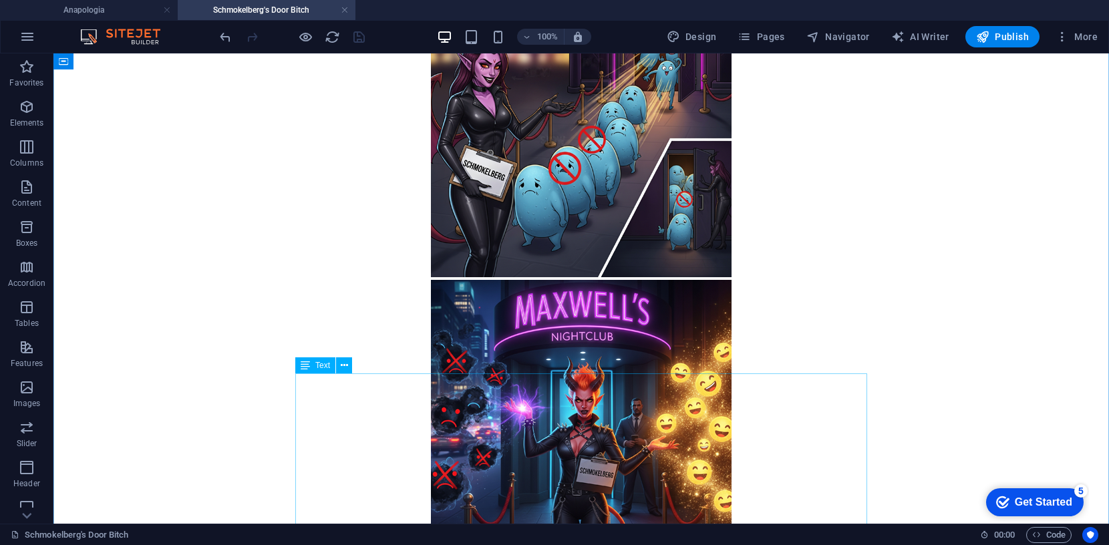
scroll to position [445, 0]
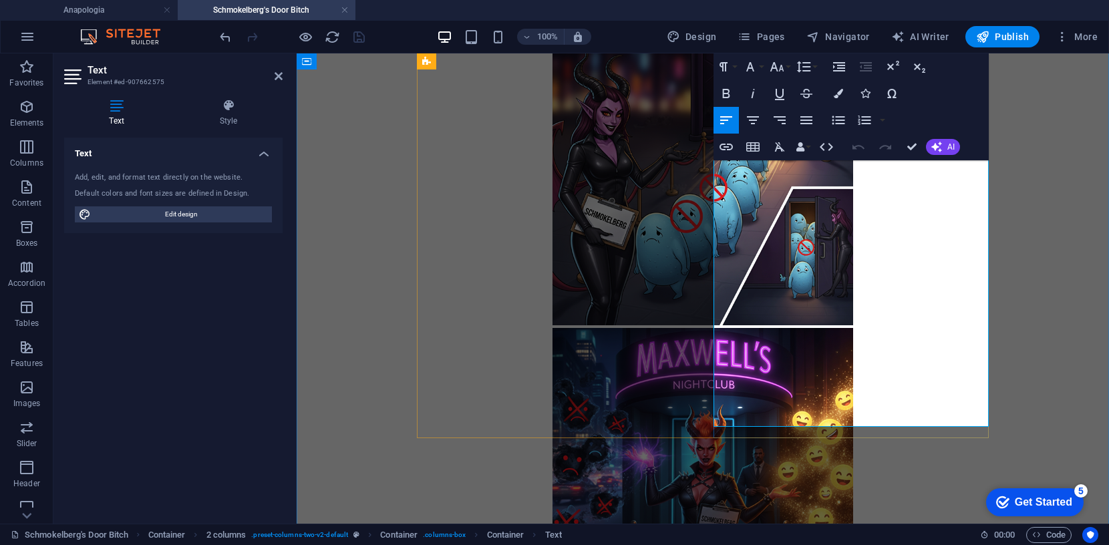
scroll to position [429, 0]
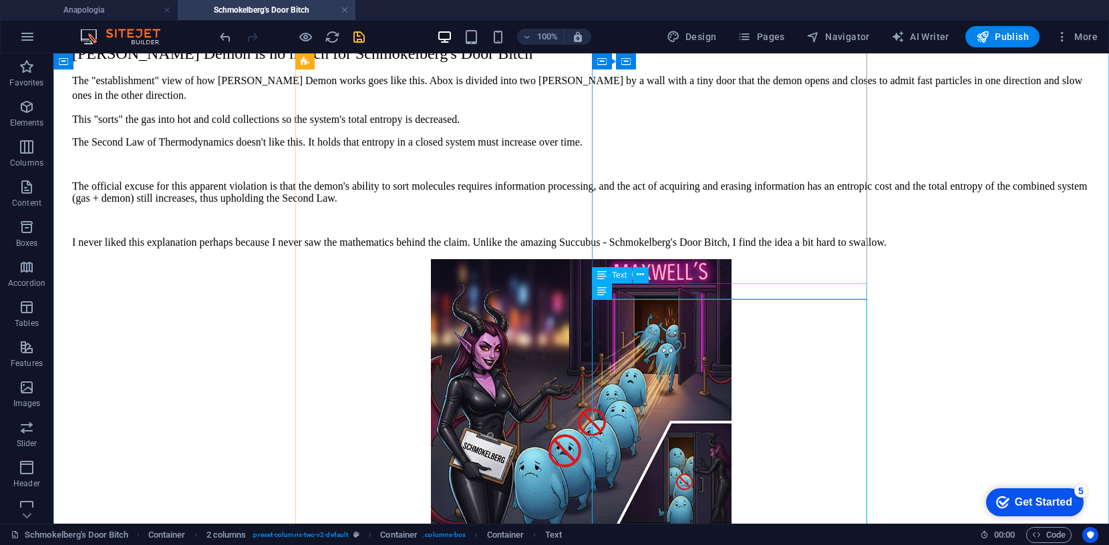
scroll to position [177, 0]
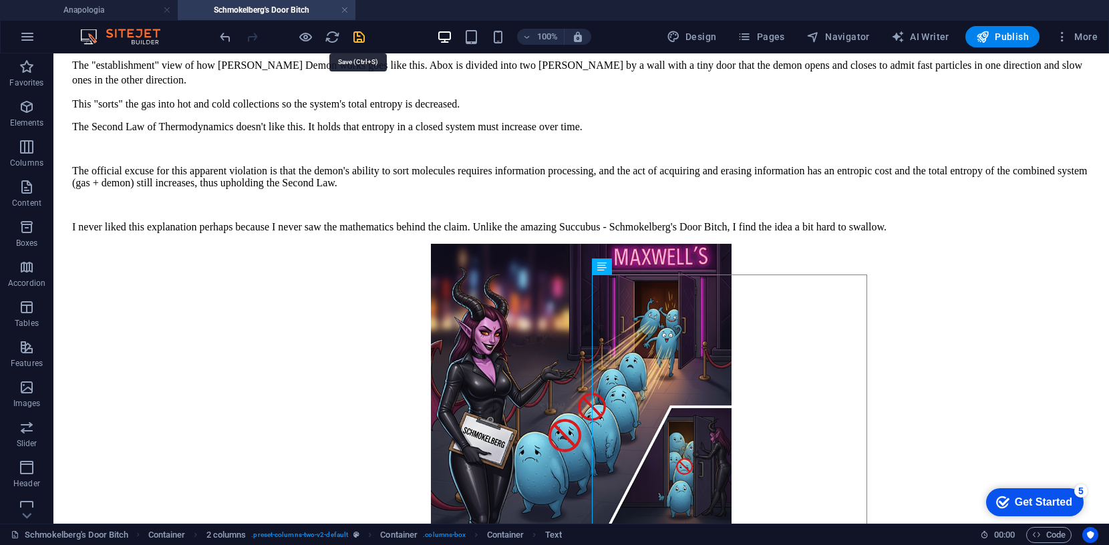
click at [362, 35] on icon "save" at bounding box center [359, 36] width 15 height 15
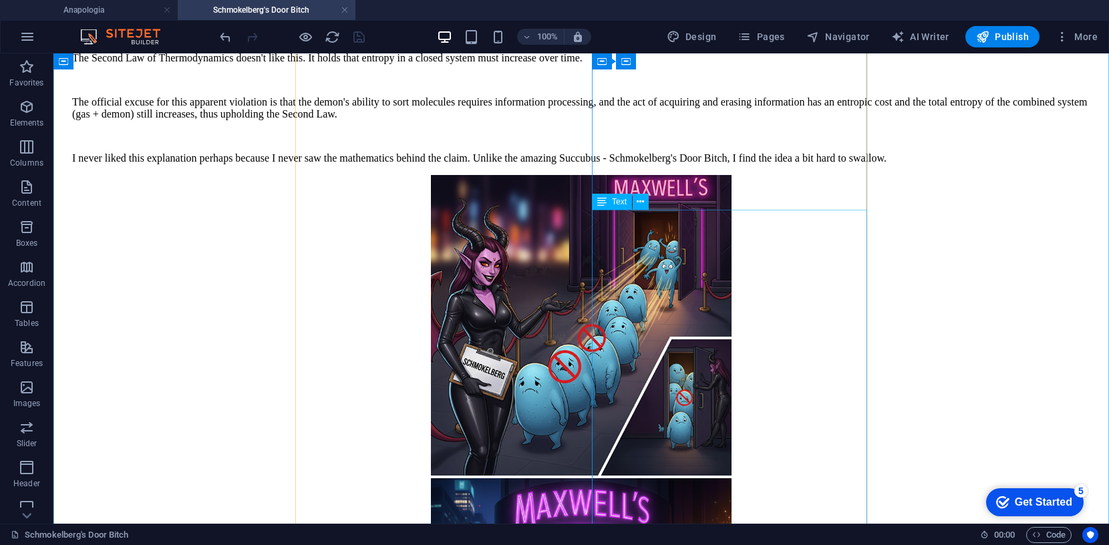
scroll to position [251, 0]
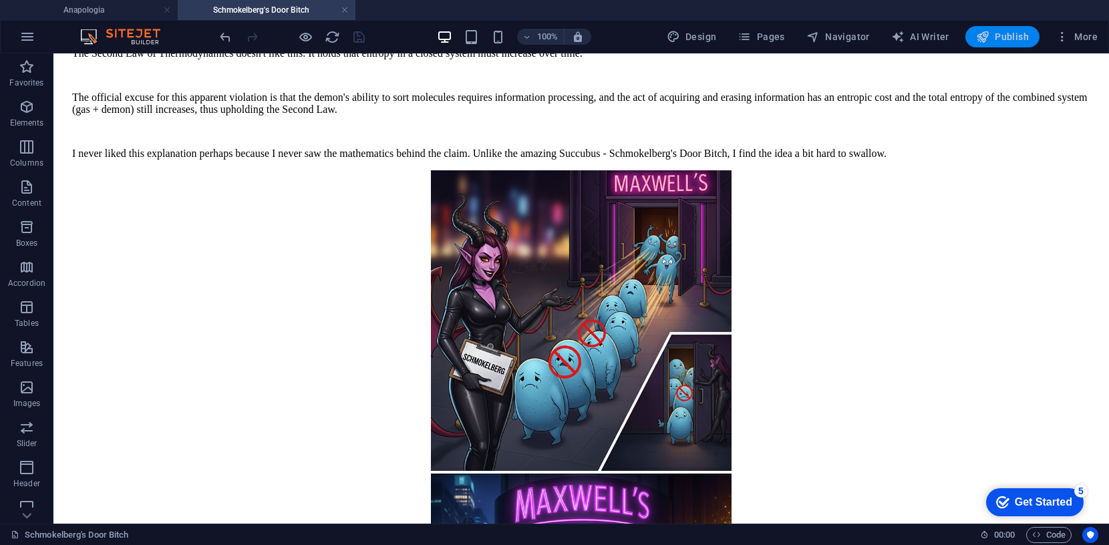
click at [1002, 38] on span "Publish" at bounding box center [1002, 36] width 53 height 13
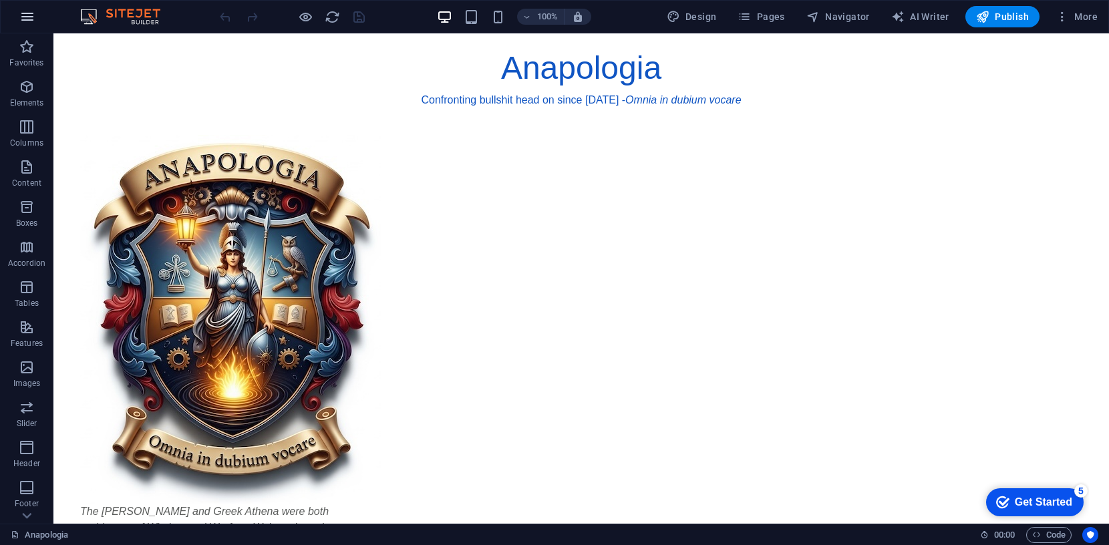
click at [27, 16] on icon "button" at bounding box center [27, 17] width 16 height 16
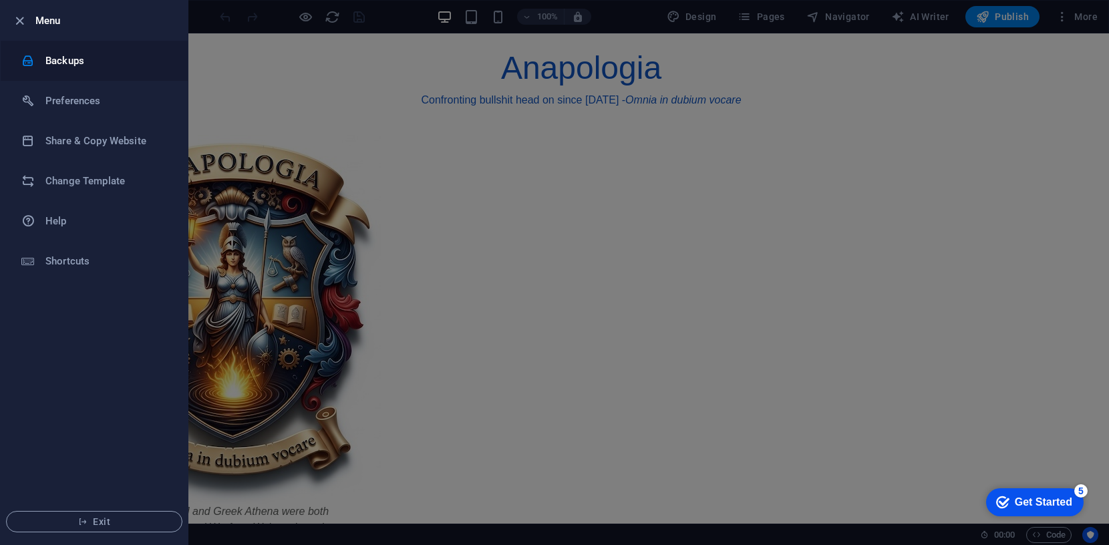
click at [70, 59] on h6 "Backups" at bounding box center [107, 61] width 124 height 16
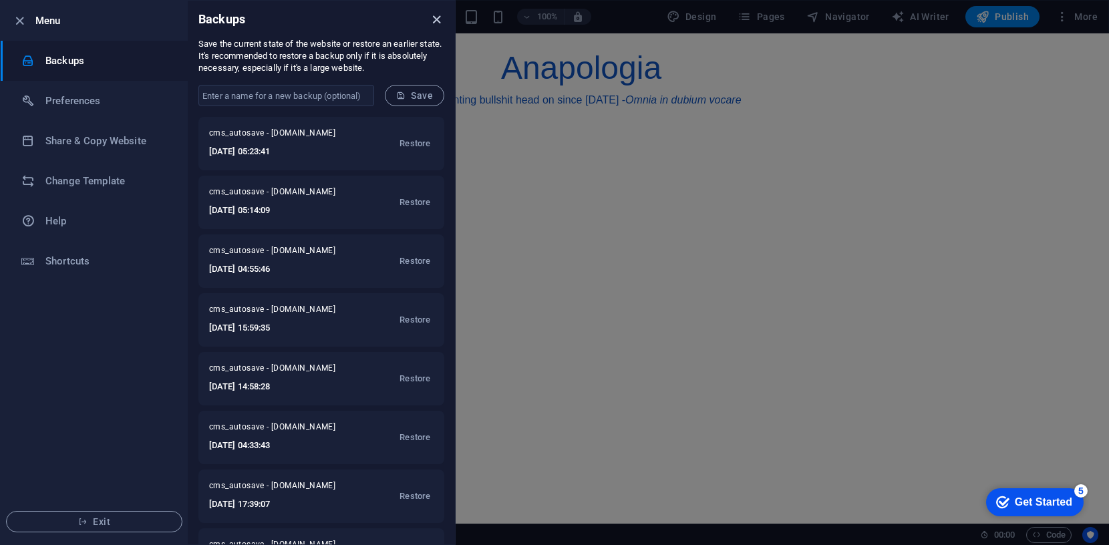
click at [435, 17] on icon "close" at bounding box center [436, 19] width 15 height 15
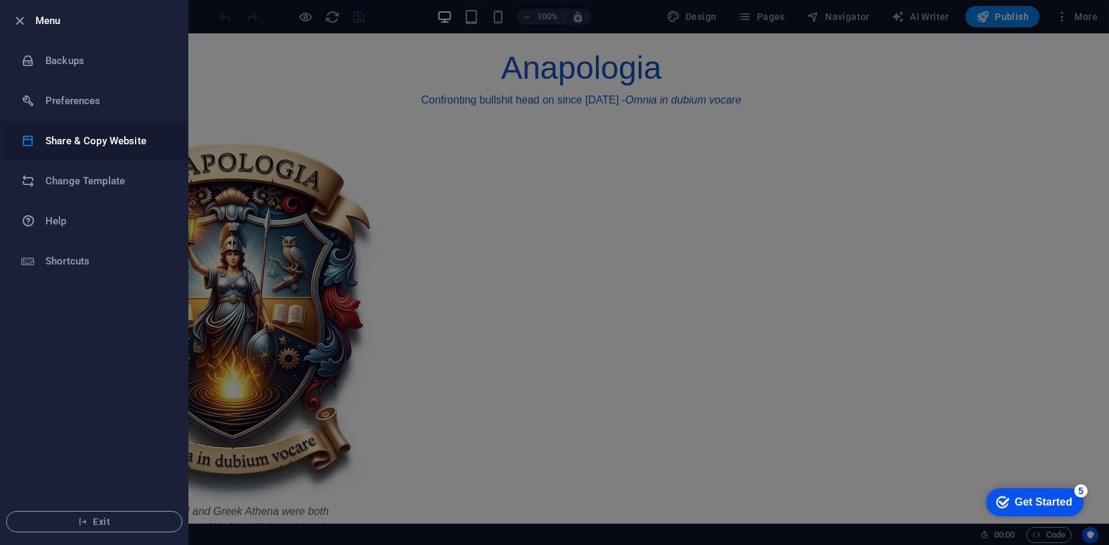
click at [67, 140] on h6 "Share & Copy Website" at bounding box center [107, 141] width 124 height 16
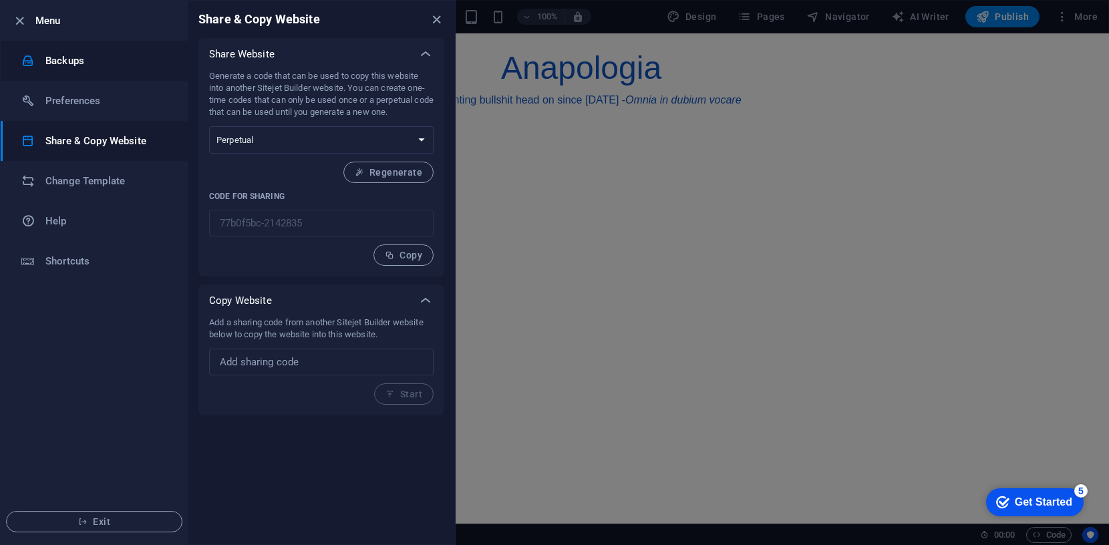
click at [76, 57] on h6 "Backups" at bounding box center [107, 61] width 124 height 16
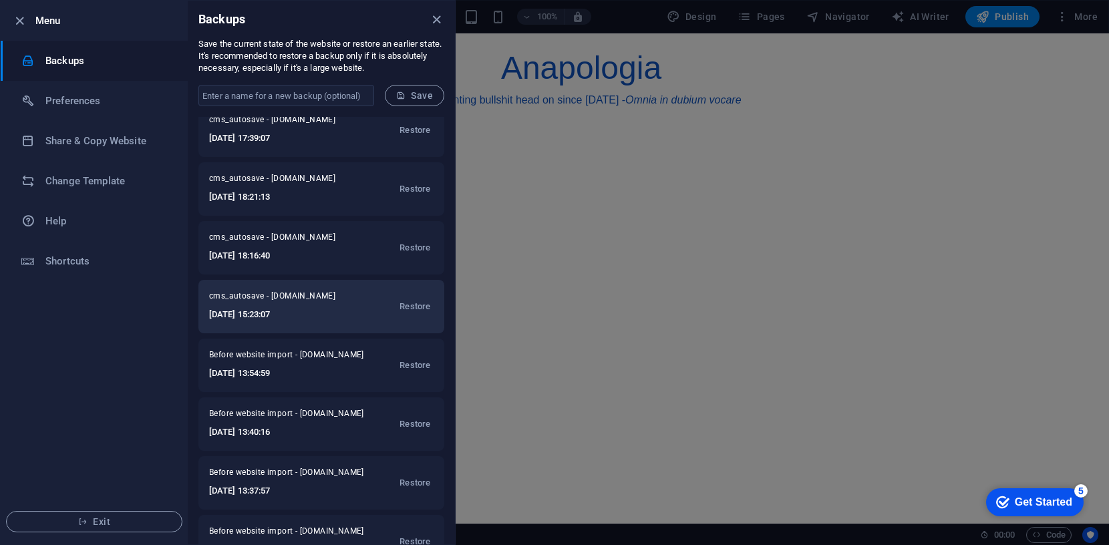
scroll to position [400, 0]
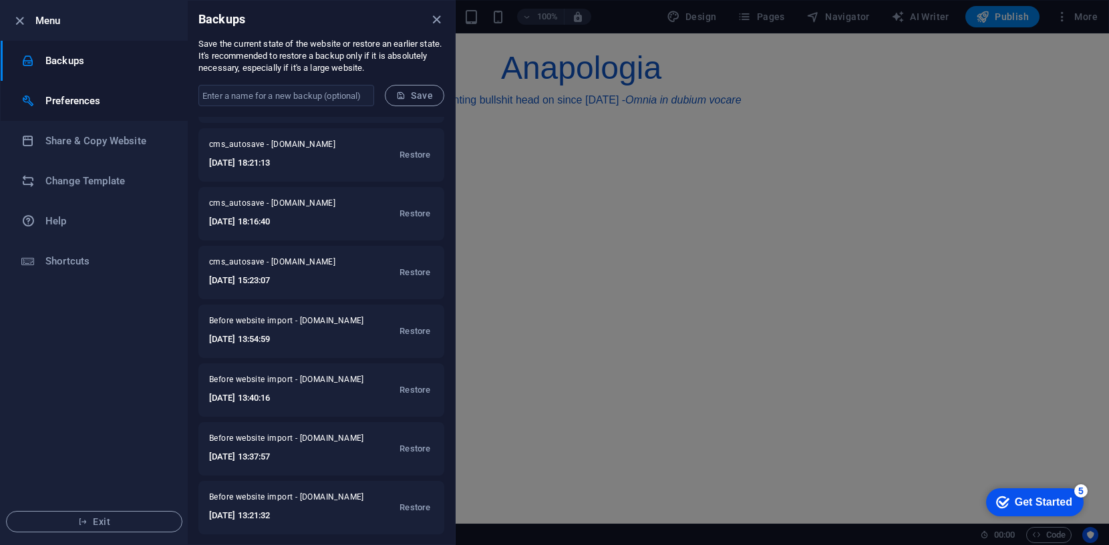
click at [88, 98] on h6 "Preferences" at bounding box center [107, 101] width 124 height 16
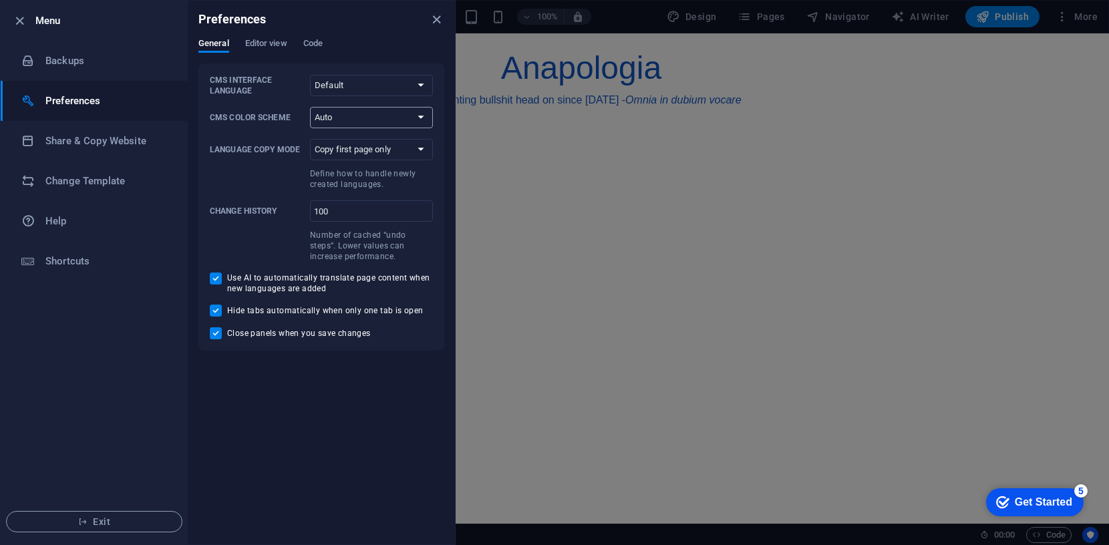
click at [422, 113] on select "Auto Dark Light" at bounding box center [371, 117] width 123 height 21
click at [57, 61] on h6 "Backups" at bounding box center [107, 61] width 124 height 16
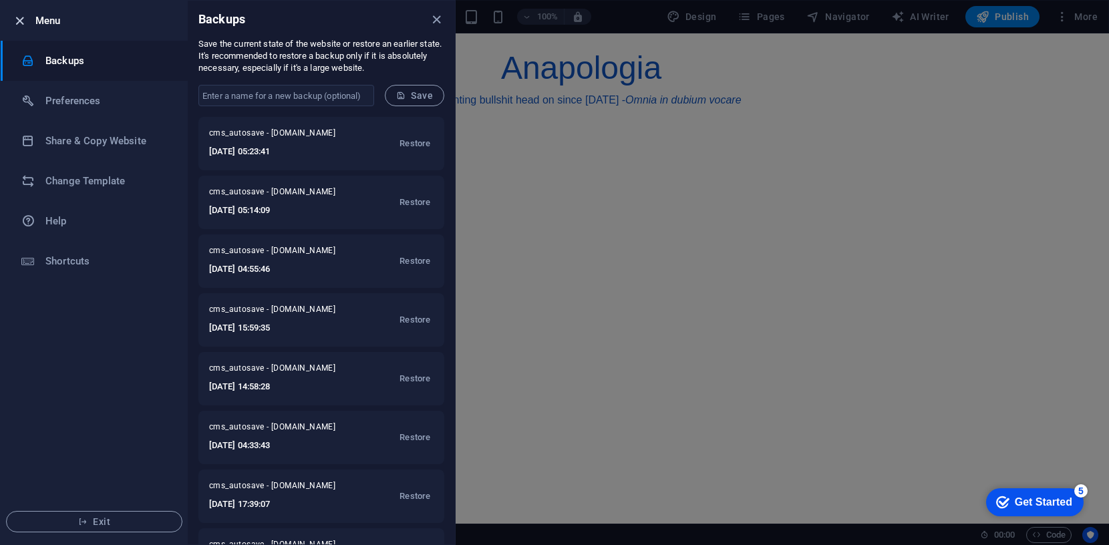
click at [24, 20] on icon "button" at bounding box center [19, 20] width 15 height 15
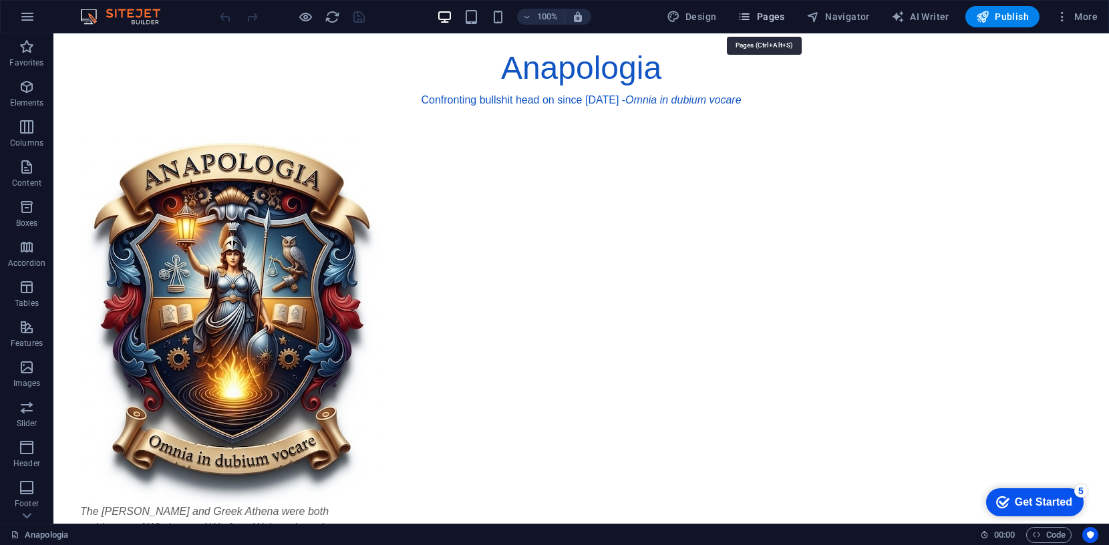
click at [763, 17] on span "Pages" at bounding box center [761, 16] width 47 height 13
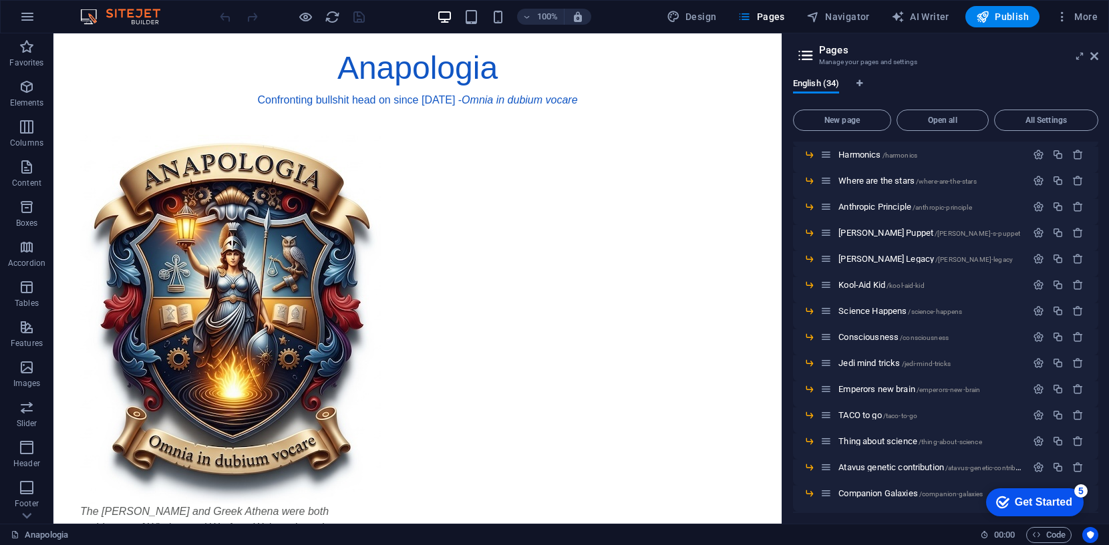
scroll to position [530, 0]
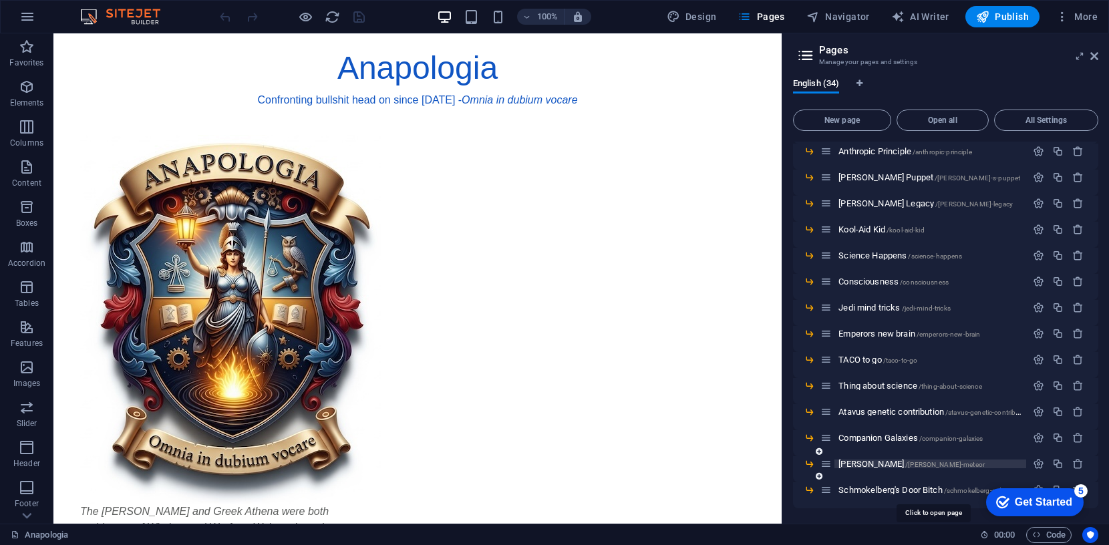
click at [873, 488] on span "Schmokelberg's Door Bitch /schmokelberg-s-door-bitch" at bounding box center [934, 490] width 190 height 10
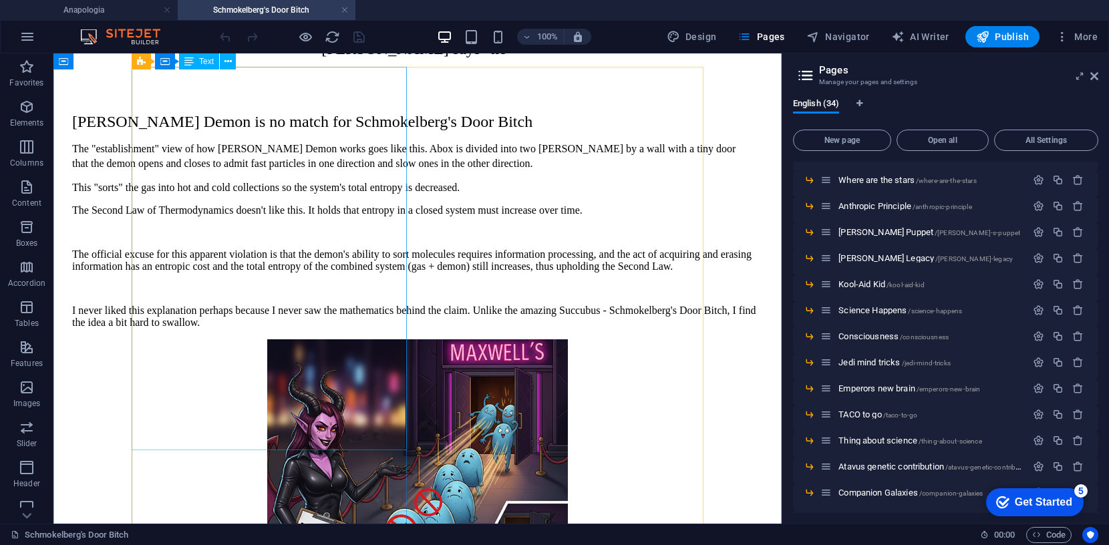
scroll to position [0, 0]
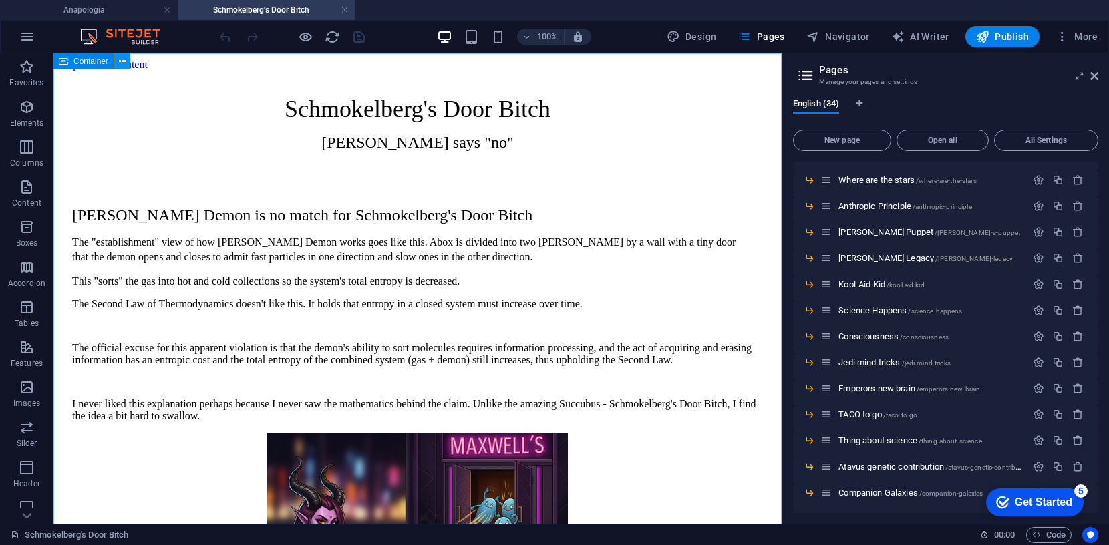
click at [126, 60] on icon at bounding box center [122, 62] width 7 height 14
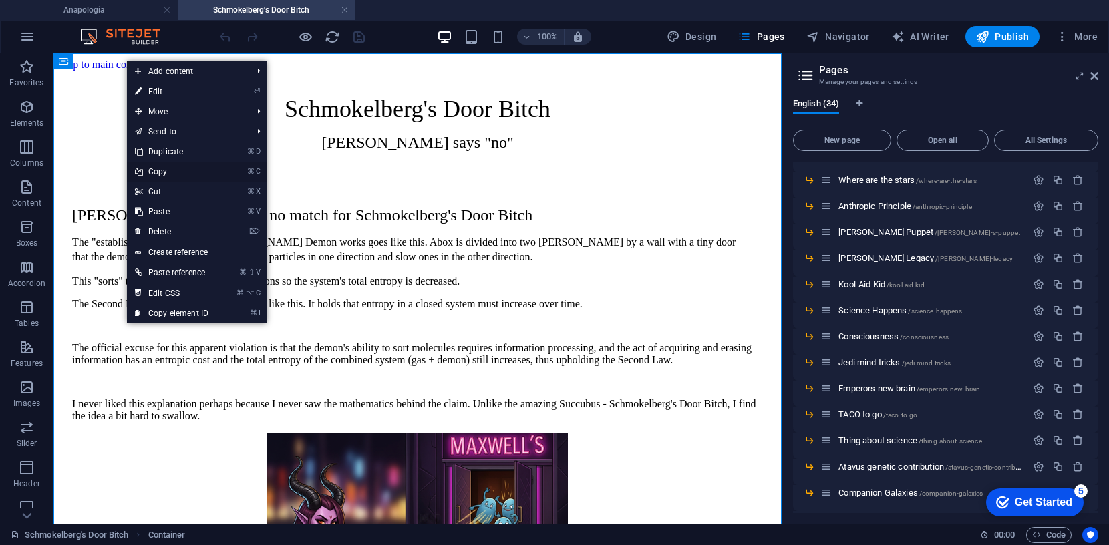
click at [159, 170] on link "⌘ C Copy" at bounding box center [172, 172] width 90 height 20
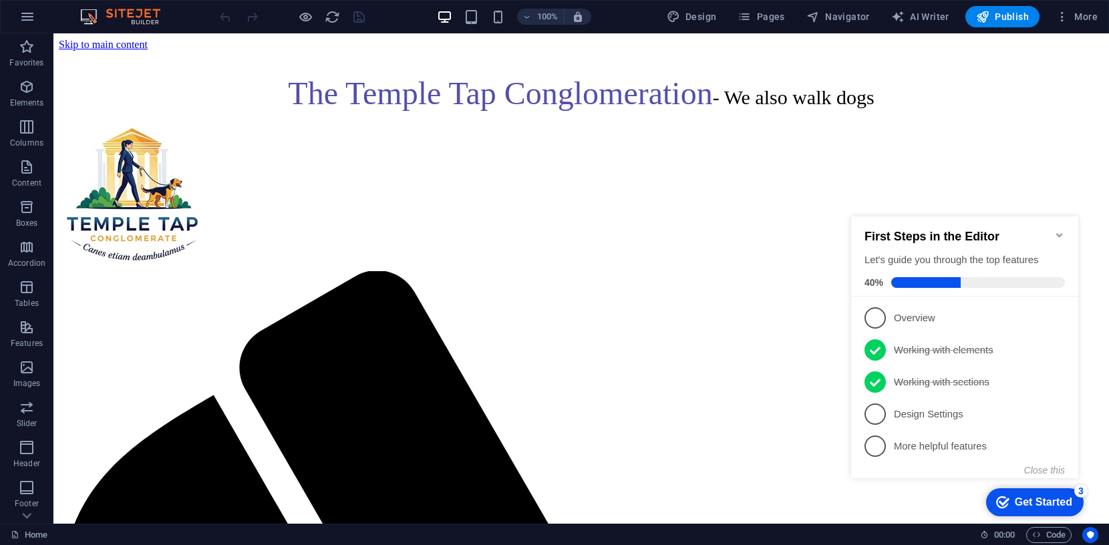
click at [1059, 230] on icon "Minimize checklist" at bounding box center [1060, 235] width 11 height 11
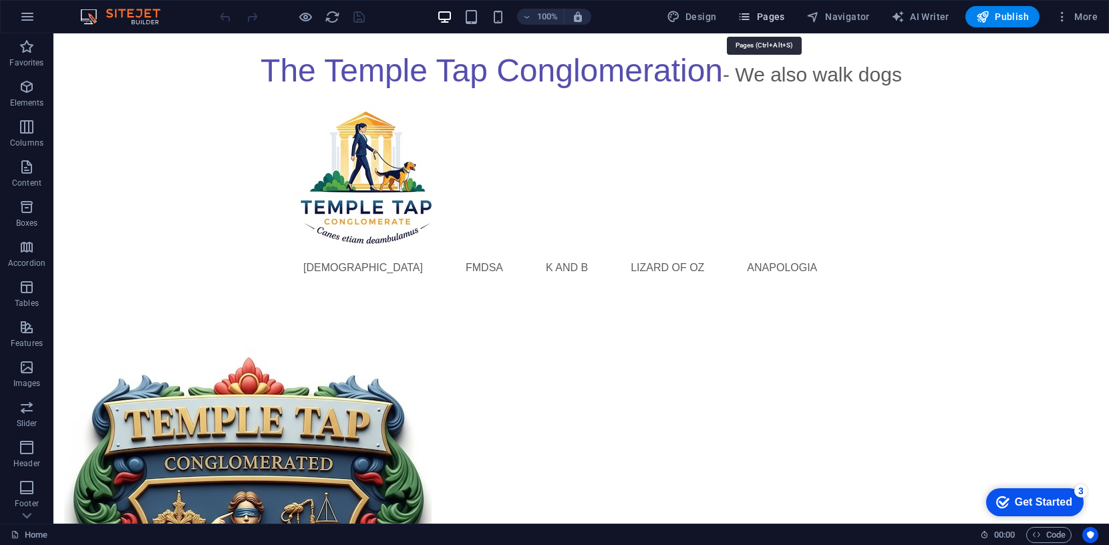
click at [761, 14] on span "Pages" at bounding box center [761, 16] width 47 height 13
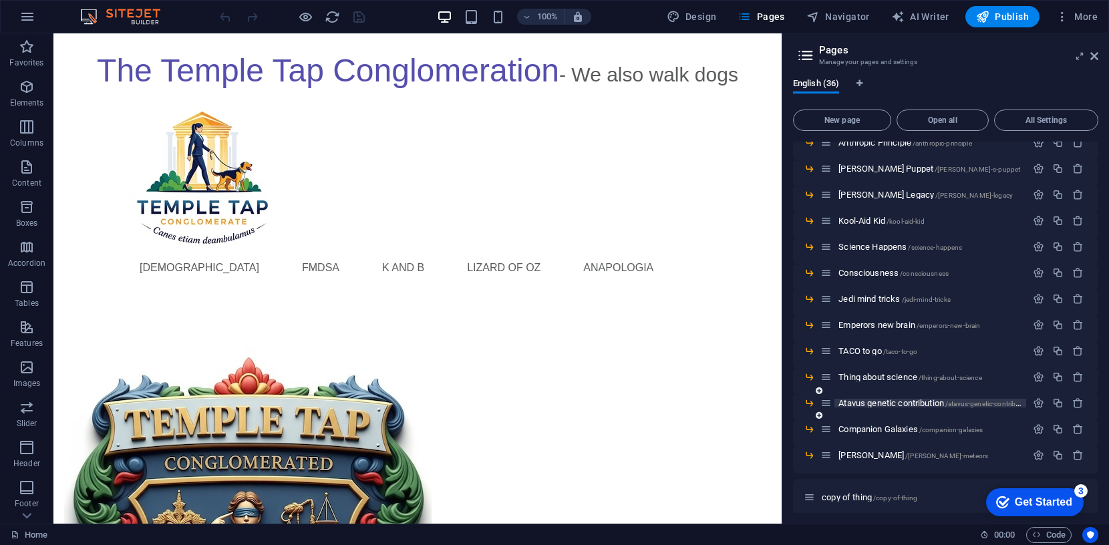
scroll to position [662, 0]
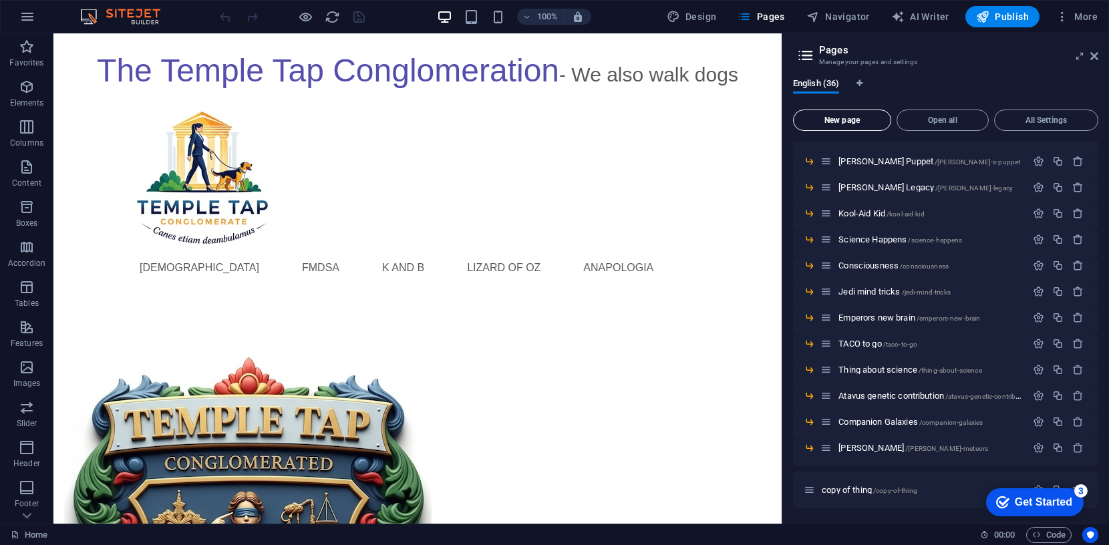
click at [835, 120] on span "New page" at bounding box center [842, 120] width 86 height 8
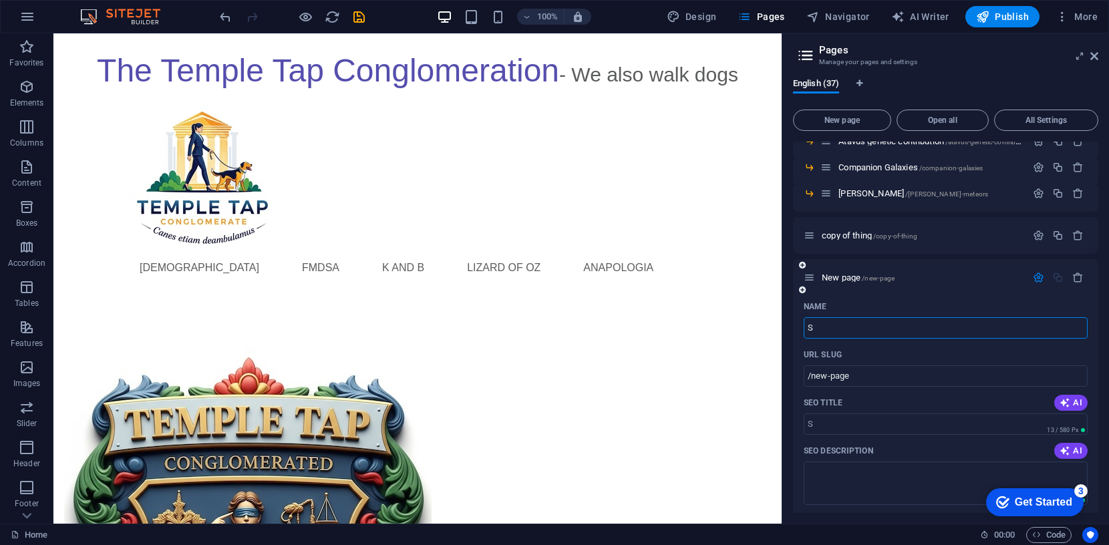
type input "S"
type input "/s"
type input "Schm"
type input "/sch"
type input "[PERSON_NAME]"
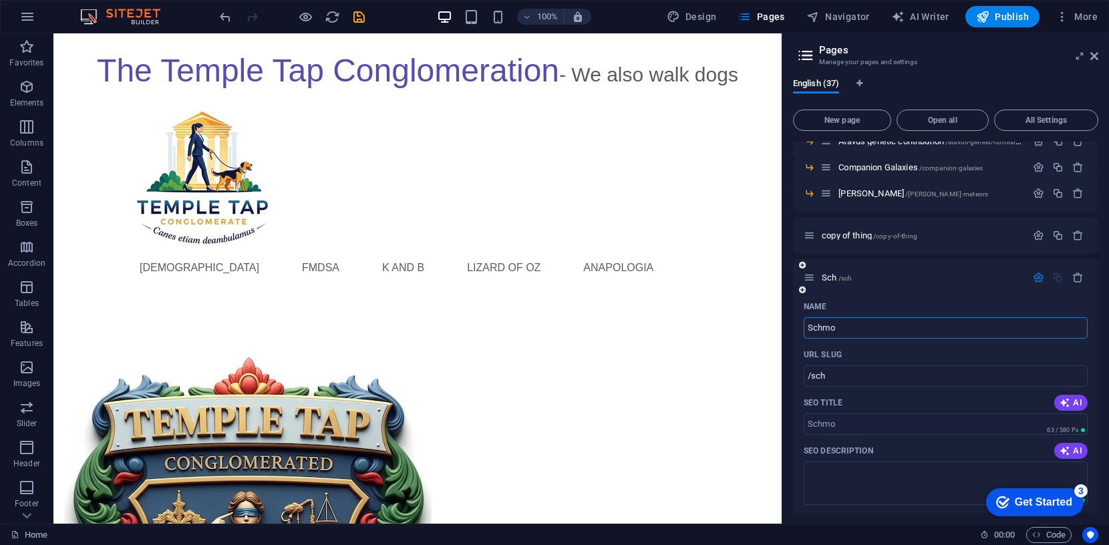
type input "/schmo"
type input "[PERSON_NAME]"
type input "/[PERSON_NAME]"
type input "[PERSON_NAME]"
type input "/[PERSON_NAME]"
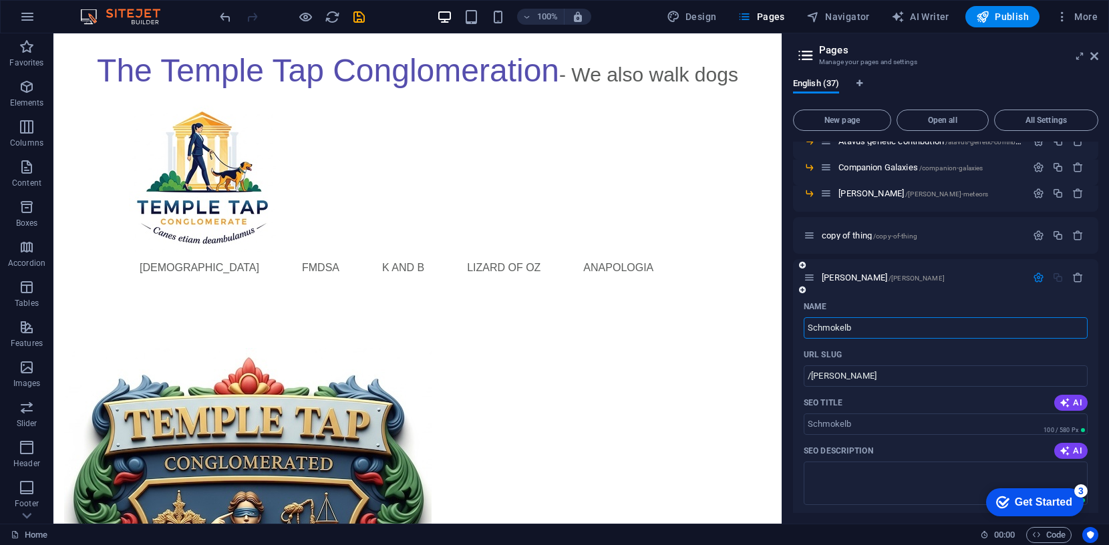
type input "Schmokelb"
type input "/schmokelb"
type input "Schmokelberg"
type input "/schmokelber"
type input "Schmokelberg'"
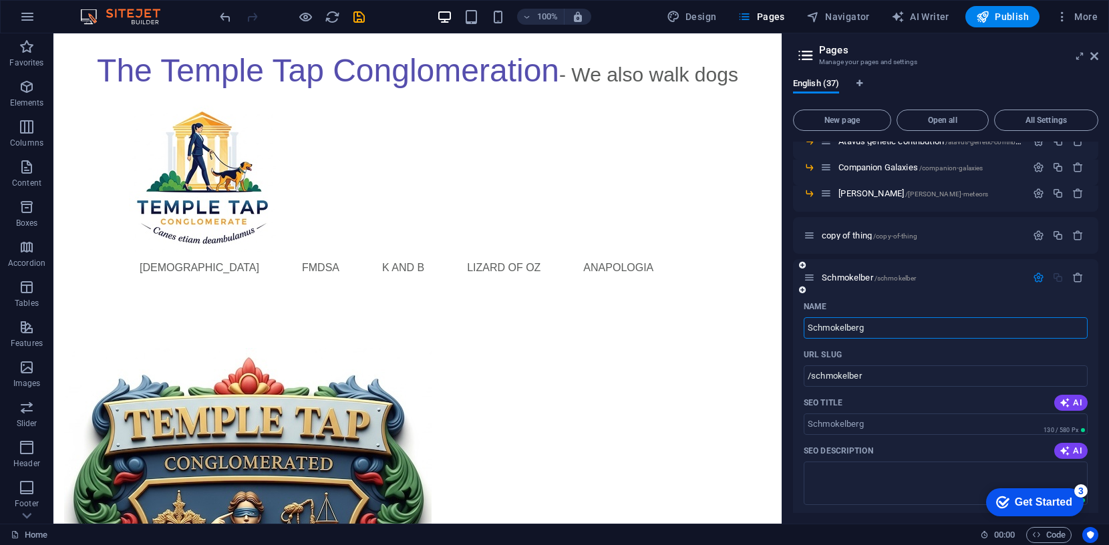
type input "/schmokelberg"
type input "Schmokelberg's"
type input "/schmokelberg-s"
type input "Schmokelberg's D"
type input "/schmokelberg-s-d"
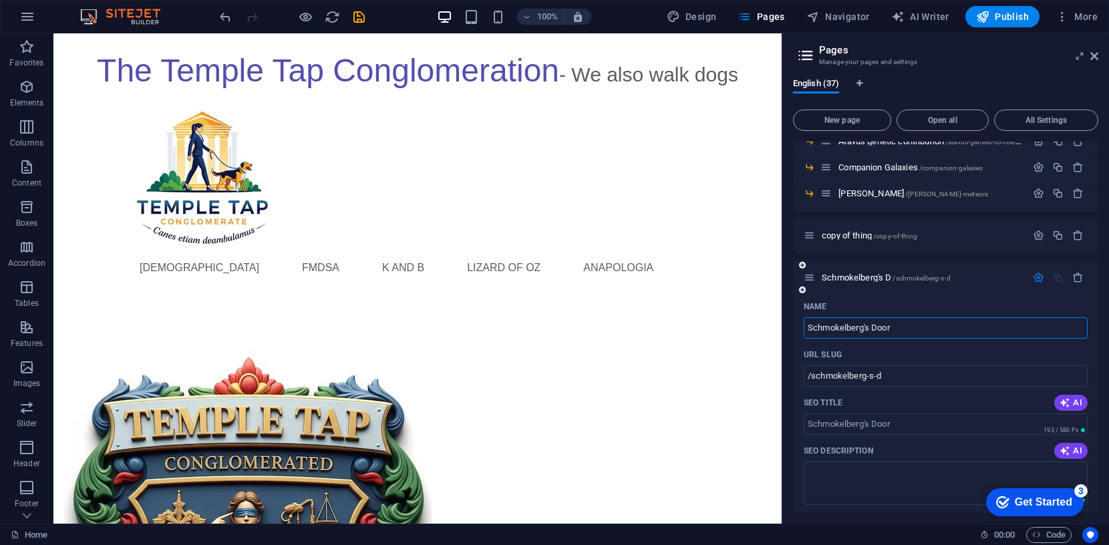
type input "Schmokelberg's Door"
type input "/schmokelberg-s-door"
type input "Schmokelberg's Door B"
type input "/schmokelberg-s-door-b"
type input "Schmokelberg's Door Bit"
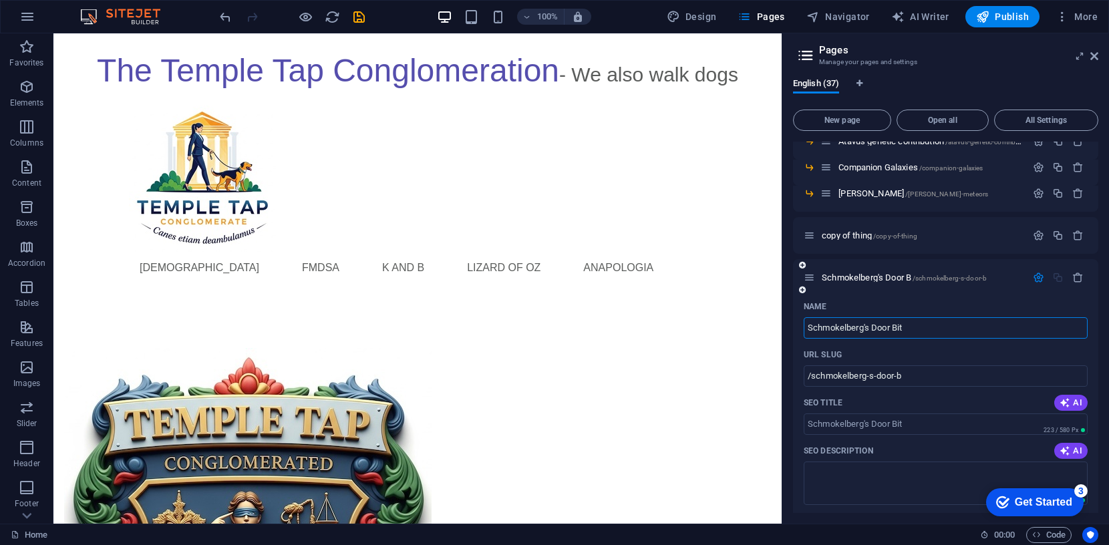
type input "/schmokelberg-s-door-bit"
type input "Schmokelberg's Door Bitc"
type input "/schmokelberg-s-door-bitc"
type input "Schmokelberg's Door Bitch"
type input "/schmokelberg-s-door-bitch"
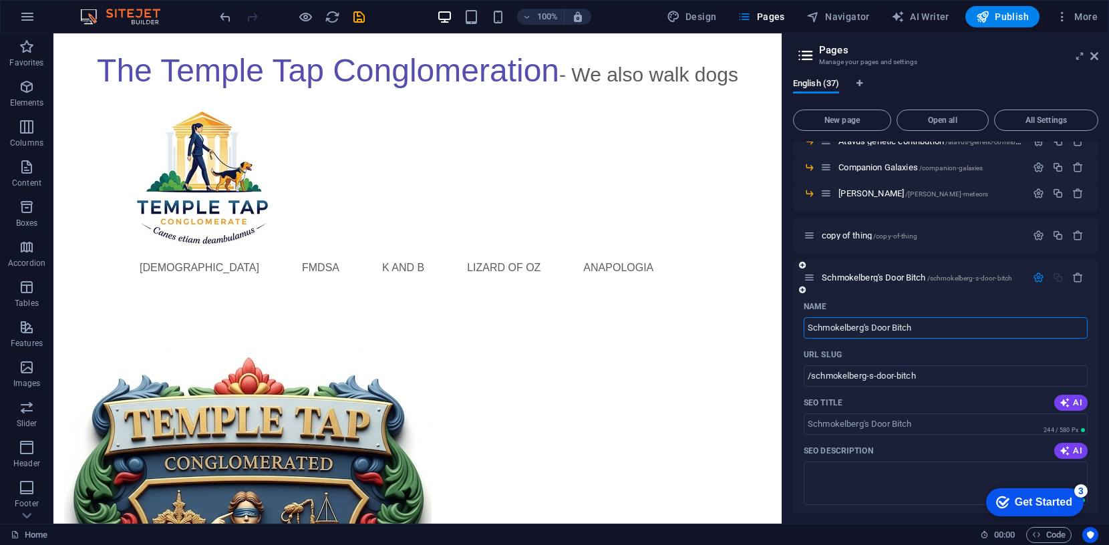
type input "Schmokelberg's Door Bitch"
click at [1035, 281] on icon "button" at bounding box center [1038, 277] width 11 height 11
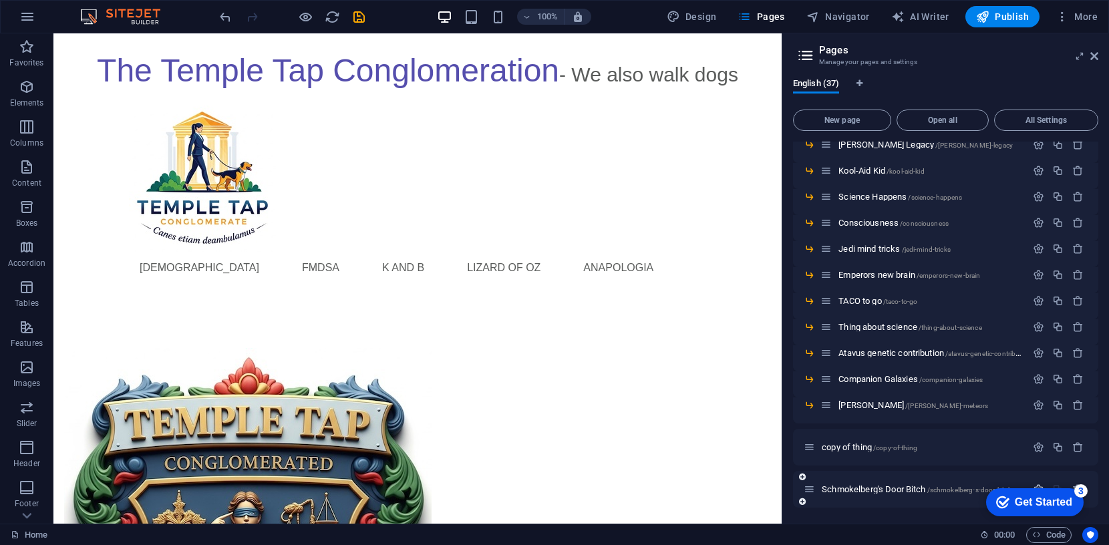
scroll to position [704, 0]
drag, startPoint x: 807, startPoint y: 489, endPoint x: 819, endPoint y: 406, distance: 84.3
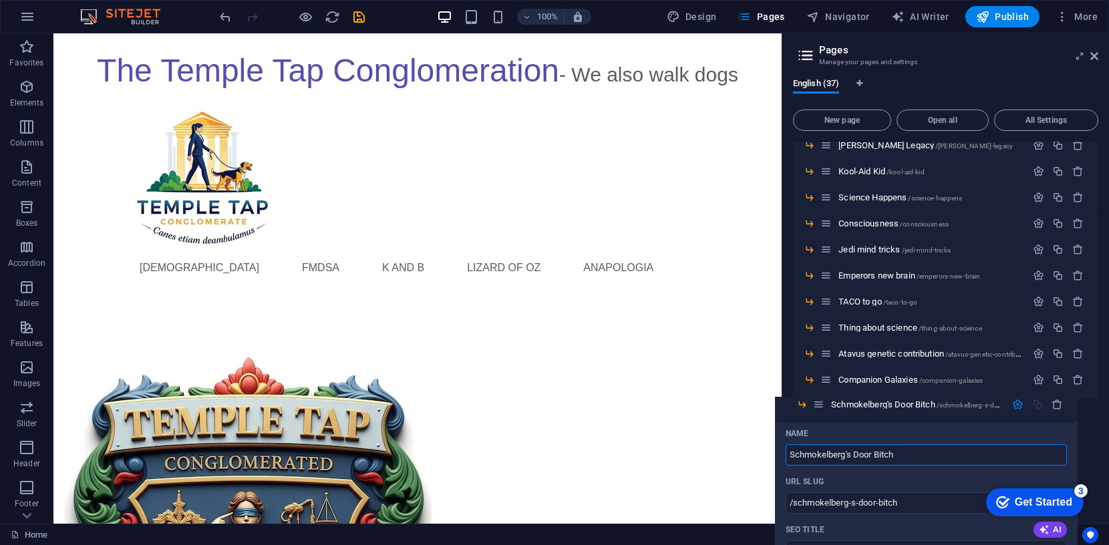
drag, startPoint x: 840, startPoint y: 408, endPoint x: 819, endPoint y: 406, distance: 21.5
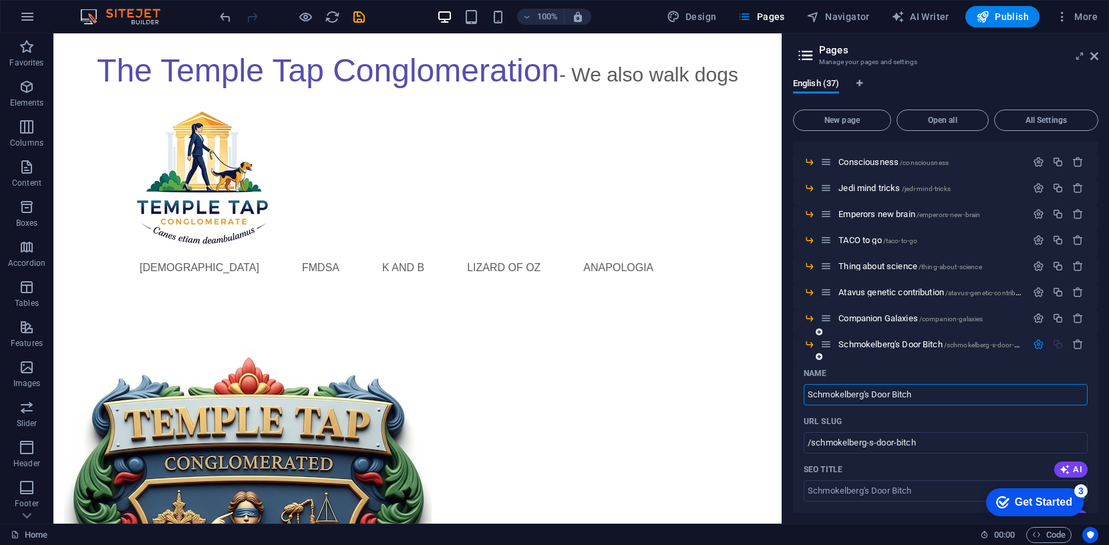
scroll to position [768, 0]
click at [1037, 342] on icon "button" at bounding box center [1038, 342] width 11 height 11
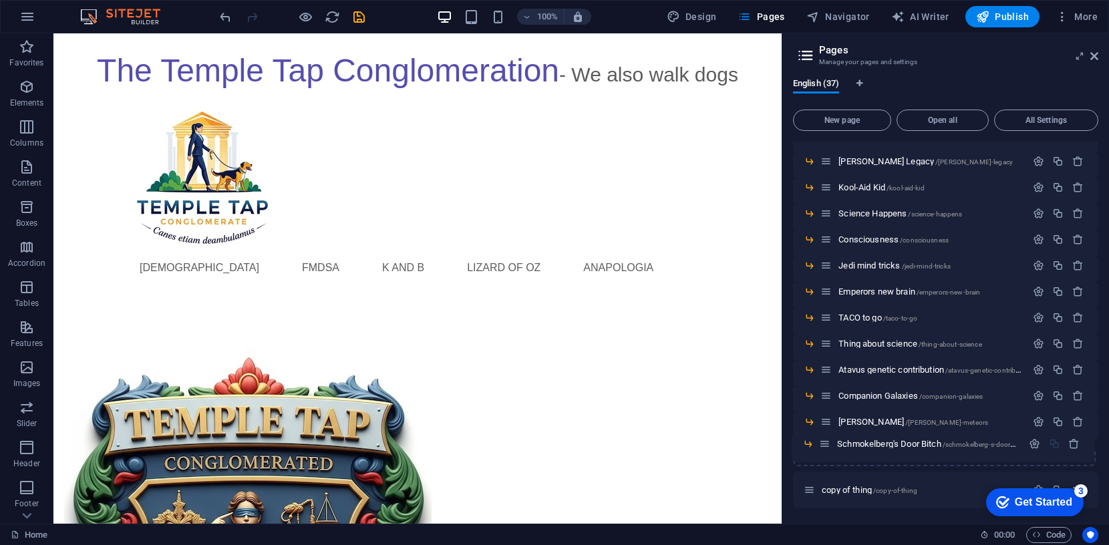
drag, startPoint x: 825, startPoint y: 420, endPoint x: 823, endPoint y: 446, distance: 26.2
click at [893, 446] on span "Schmokelberg's Door Bitch /schmokelberg-s-door-bitch" at bounding box center [934, 448] width 190 height 10
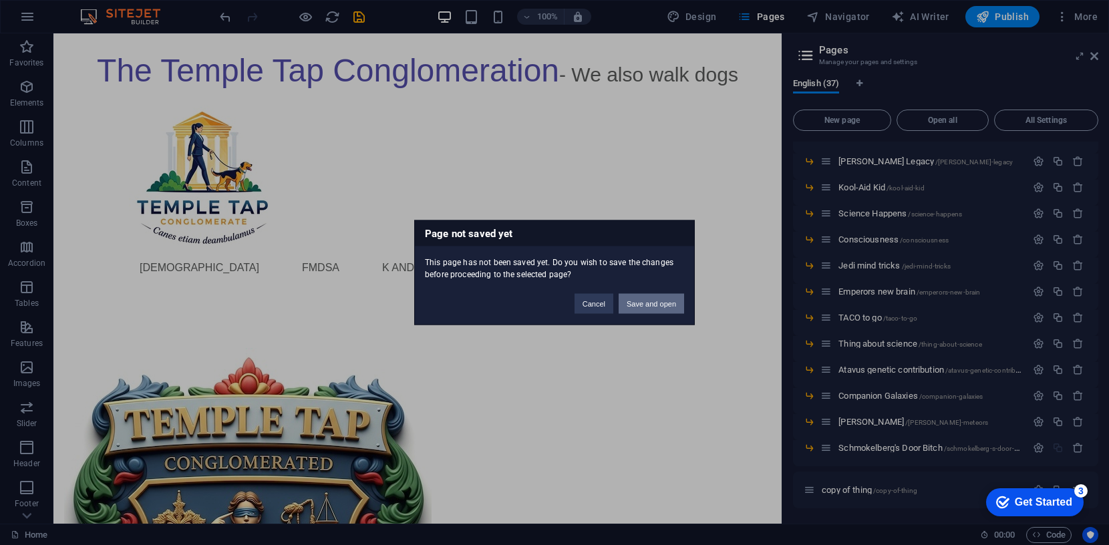
click at [657, 301] on button "Save and open" at bounding box center [651, 304] width 65 height 20
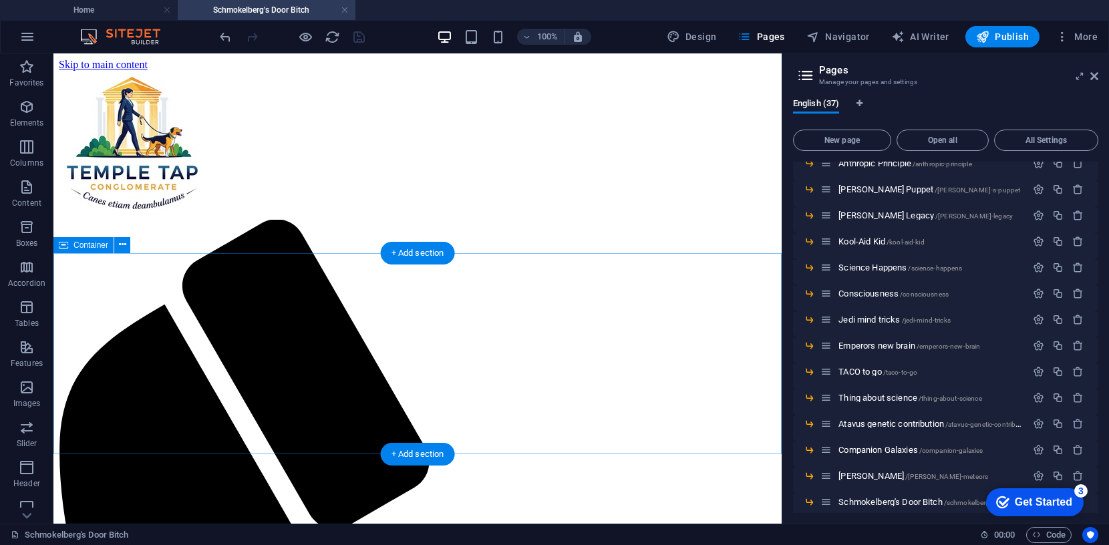
scroll to position [0, 0]
click at [420, 58] on div "+" at bounding box center [417, 60] width 26 height 12
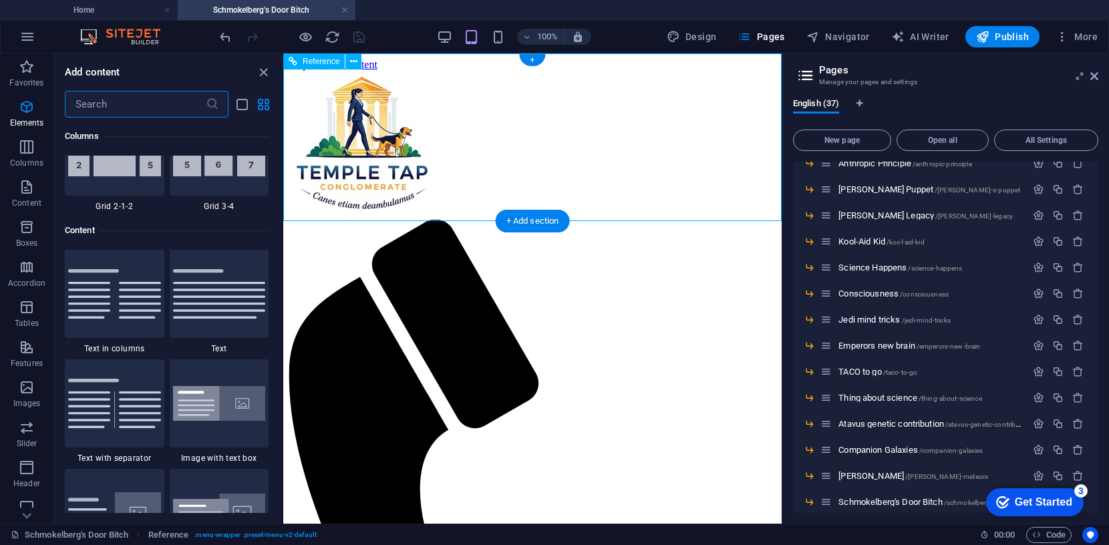
scroll to position [2338, 0]
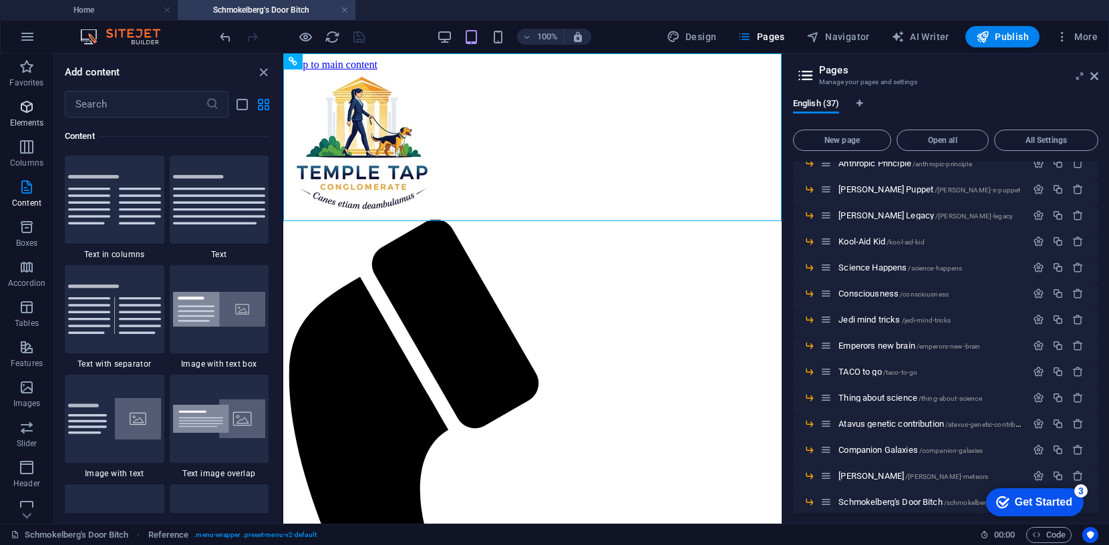
click at [26, 107] on icon "button" at bounding box center [27, 107] width 16 height 16
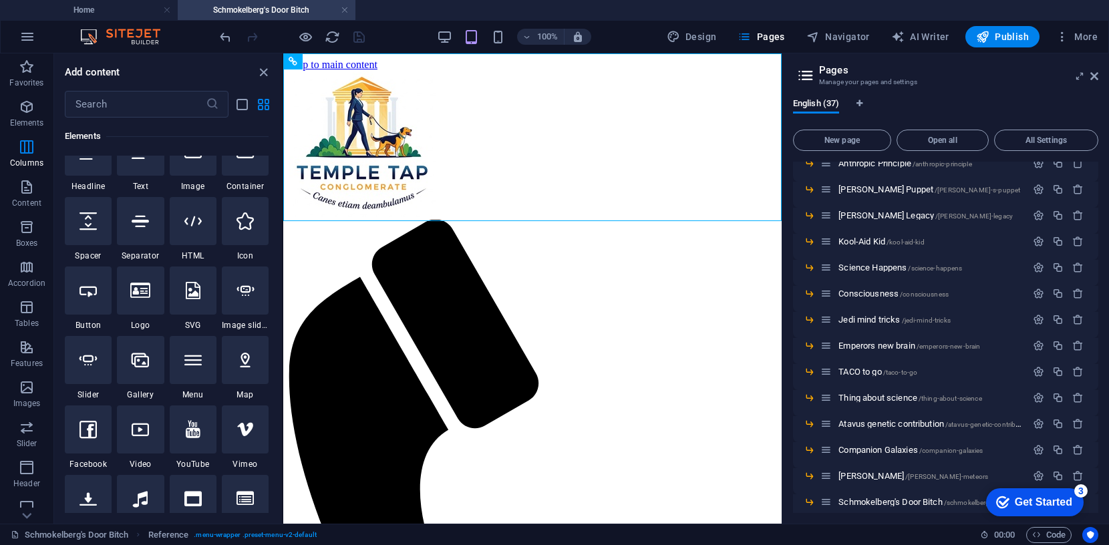
scroll to position [142, 0]
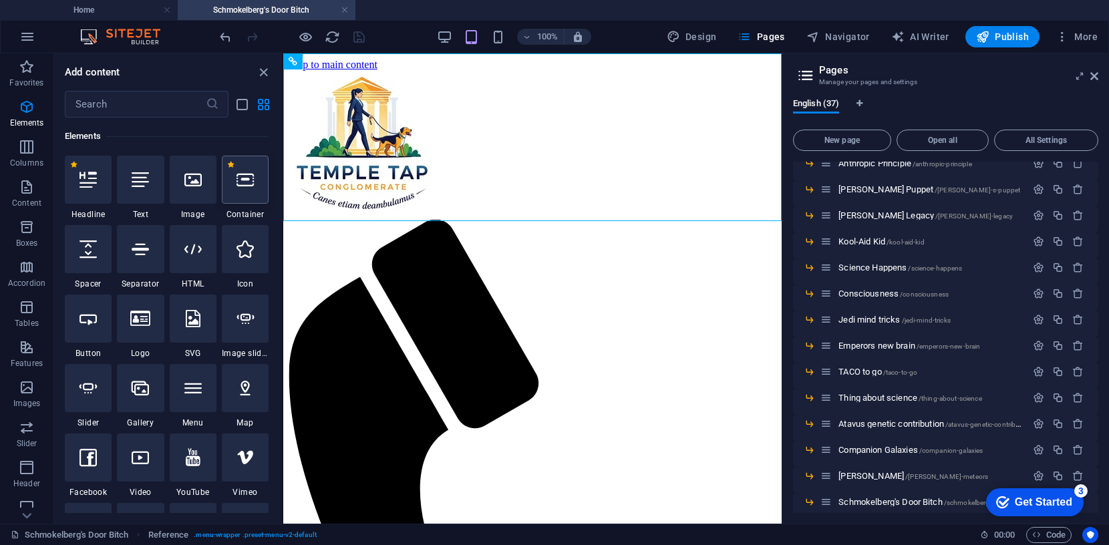
click at [245, 186] on icon at bounding box center [245, 179] width 17 height 17
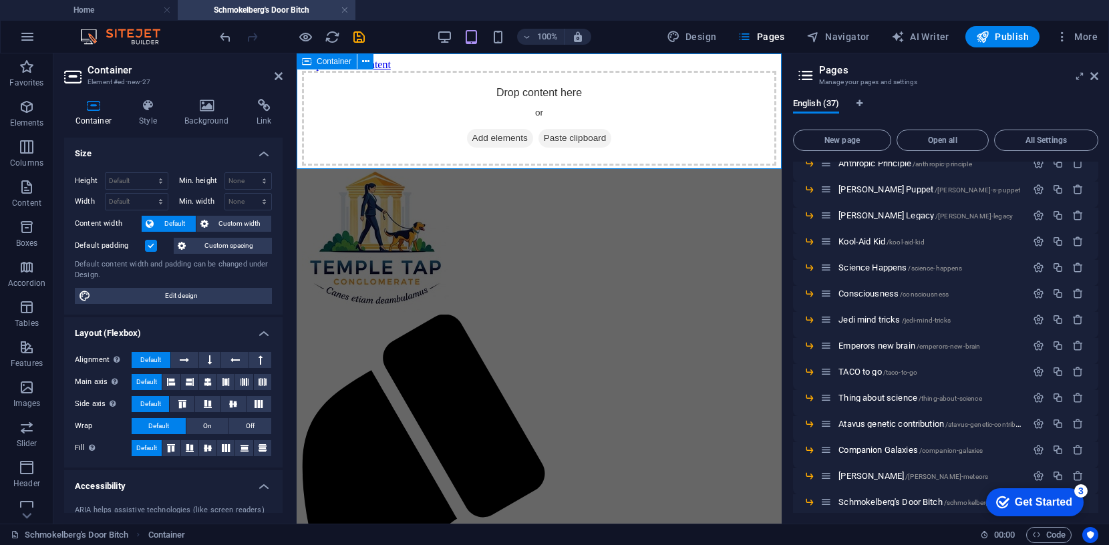
click at [590, 132] on span "Paste clipboard" at bounding box center [576, 138] width 74 height 19
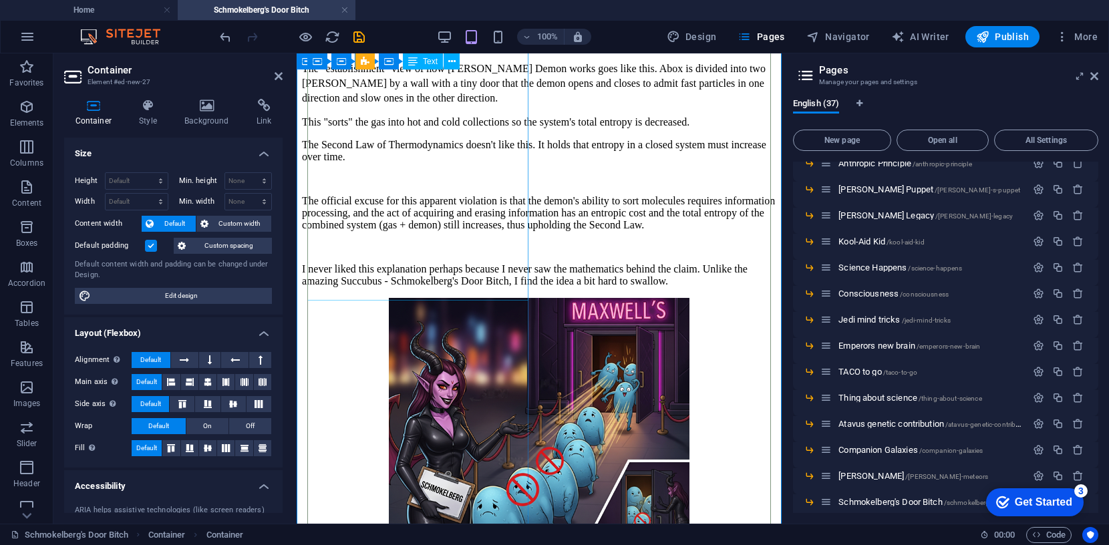
scroll to position [0, 0]
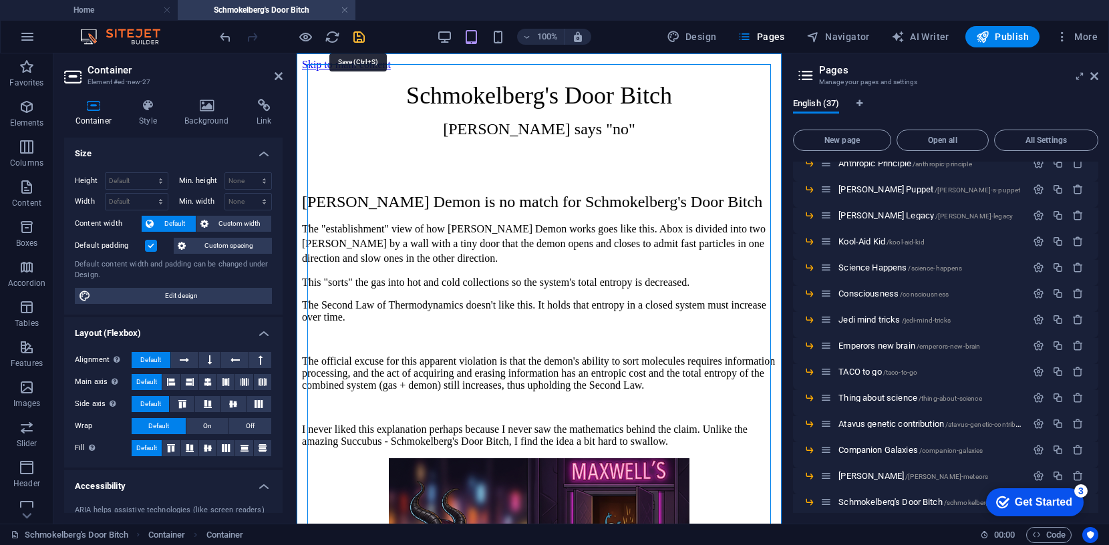
click at [360, 35] on icon "save" at bounding box center [359, 36] width 15 height 15
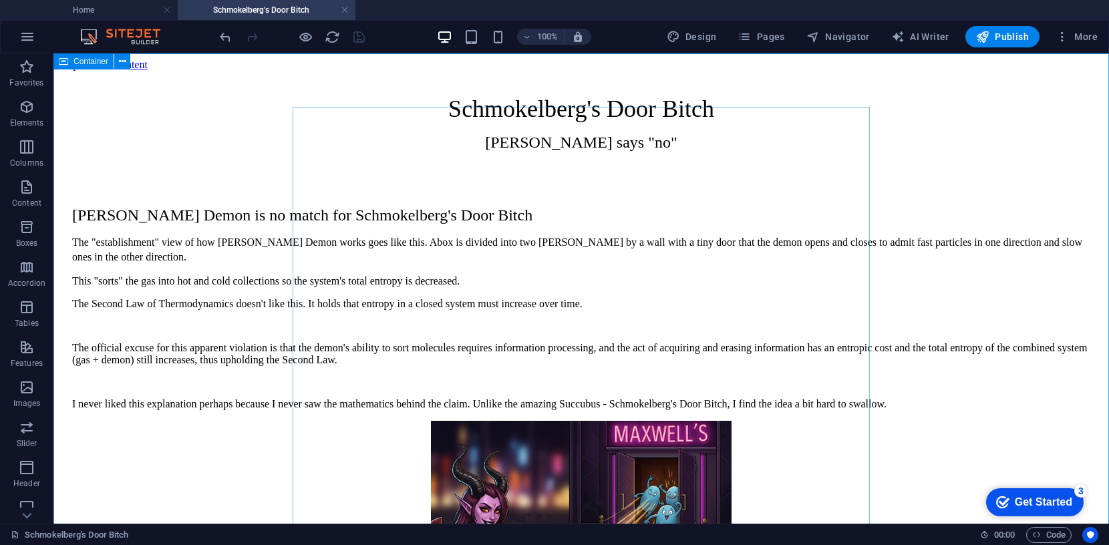
click at [65, 60] on icon at bounding box center [63, 61] width 9 height 16
click at [120, 60] on icon at bounding box center [122, 62] width 7 height 14
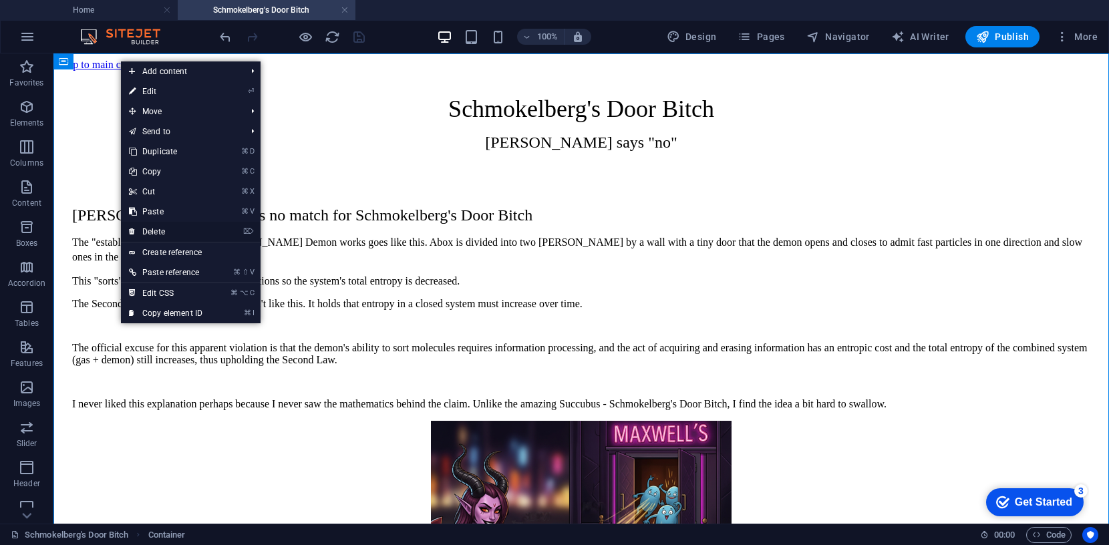
click at [153, 230] on link "⌦ Delete" at bounding box center [166, 232] width 90 height 20
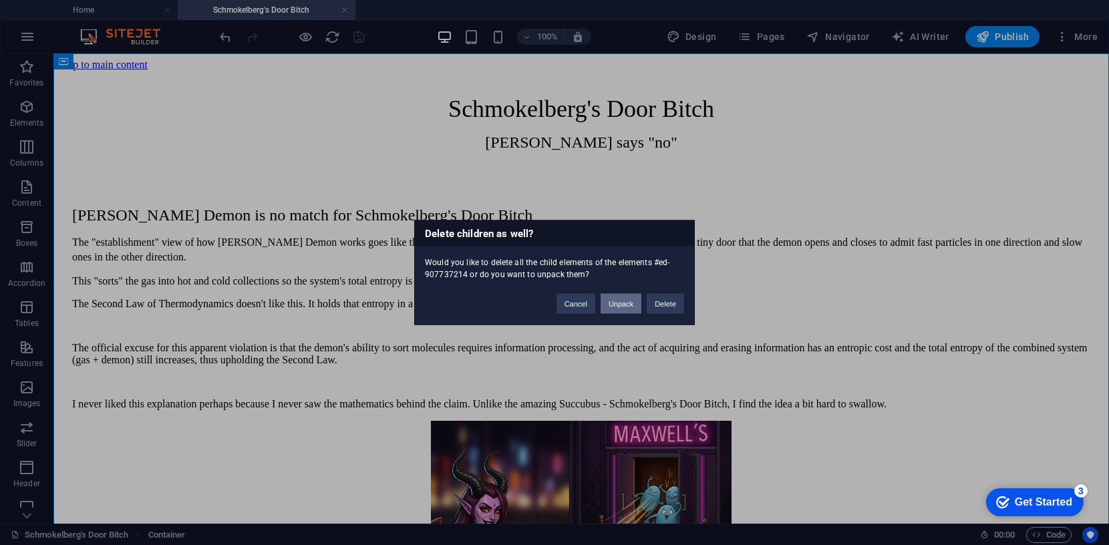
click at [622, 301] on button "Unpack" at bounding box center [621, 304] width 41 height 20
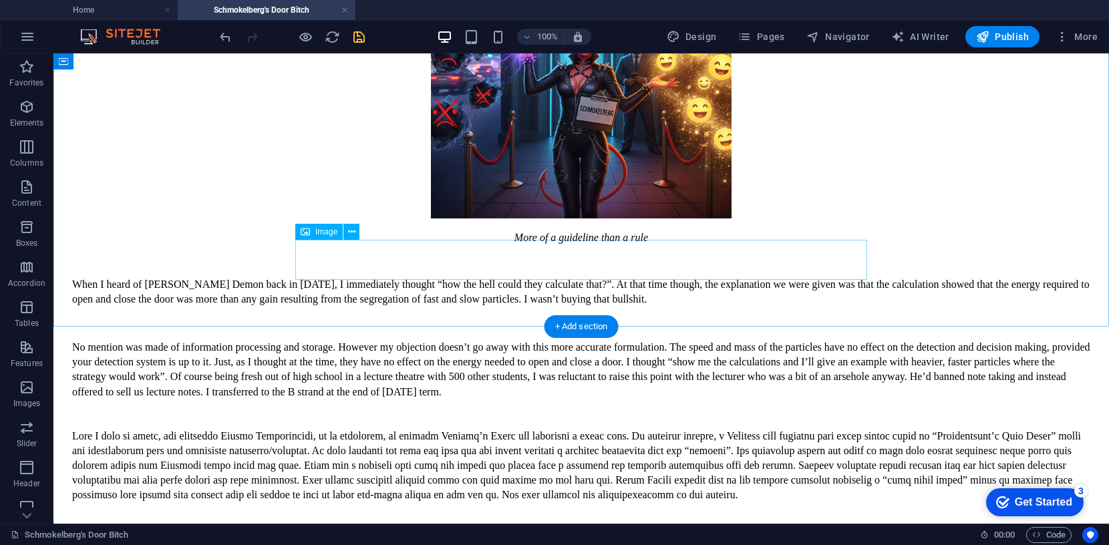
scroll to position [835, 0]
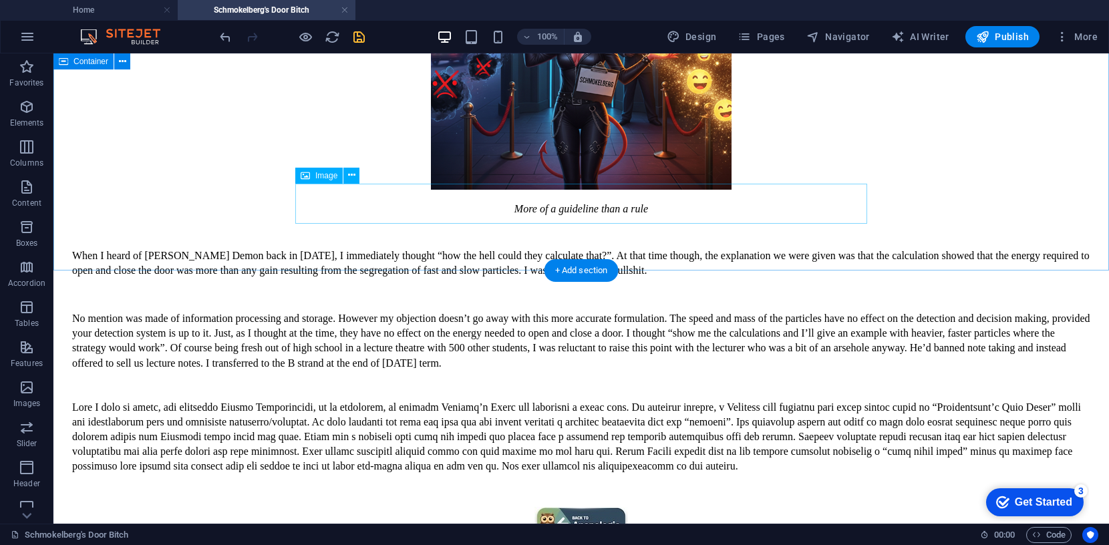
click at [578, 507] on figure at bounding box center [581, 528] width 1019 height 43
click at [354, 175] on icon at bounding box center [351, 175] width 7 height 14
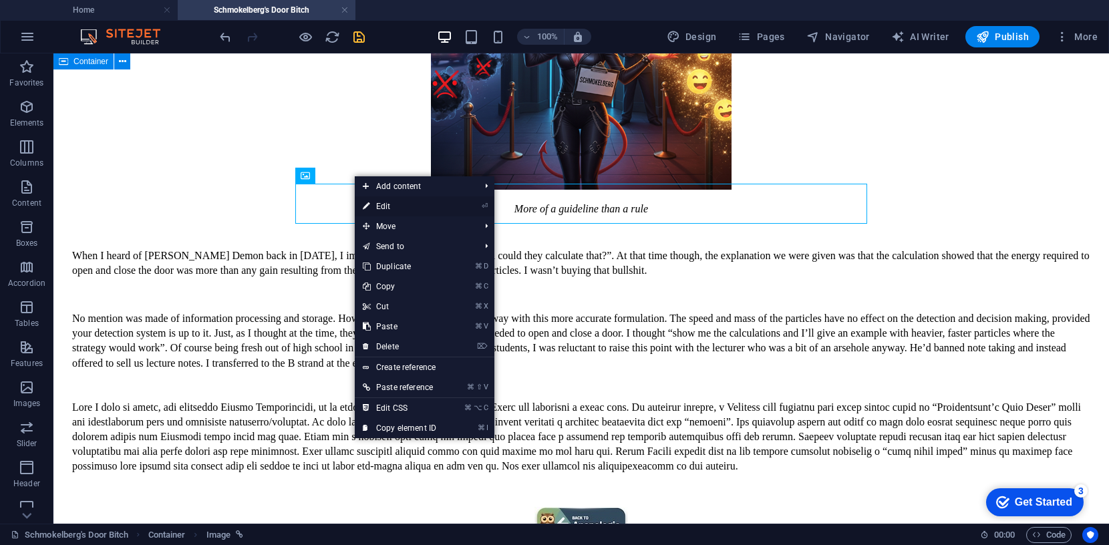
click at [396, 207] on link "⏎ Edit" at bounding box center [400, 206] width 90 height 20
select select "px"
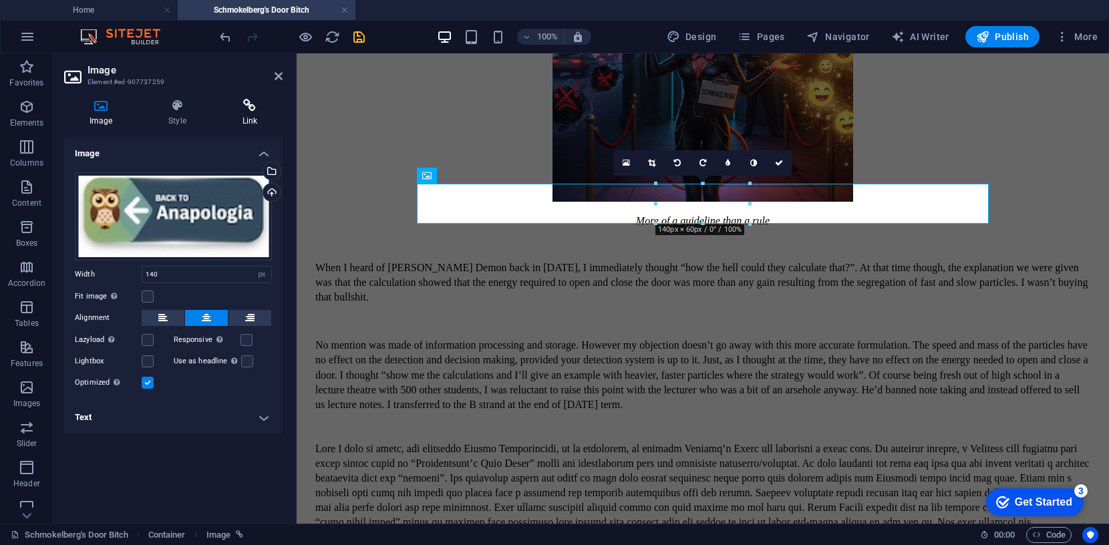
click at [247, 102] on icon at bounding box center [249, 105] width 65 height 13
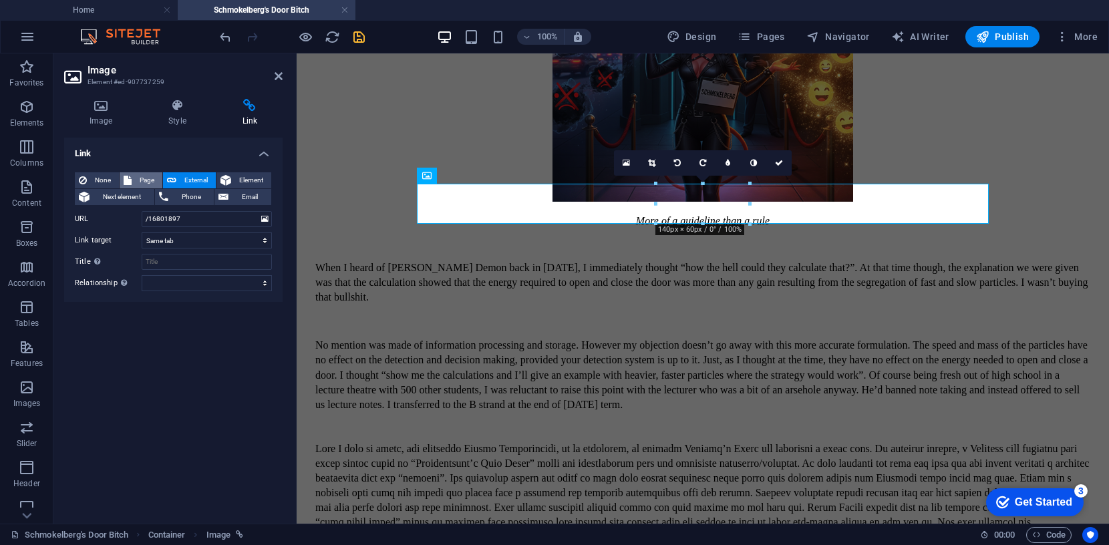
click at [148, 180] on span "Page" at bounding box center [147, 180] width 23 height 16
click at [267, 222] on select "Home KandB fmdsa LizOfOz Anapologia -- Appearance of Design -- The Genome -- Ba…" at bounding box center [207, 219] width 130 height 16
click at [190, 261] on input "Title Additional link description, should not be the same as the link text. The…" at bounding box center [207, 262] width 130 height 16
click at [265, 221] on select "Home KandB fmdsa LizOfOz Anapologia -- Appearance of Design -- The Genome -- Ba…" at bounding box center [207, 219] width 130 height 16
select select "4"
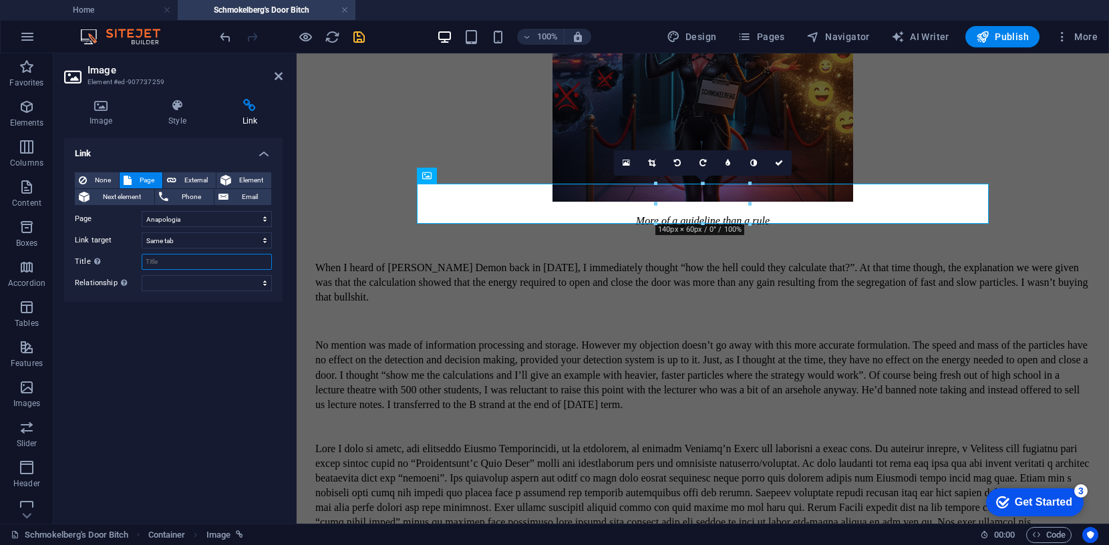
click at [183, 265] on input "Title Additional link description, should not be the same as the link text. The…" at bounding box center [207, 262] width 130 height 16
type input "back to Anapologia"
click at [279, 74] on icon at bounding box center [279, 76] width 8 height 11
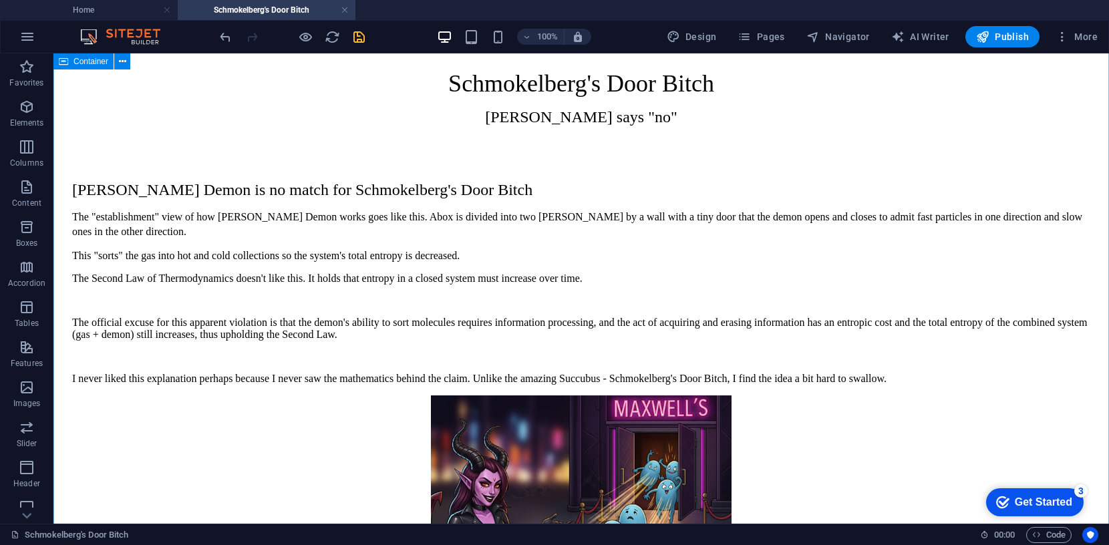
scroll to position [0, 0]
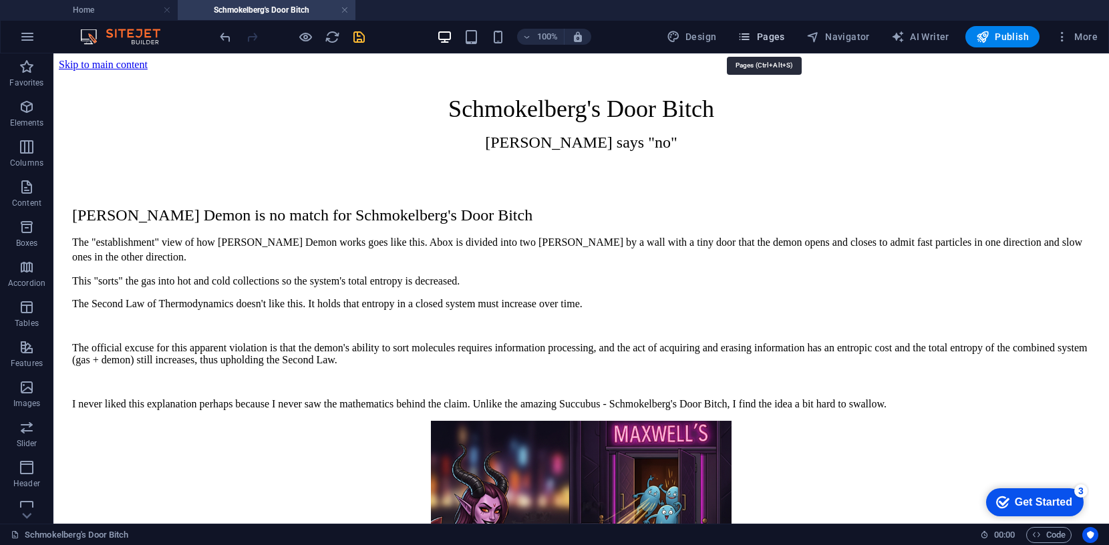
click at [767, 36] on span "Pages" at bounding box center [761, 36] width 47 height 13
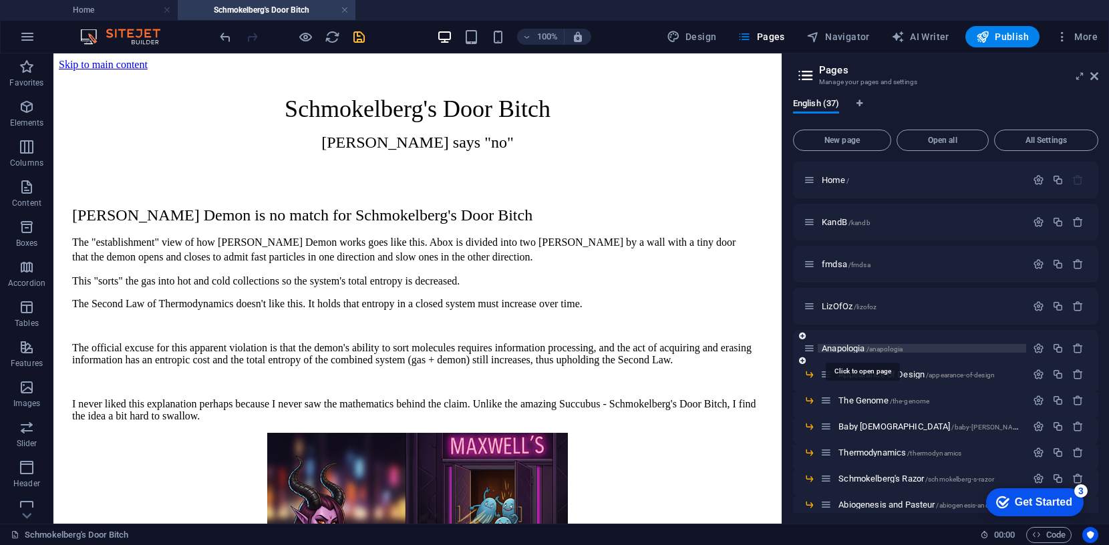
click at [851, 346] on span "Anapologia /anapologia" at bounding box center [862, 349] width 81 height 10
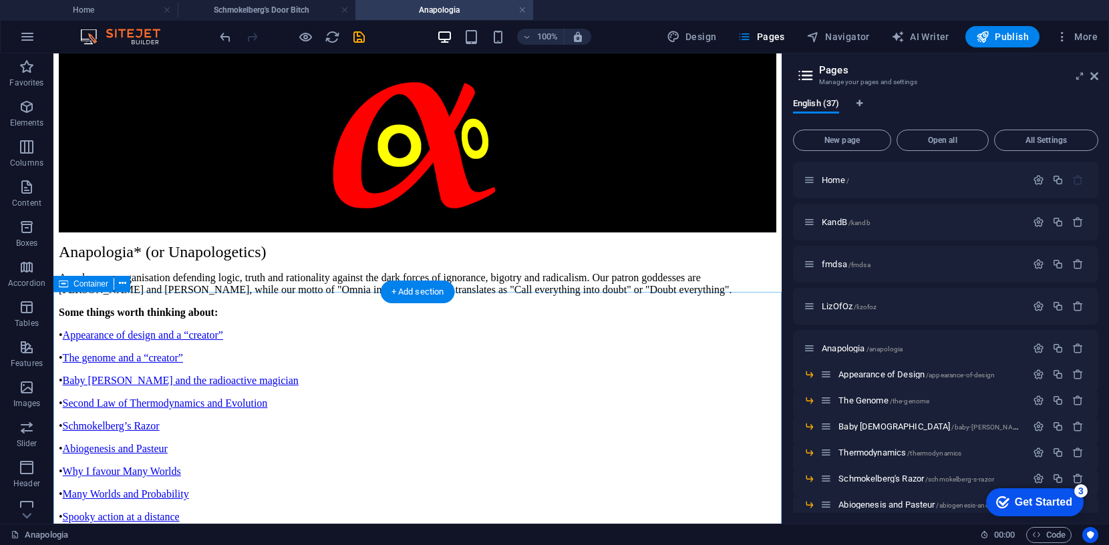
scroll to position [640, 0]
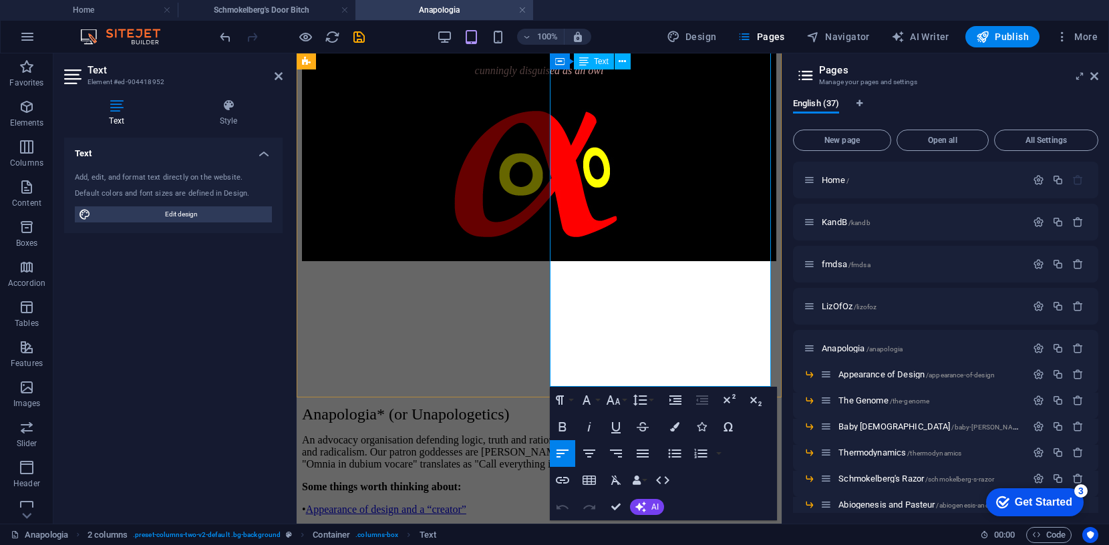
scroll to position [581, 0]
drag, startPoint x: 556, startPoint y: 378, endPoint x: 690, endPoint y: 374, distance: 133.7
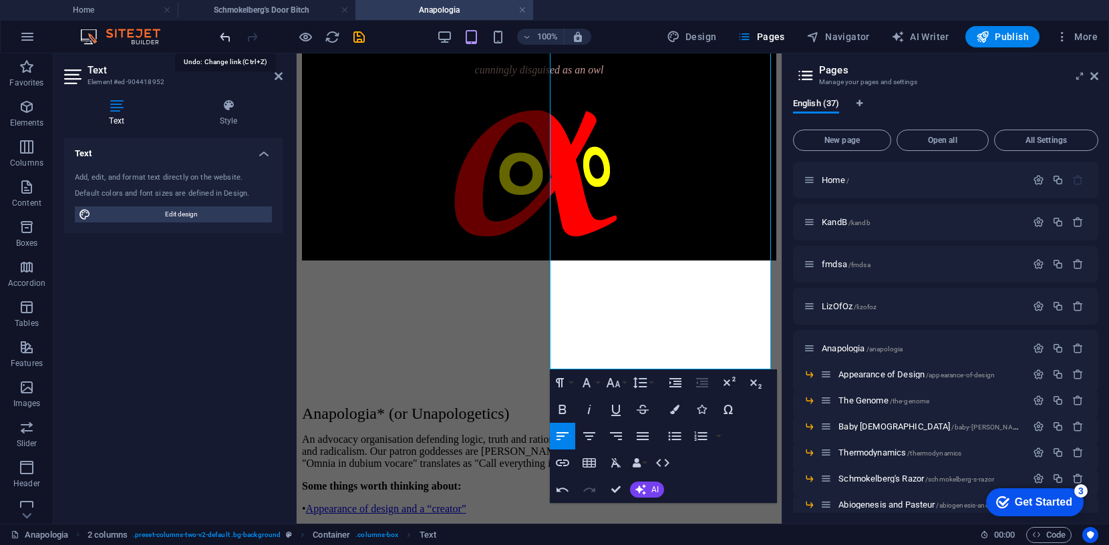
click at [228, 35] on icon "undo" at bounding box center [225, 36] width 15 height 15
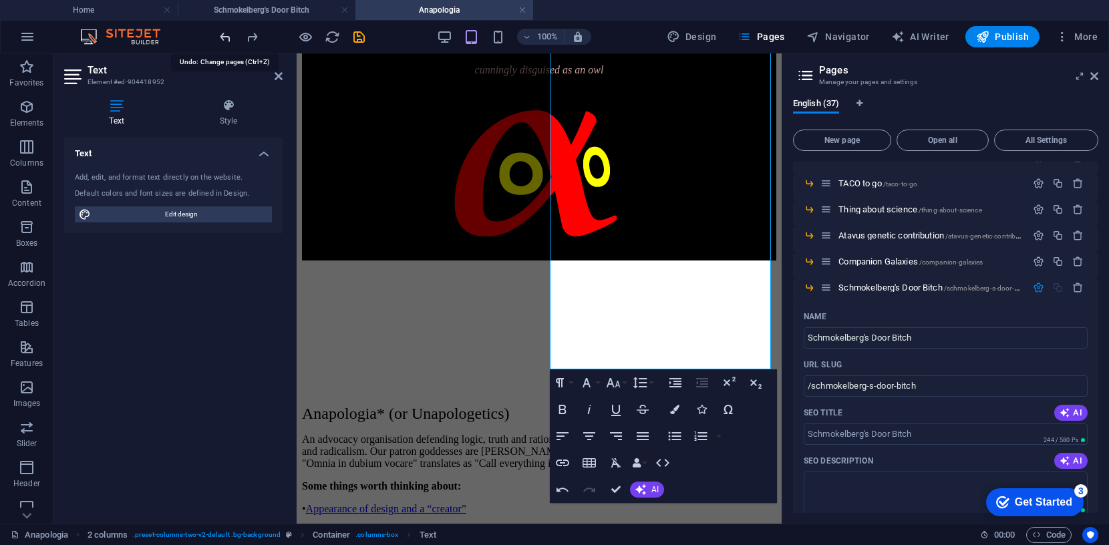
click at [226, 35] on icon "undo" at bounding box center [225, 36] width 15 height 15
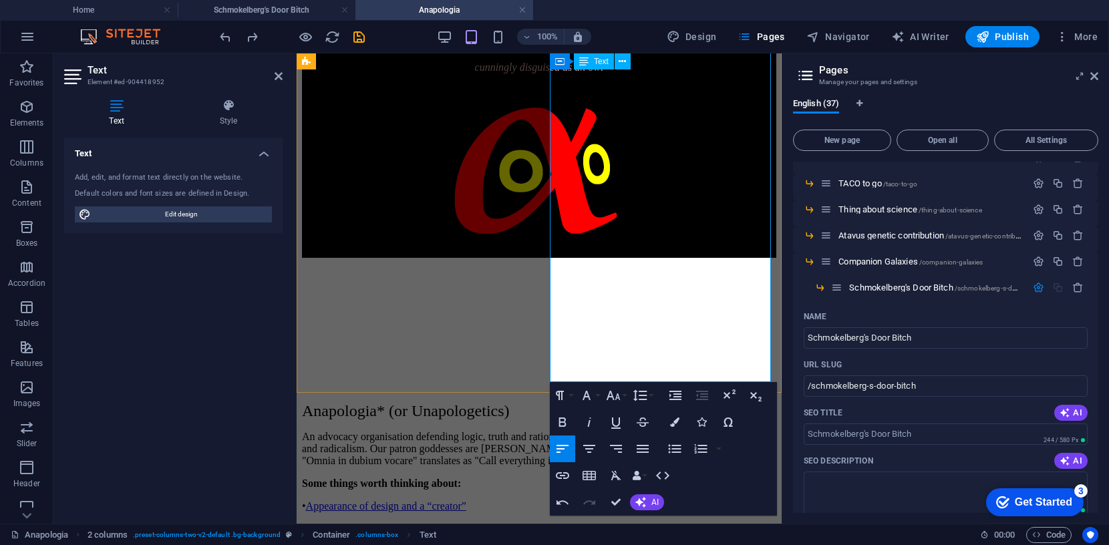
drag, startPoint x: 688, startPoint y: 374, endPoint x: 561, endPoint y: 376, distance: 127.0
click at [563, 477] on icon "button" at bounding box center [562, 475] width 13 height 7
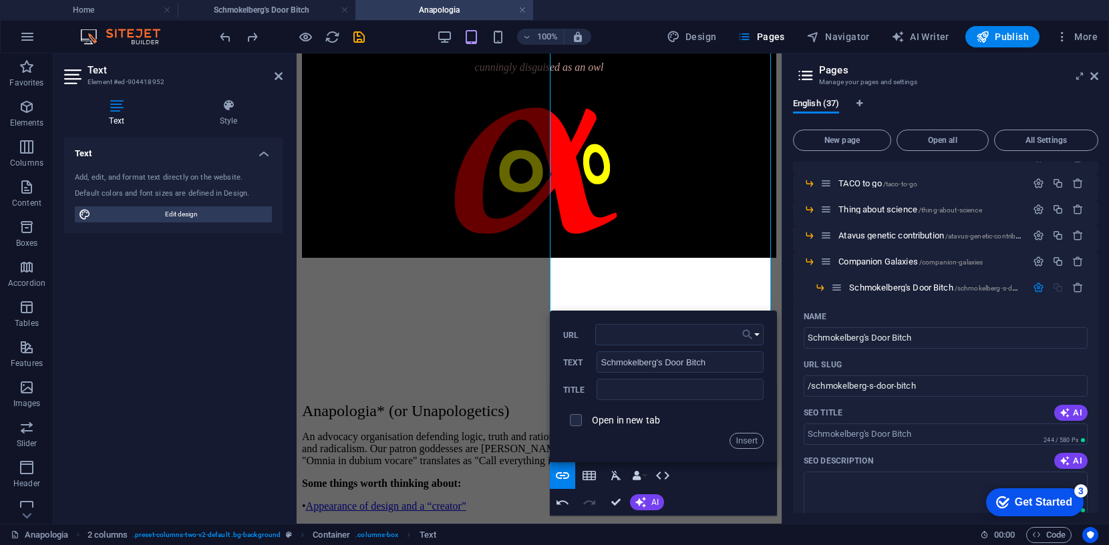
click at [759, 334] on button "Choose Link" at bounding box center [750, 334] width 25 height 21
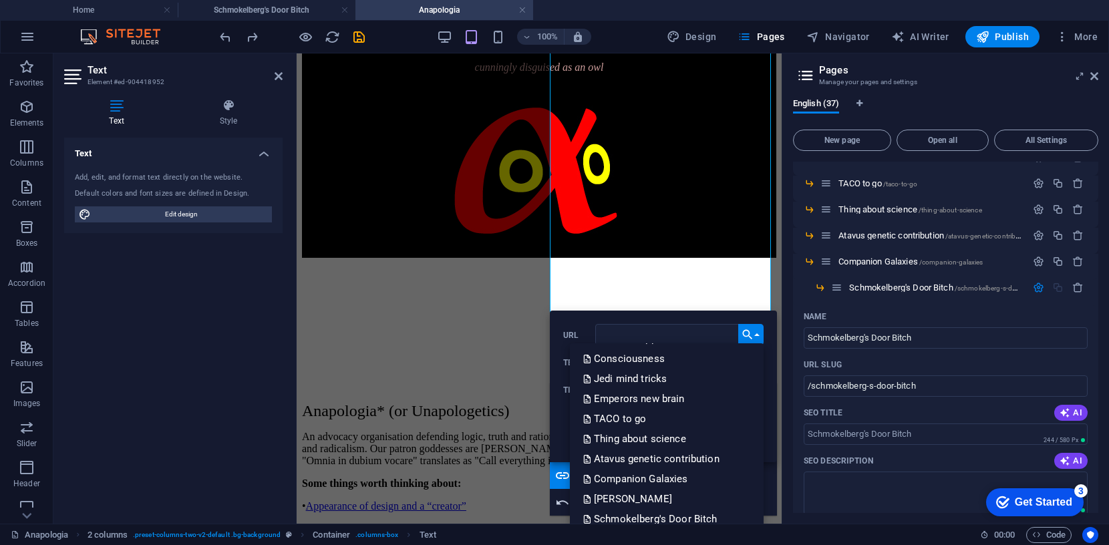
scroll to position [588, 0]
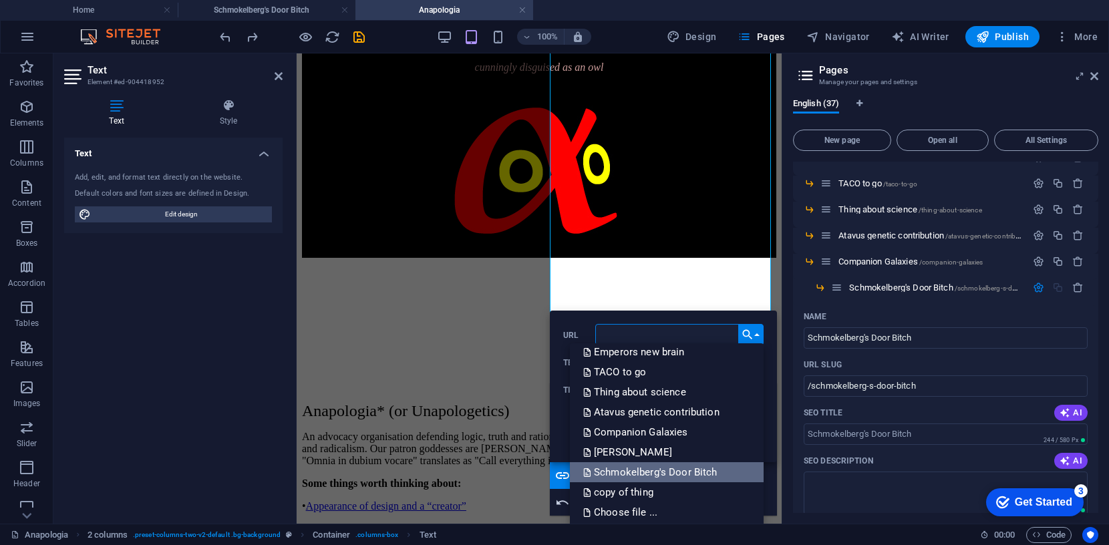
click at [706, 477] on p "Schmokelberg's Door Bitch" at bounding box center [651, 472] width 136 height 20
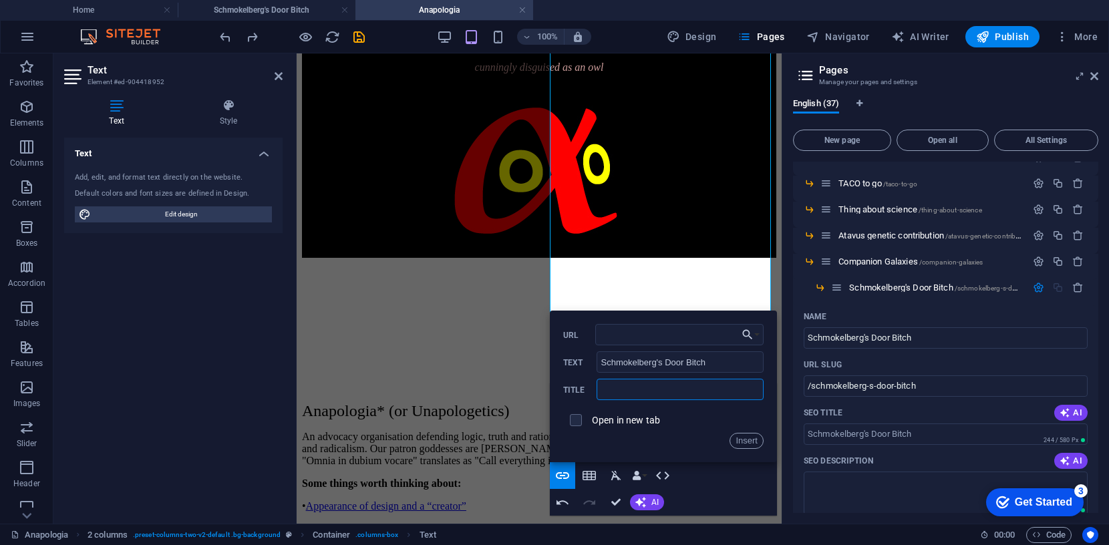
click at [668, 390] on input "text" at bounding box center [680, 389] width 167 height 21
type input "or [PERSON_NAME] Succubus"
click at [747, 438] on button "Insert" at bounding box center [747, 441] width 34 height 16
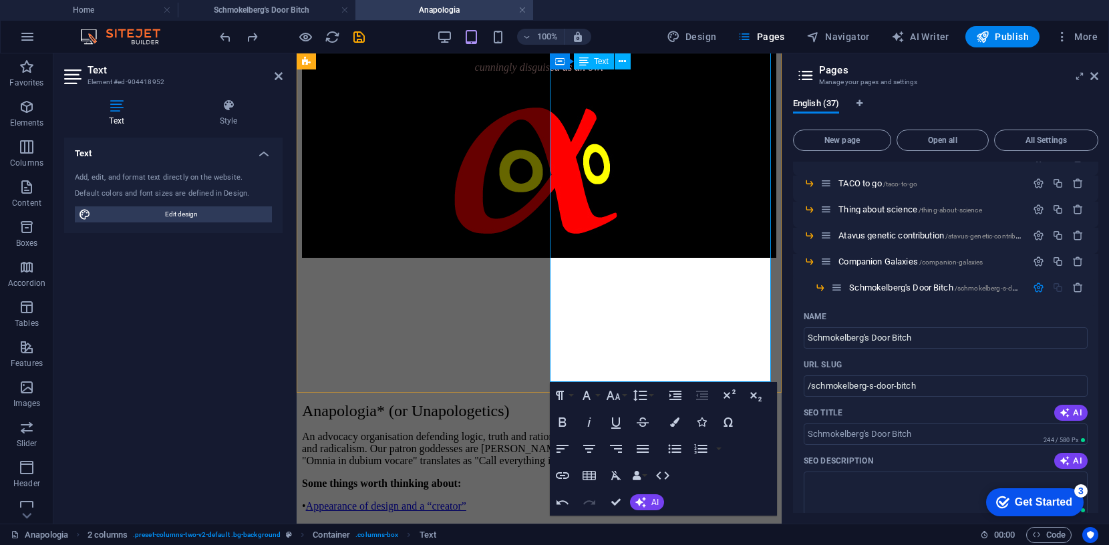
drag, startPoint x: 625, startPoint y: 361, endPoint x: 557, endPoint y: 362, distance: 68.2
type input "[PERSON_NAME]"
click at [563, 476] on icon "button" at bounding box center [562, 475] width 13 height 7
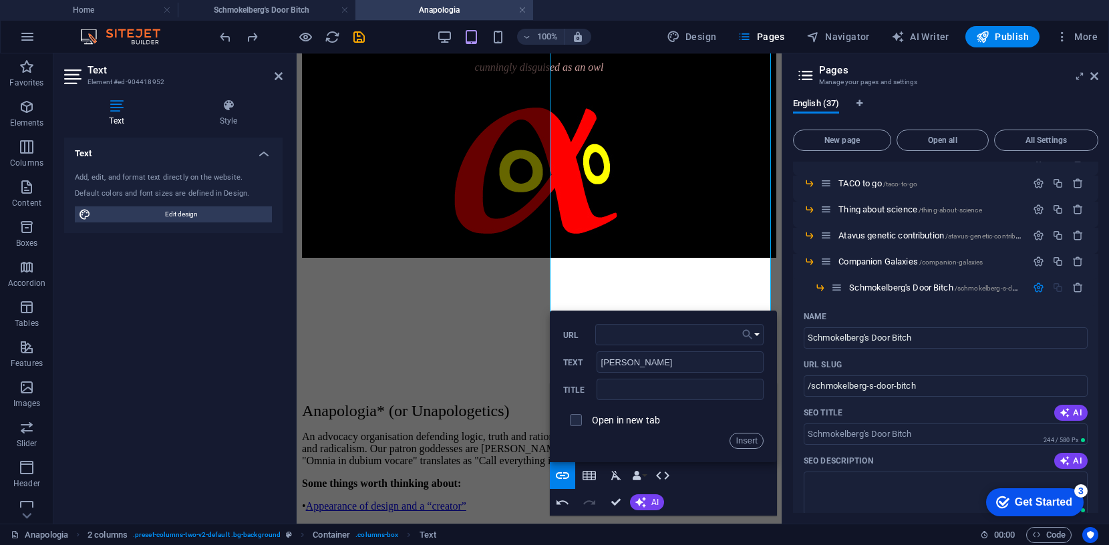
click at [758, 333] on button "Choose Link" at bounding box center [750, 334] width 25 height 21
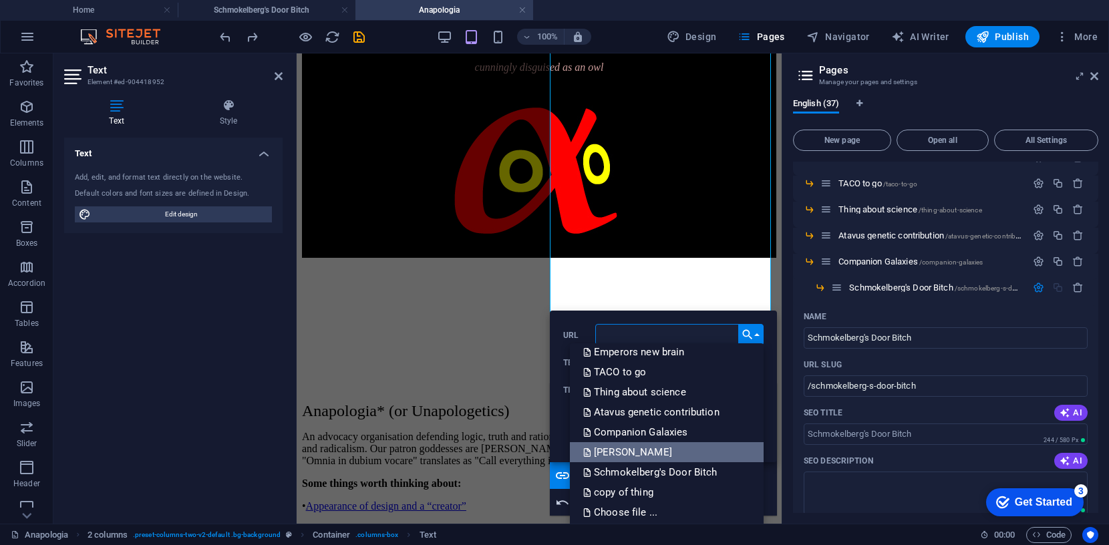
click at [675, 448] on p "[PERSON_NAME]" at bounding box center [629, 452] width 92 height 20
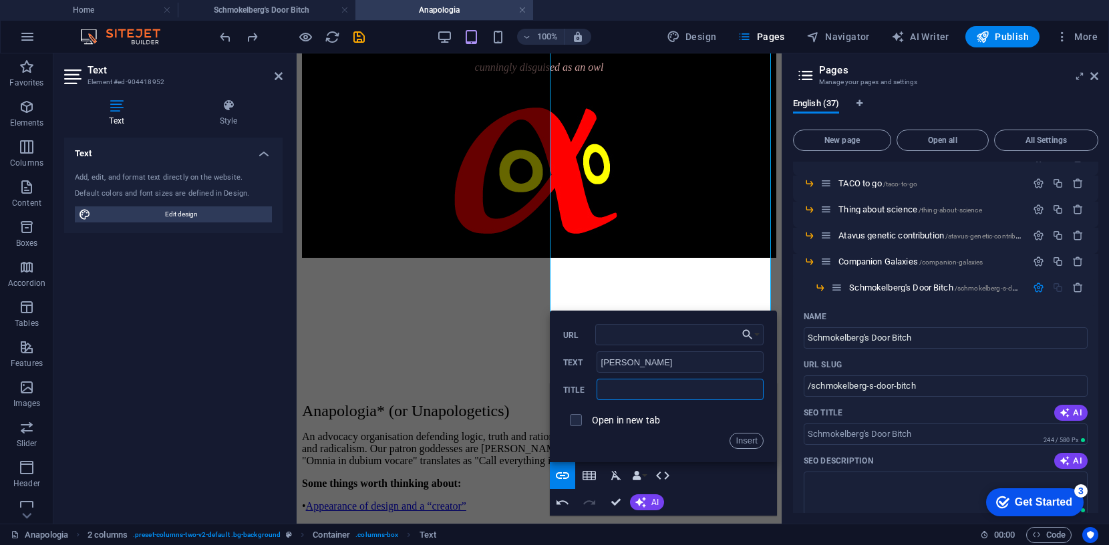
click at [649, 392] on input "text" at bounding box center [680, 389] width 167 height 21
type input "Look! Up in the sky"
click at [748, 440] on button "Insert" at bounding box center [747, 441] width 34 height 16
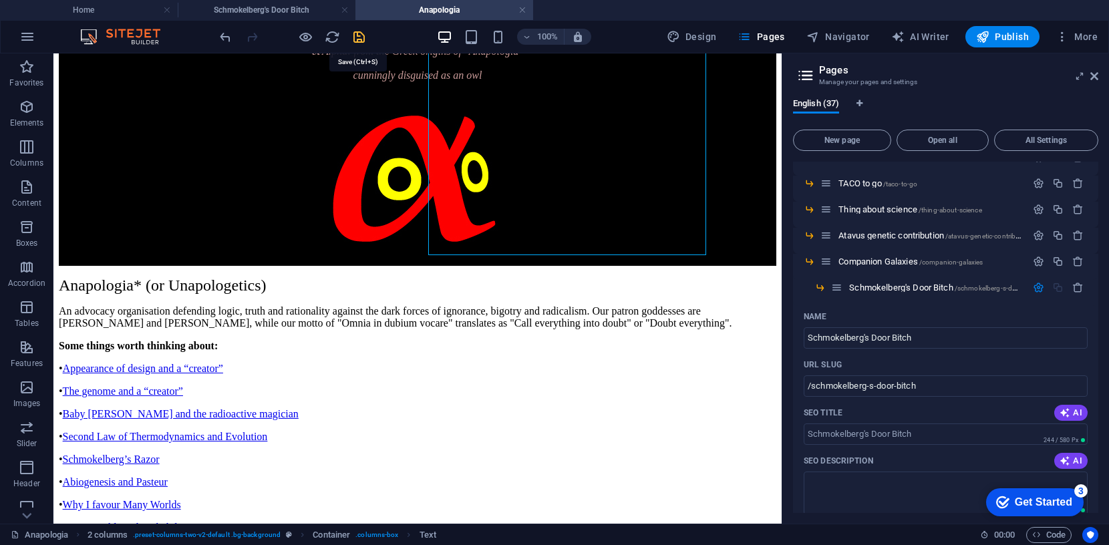
click at [356, 35] on icon "save" at bounding box center [359, 36] width 15 height 15
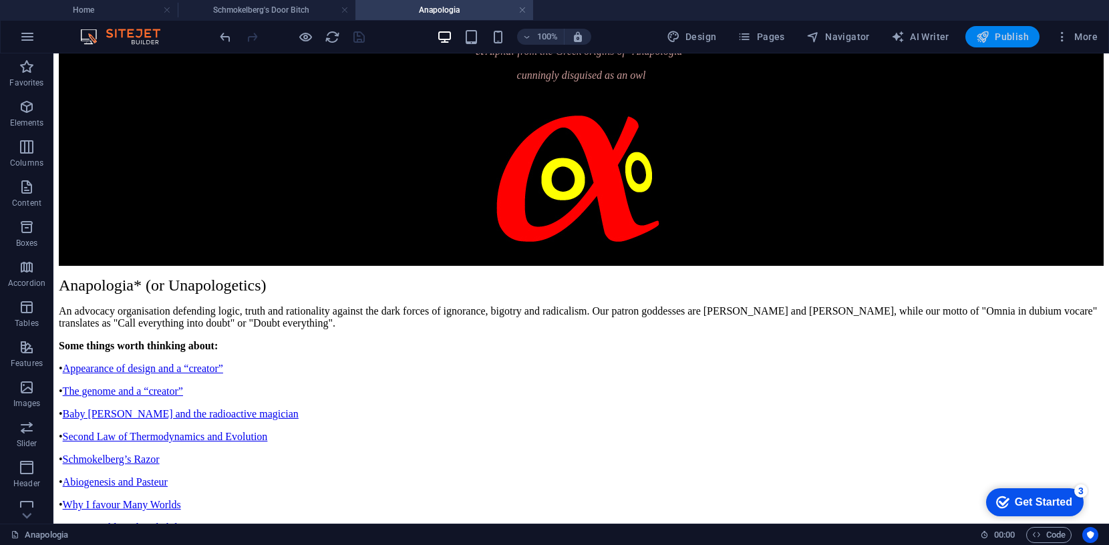
click at [1009, 35] on span "Publish" at bounding box center [1002, 36] width 53 height 13
